Goal: Task Accomplishment & Management: Complete application form

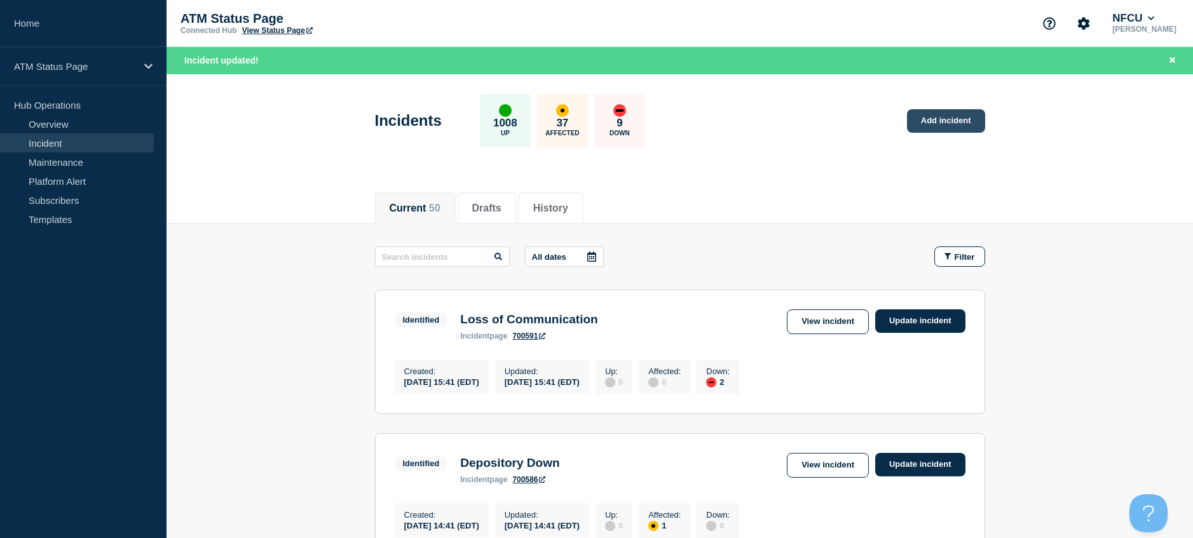
click at [907, 125] on link "Add incident" at bounding box center [946, 121] width 78 height 24
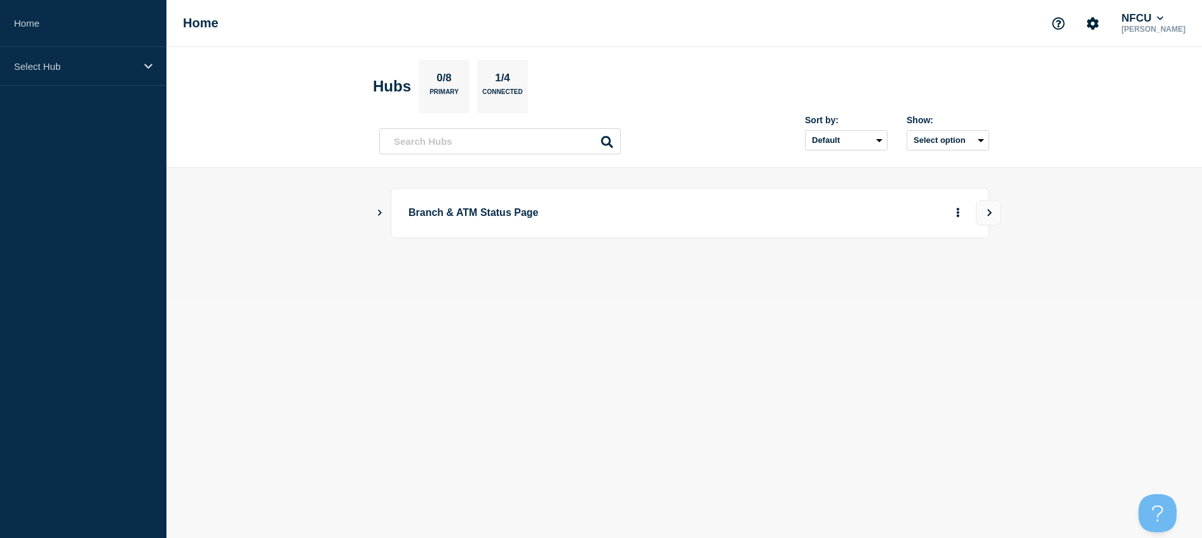
click at [381, 211] on icon "Show Connected Hubs" at bounding box center [380, 212] width 8 height 6
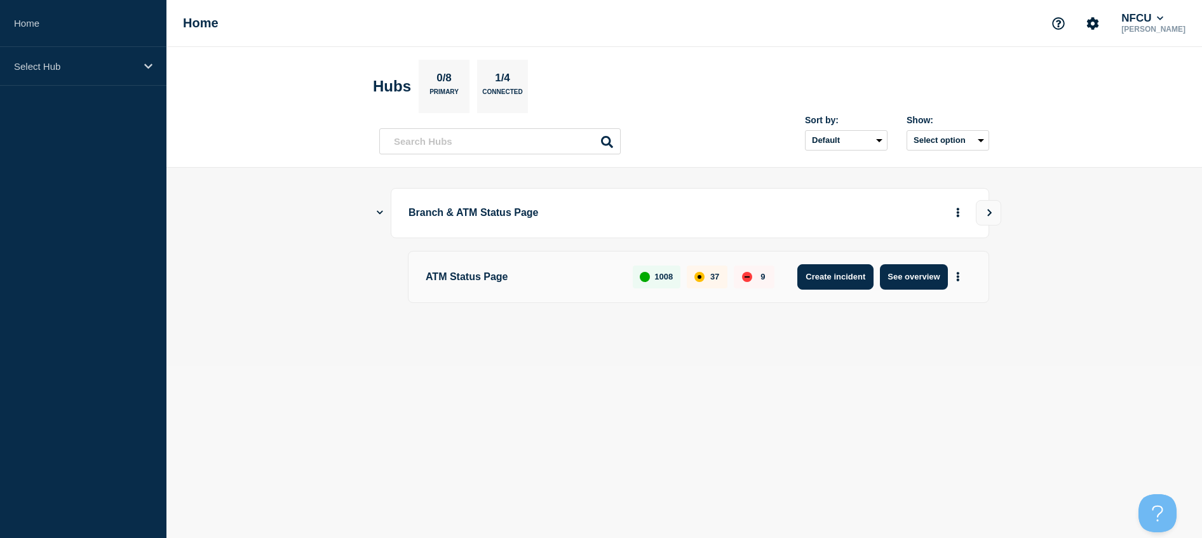
click at [848, 281] on button "Create incident" at bounding box center [836, 276] width 76 height 25
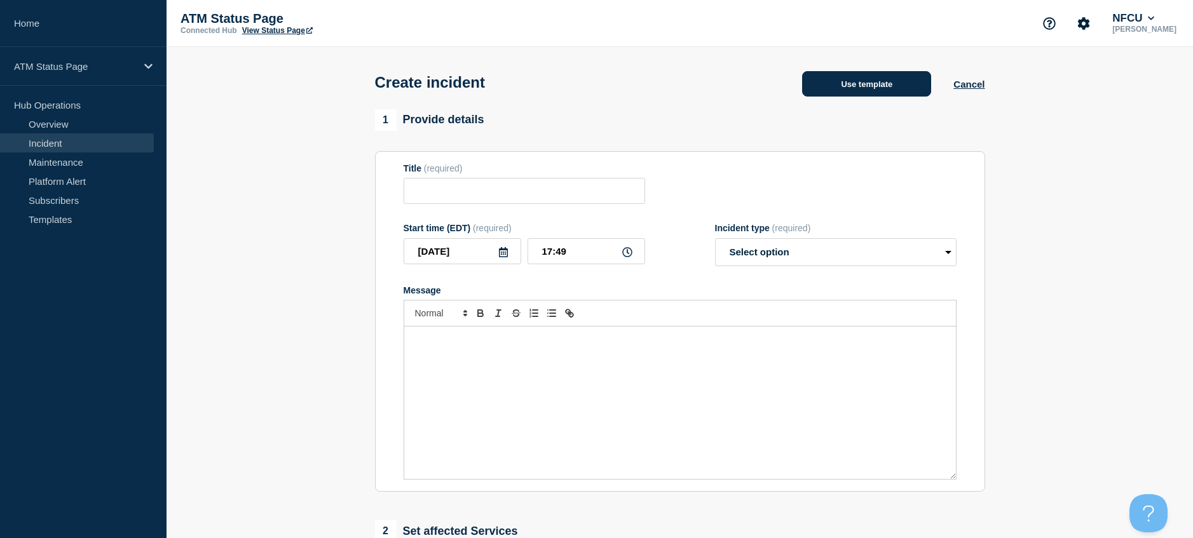
click at [859, 85] on button "Use template" at bounding box center [866, 83] width 129 height 25
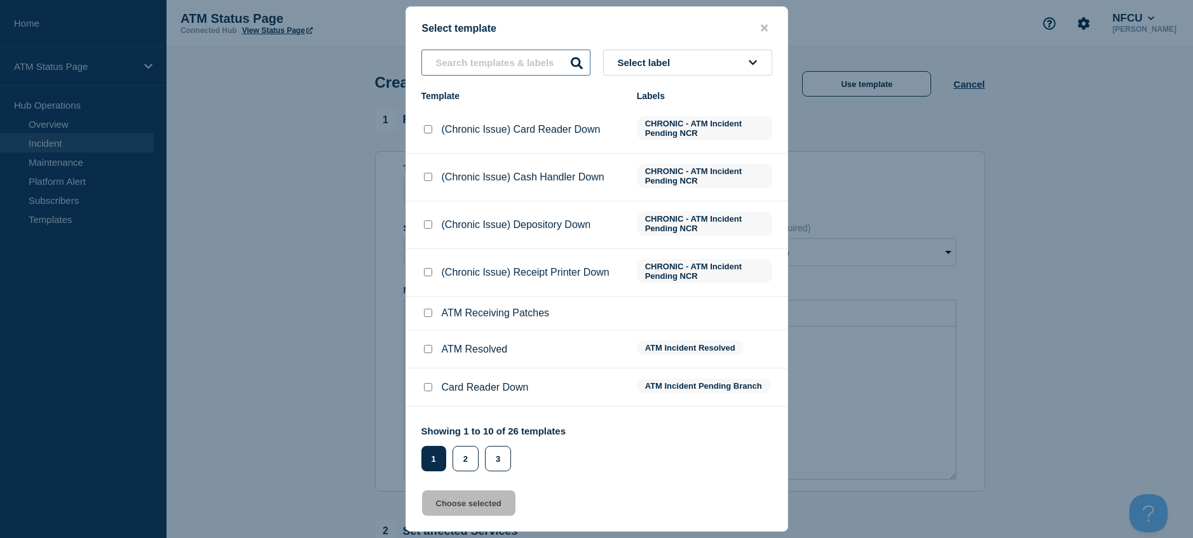
click at [487, 60] on input "text" at bounding box center [505, 63] width 169 height 26
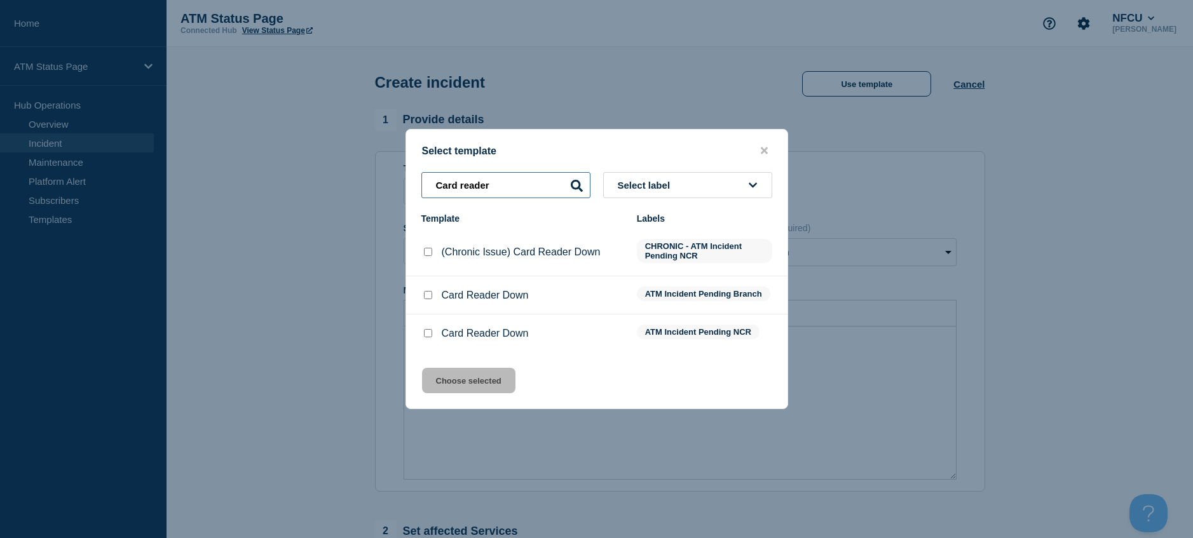
type input "Card reader"
click at [430, 335] on input "Card Reader Down checkbox" at bounding box center [428, 333] width 8 height 8
checkbox input "true"
click at [479, 381] on button "Choose selected" at bounding box center [468, 380] width 93 height 25
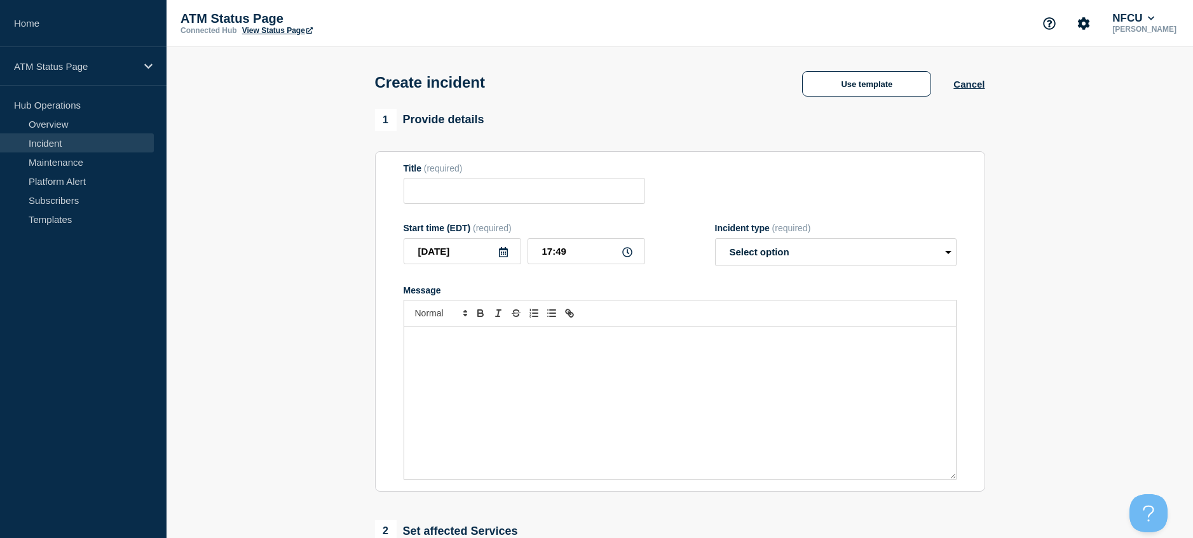
type input "Card Reader Down"
select select "identified"
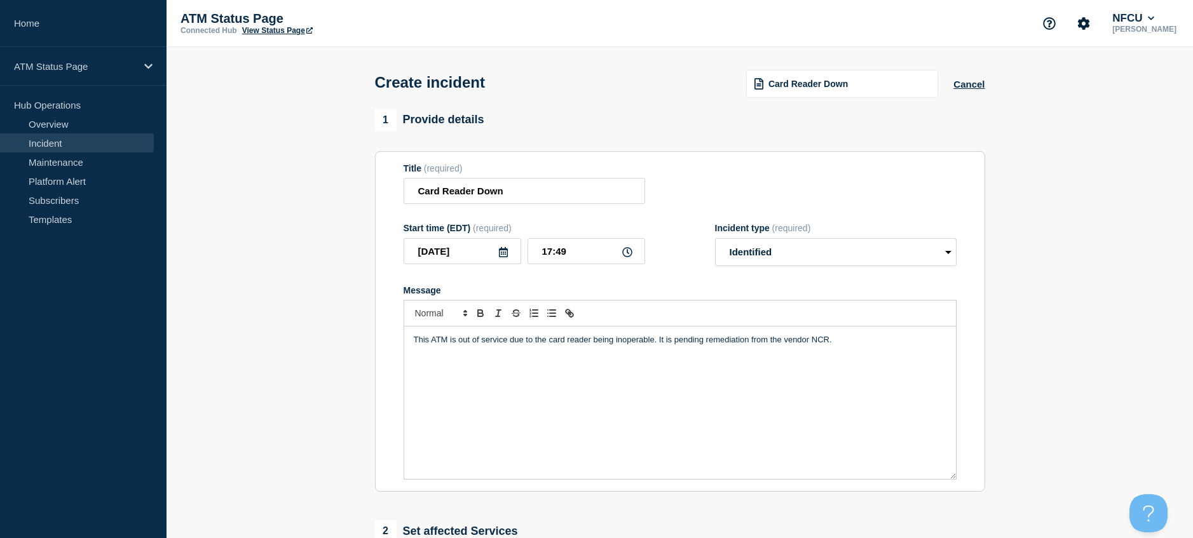
scroll to position [127, 0]
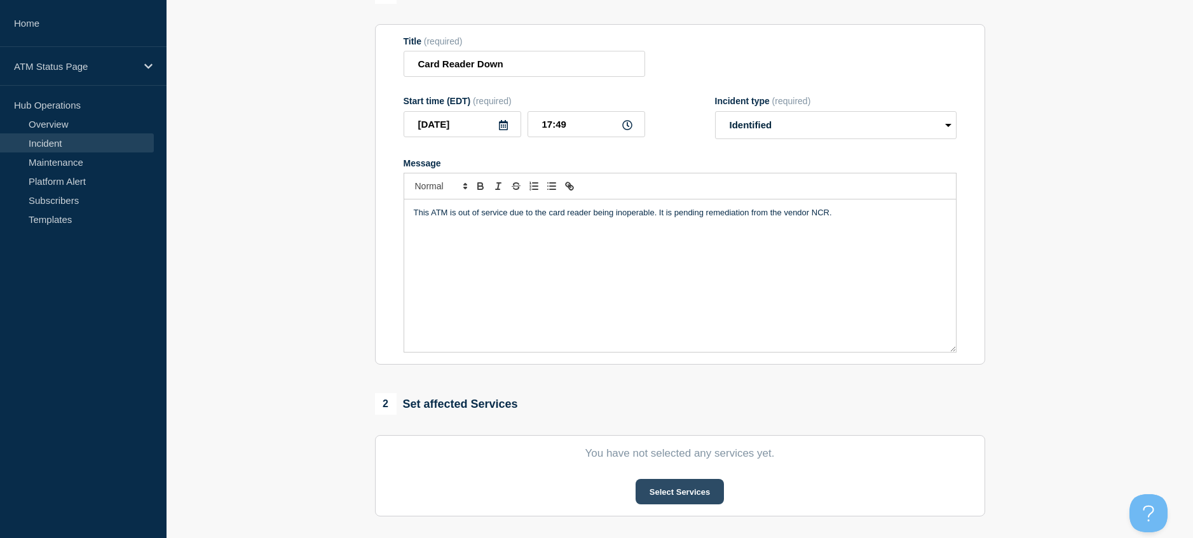
click at [661, 492] on button "Select Services" at bounding box center [680, 491] width 88 height 25
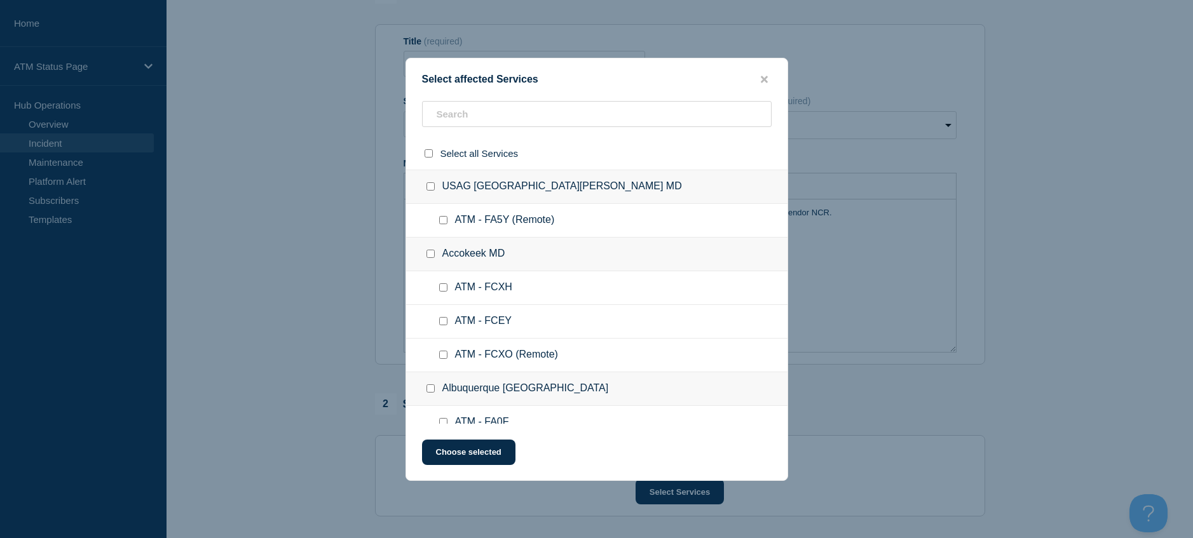
click at [450, 137] on div at bounding box center [596, 153] width 381 height 32
click at [449, 125] on input "text" at bounding box center [597, 114] width 350 height 26
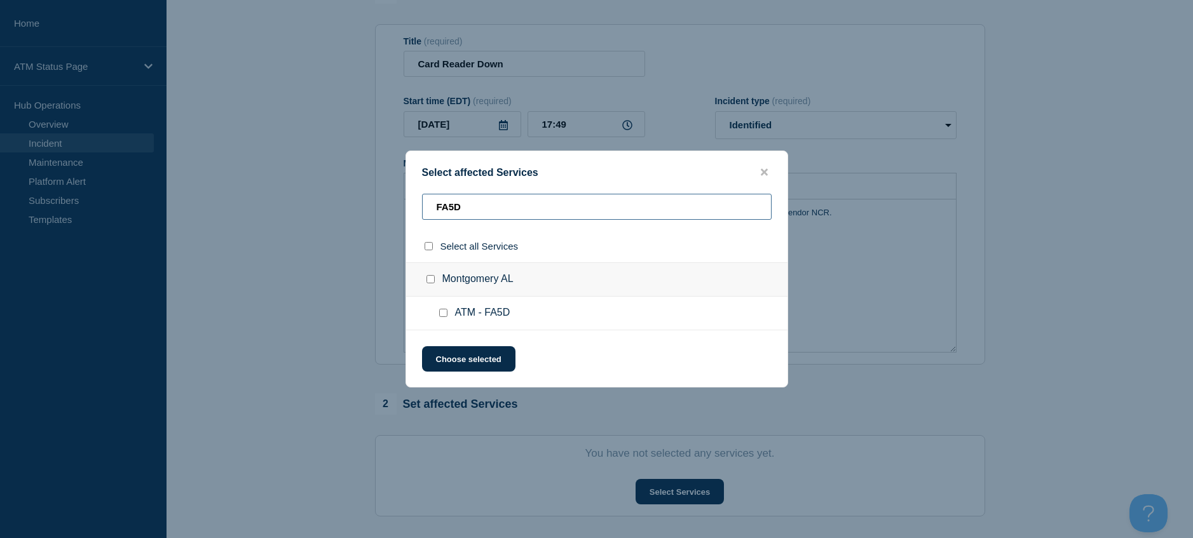
type input "FA5D"
click at [444, 313] on input "ATM - FA5D checkbox" at bounding box center [443, 313] width 8 height 8
checkbox input "true"
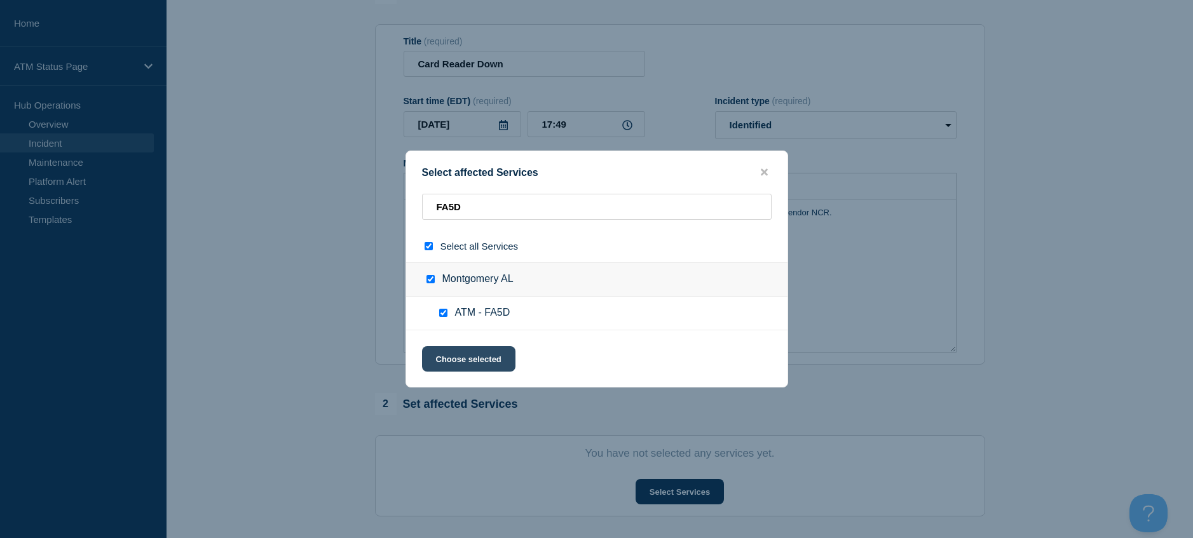
click at [446, 355] on button "Choose selected" at bounding box center [468, 358] width 93 height 25
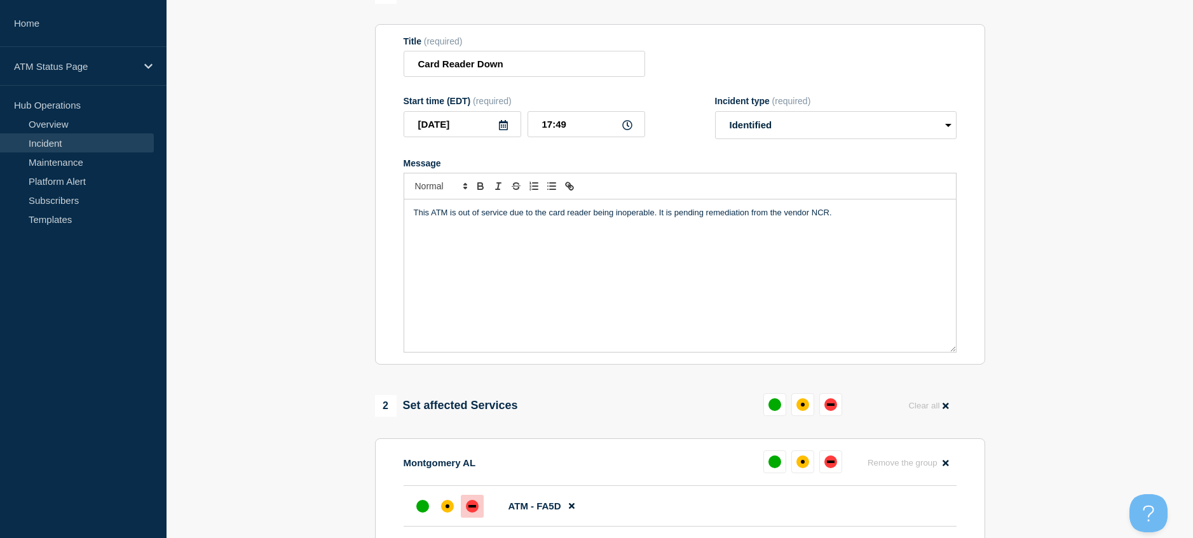
click at [468, 501] on div at bounding box center [472, 506] width 23 height 23
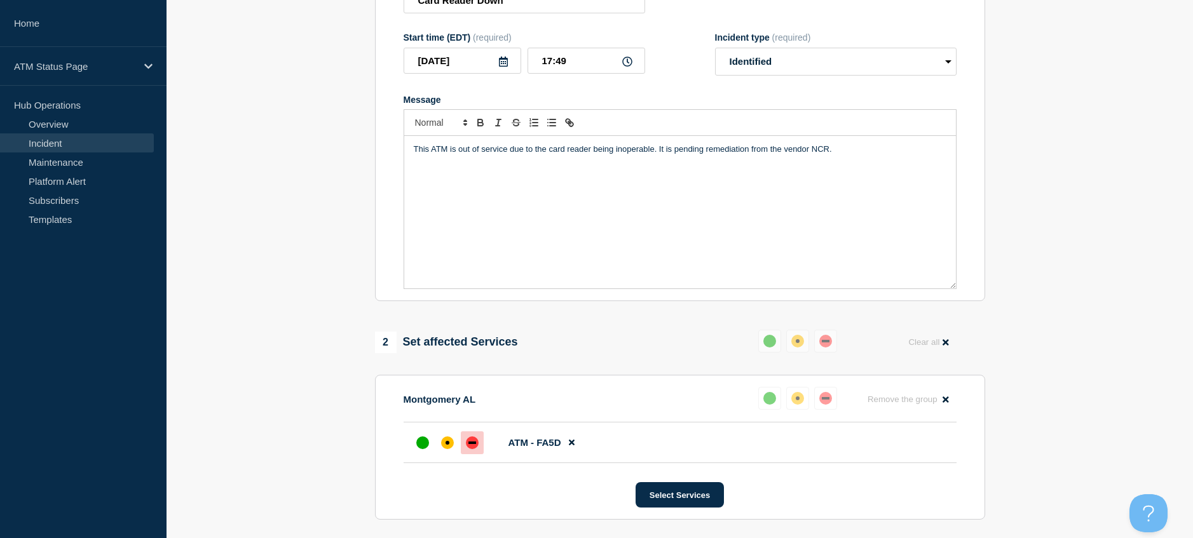
scroll to position [318, 0]
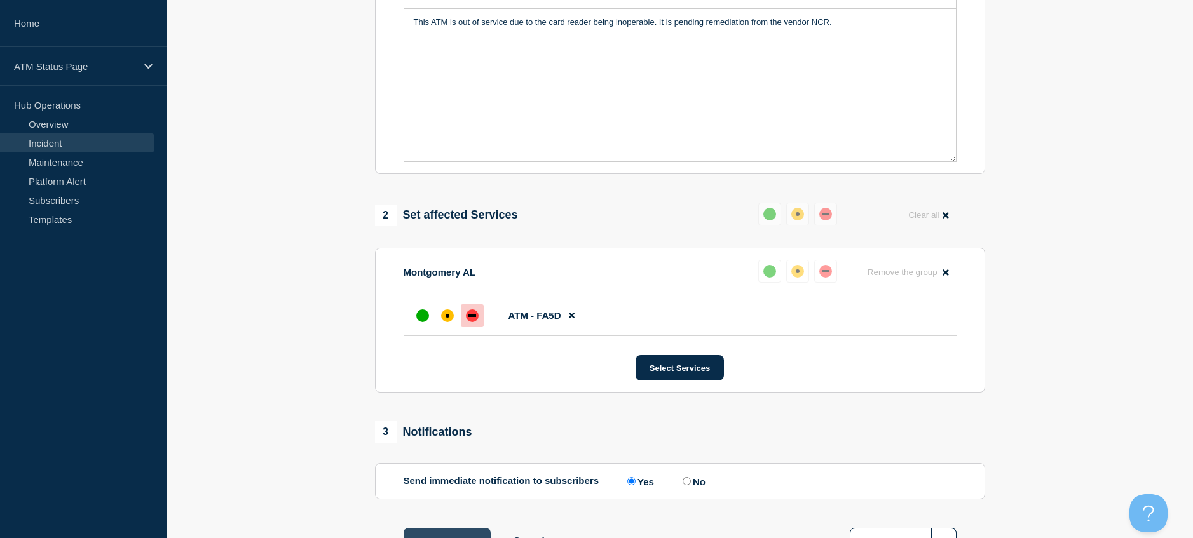
click at [463, 531] on button "Create incident" at bounding box center [448, 540] width 88 height 25
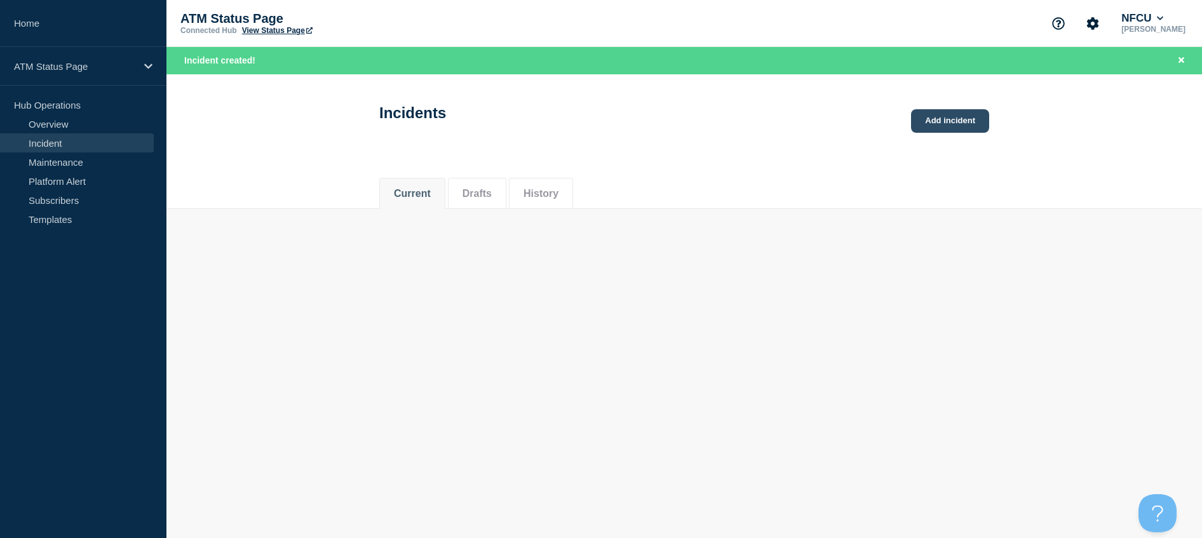
click at [942, 129] on link "Add incident" at bounding box center [950, 121] width 78 height 24
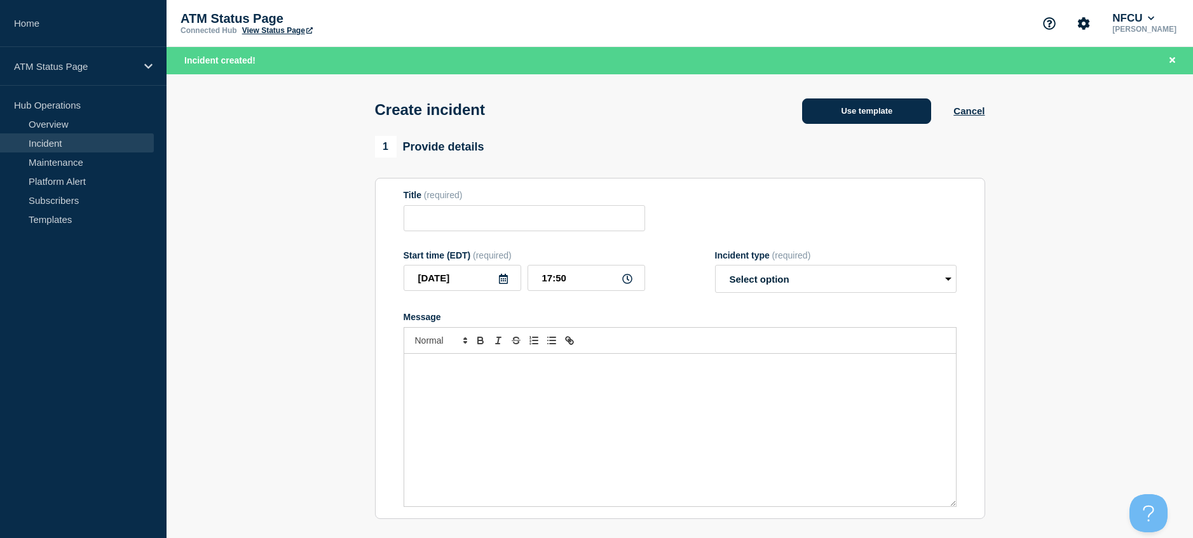
click at [853, 116] on button "Use template" at bounding box center [866, 111] width 129 height 25
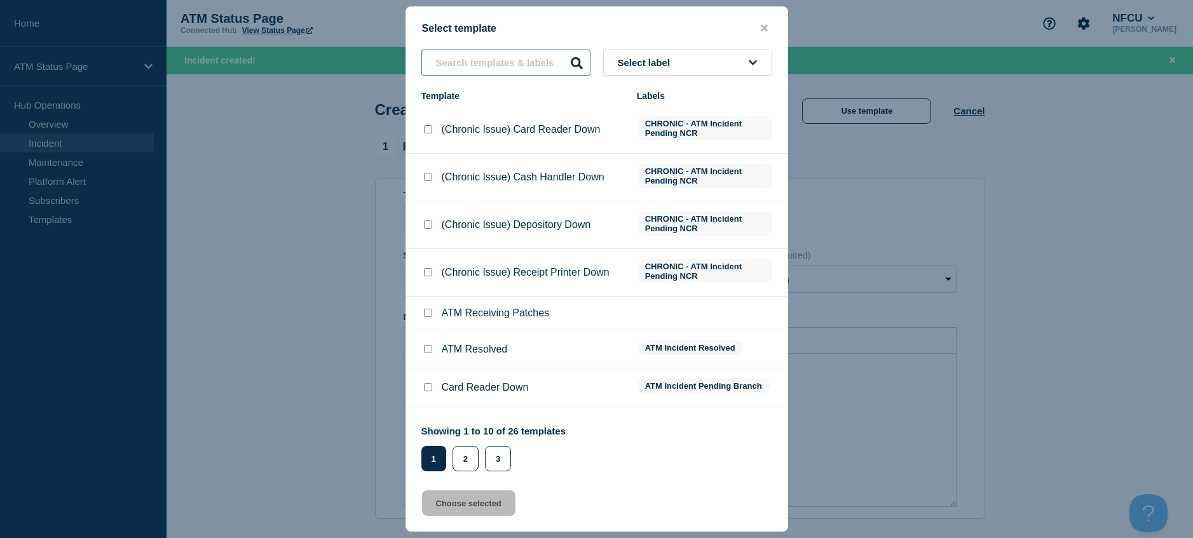
click at [466, 68] on input "text" at bounding box center [505, 63] width 169 height 26
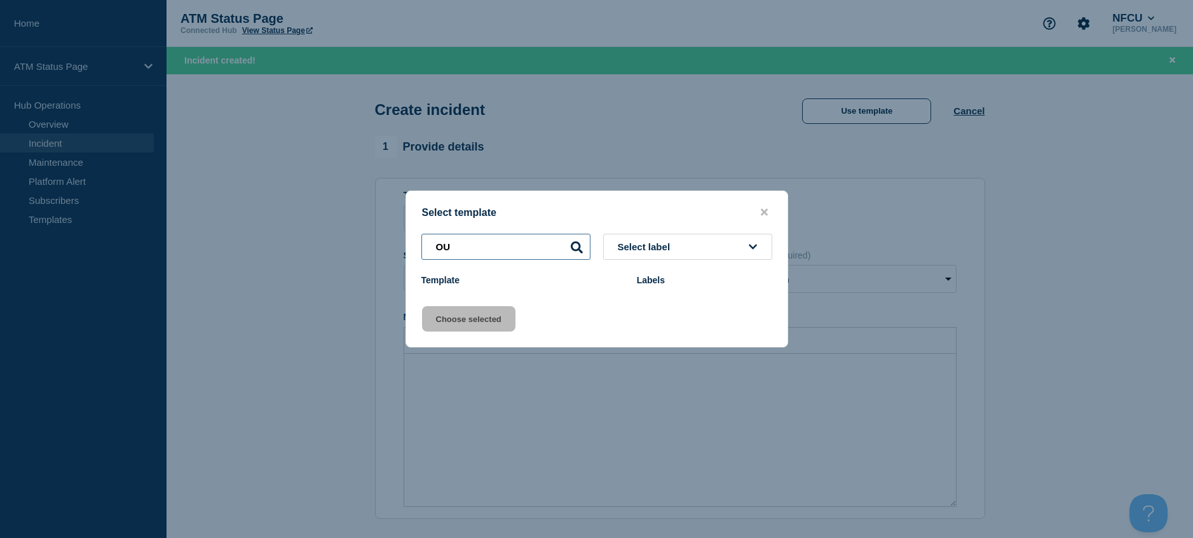
type input "O"
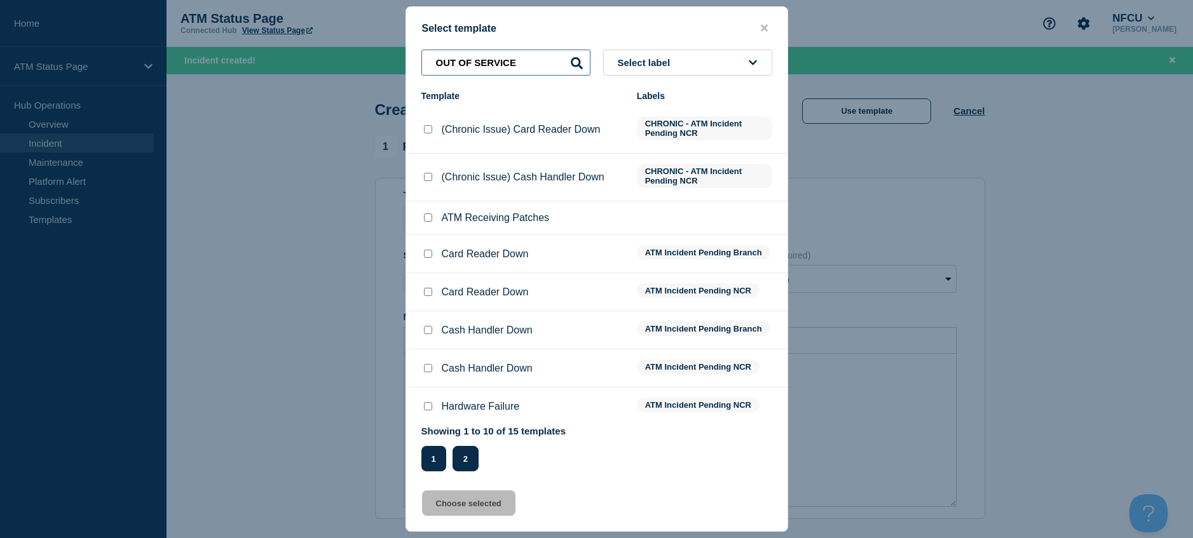
type input "OUT OF SERVICE"
click at [463, 459] on button "2" at bounding box center [465, 458] width 26 height 25
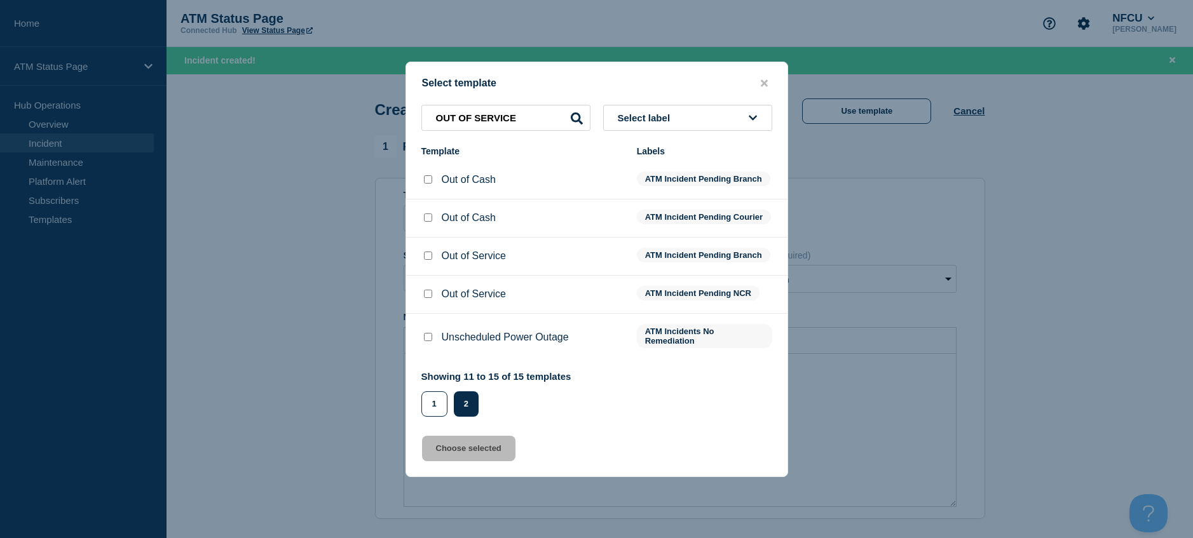
click at [426, 297] on input "Out of Service checkbox" at bounding box center [428, 294] width 8 height 8
checkbox input "true"
click at [456, 459] on button "Choose selected" at bounding box center [468, 448] width 93 height 25
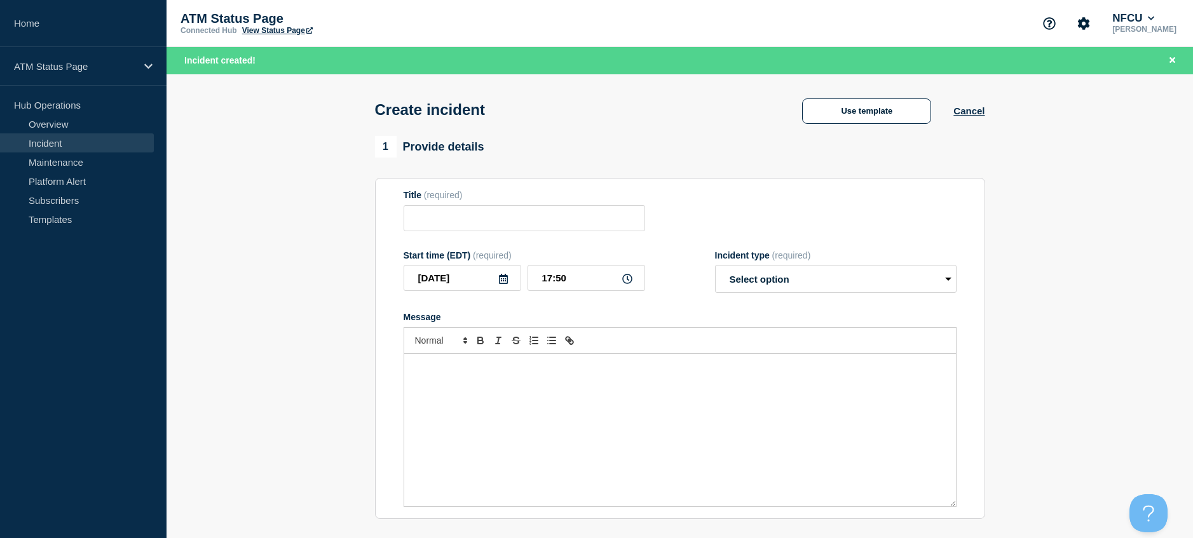
type input "Out of Service"
select select "identified"
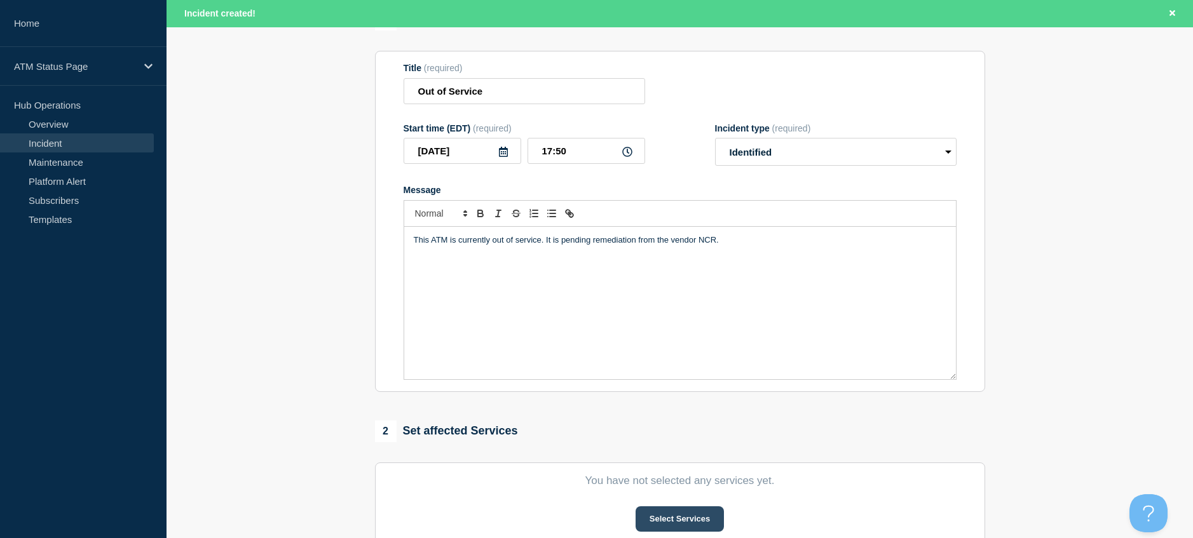
click at [666, 519] on button "Select Services" at bounding box center [680, 519] width 88 height 25
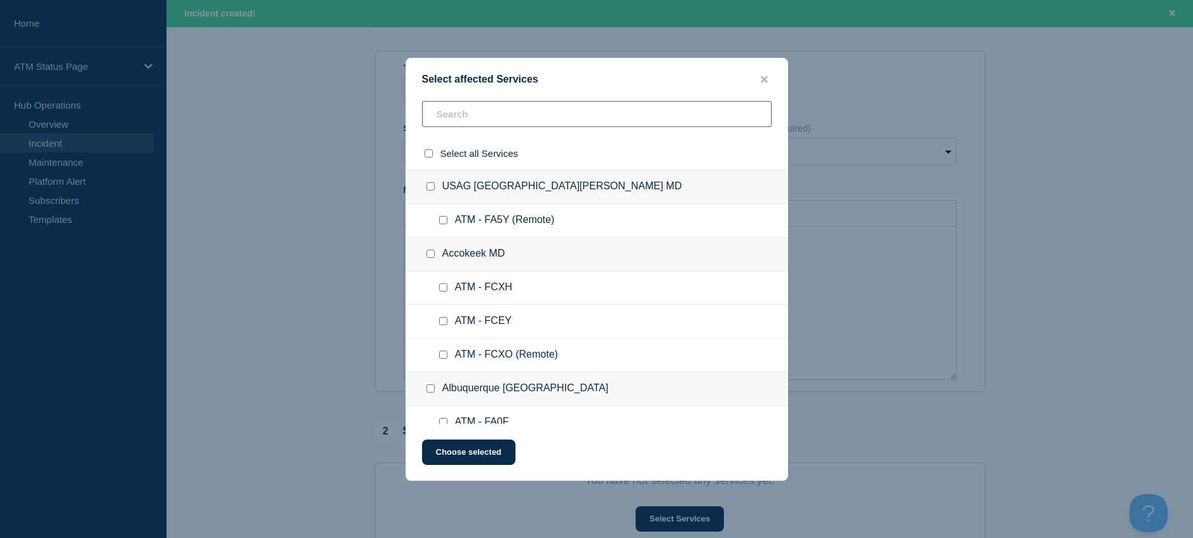
click at [511, 114] on input "text" at bounding box center [597, 114] width 350 height 26
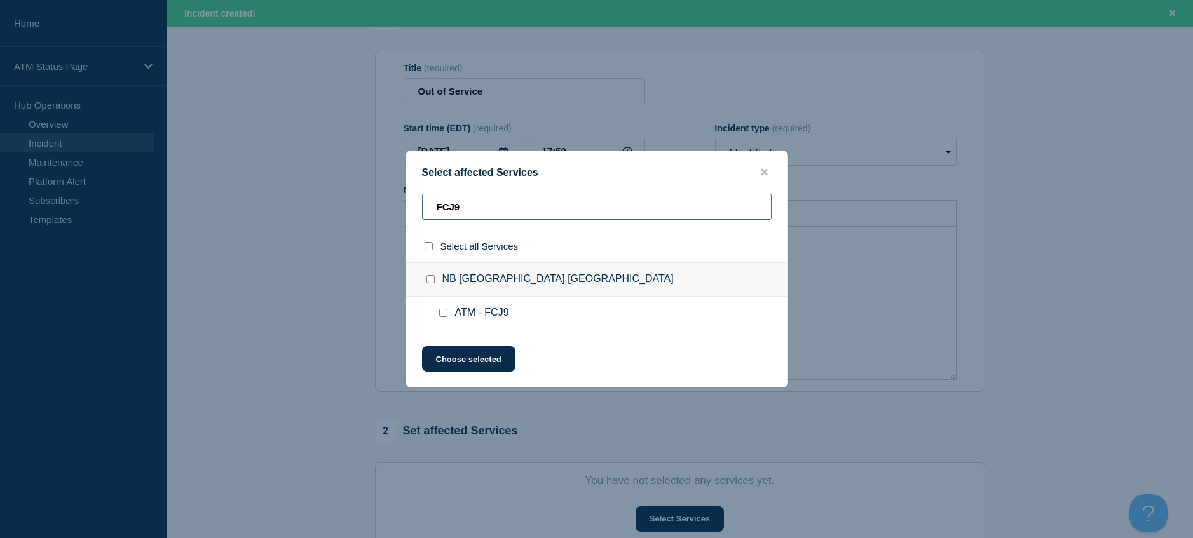
type input "FCJ9"
click at [440, 315] on input "ATM - FCJ9 checkbox" at bounding box center [443, 313] width 8 height 8
checkbox input "true"
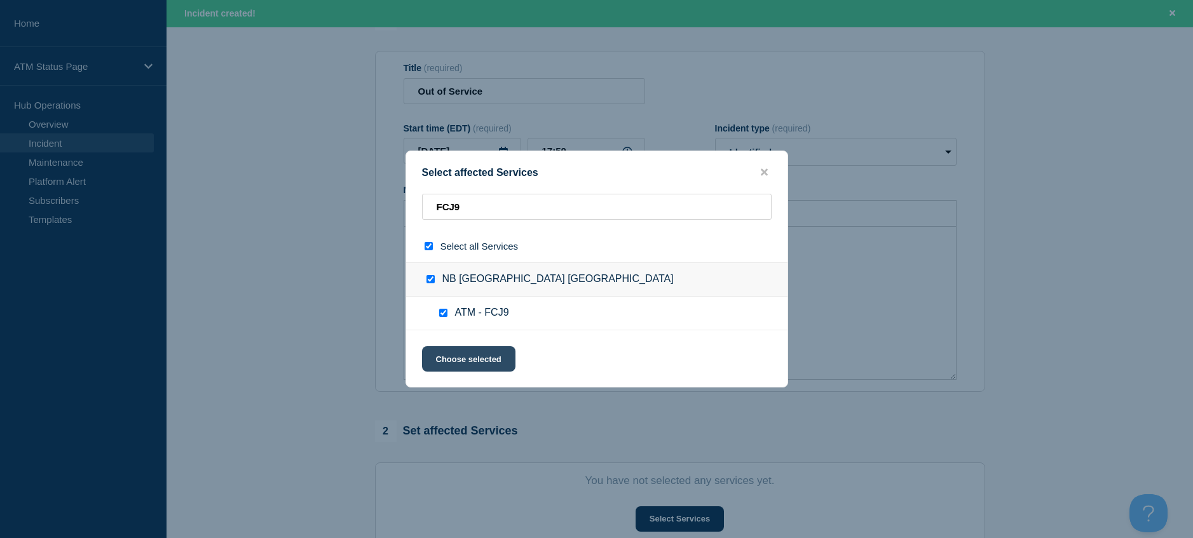
drag, startPoint x: 444, startPoint y: 362, endPoint x: 498, endPoint y: 362, distance: 54.0
click at [443, 362] on button "Choose selected" at bounding box center [468, 358] width 93 height 25
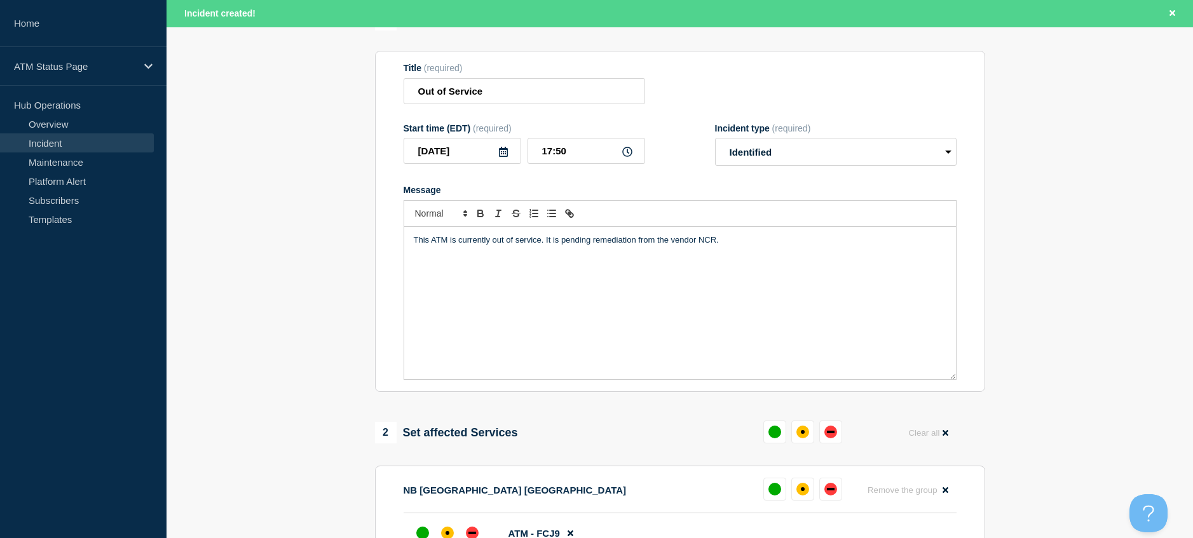
scroll to position [191, 0]
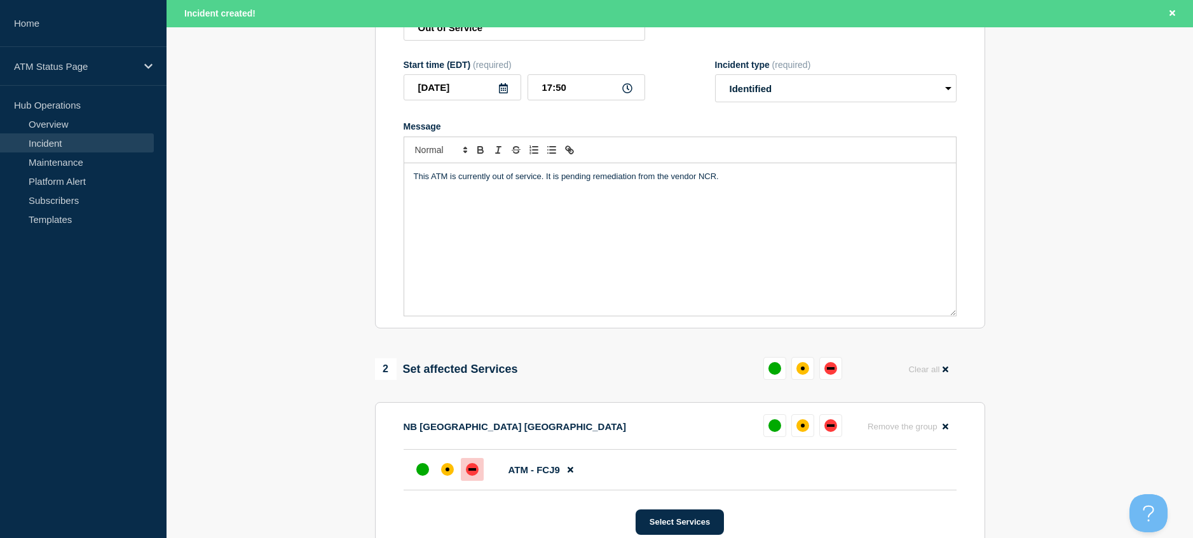
click at [479, 470] on div at bounding box center [472, 469] width 23 height 23
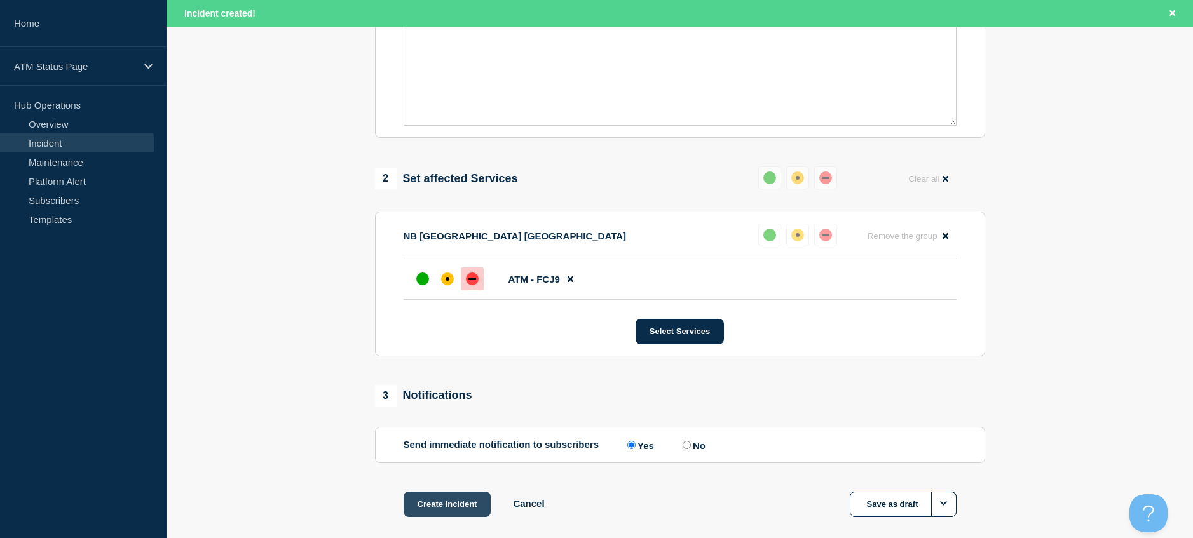
click at [464, 499] on button "Create incident" at bounding box center [448, 504] width 88 height 25
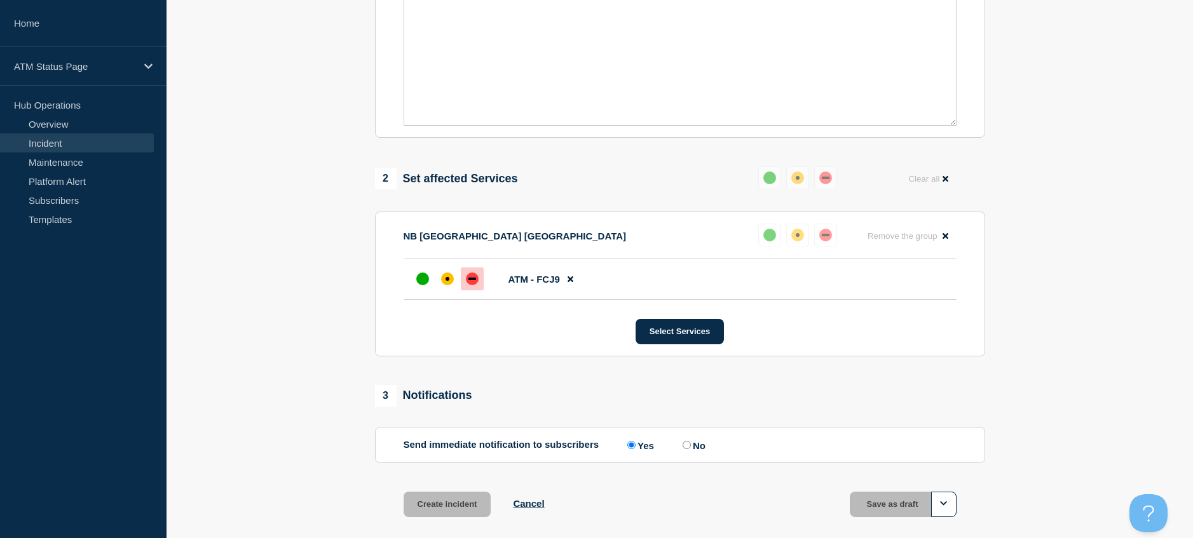
scroll to position [354, 0]
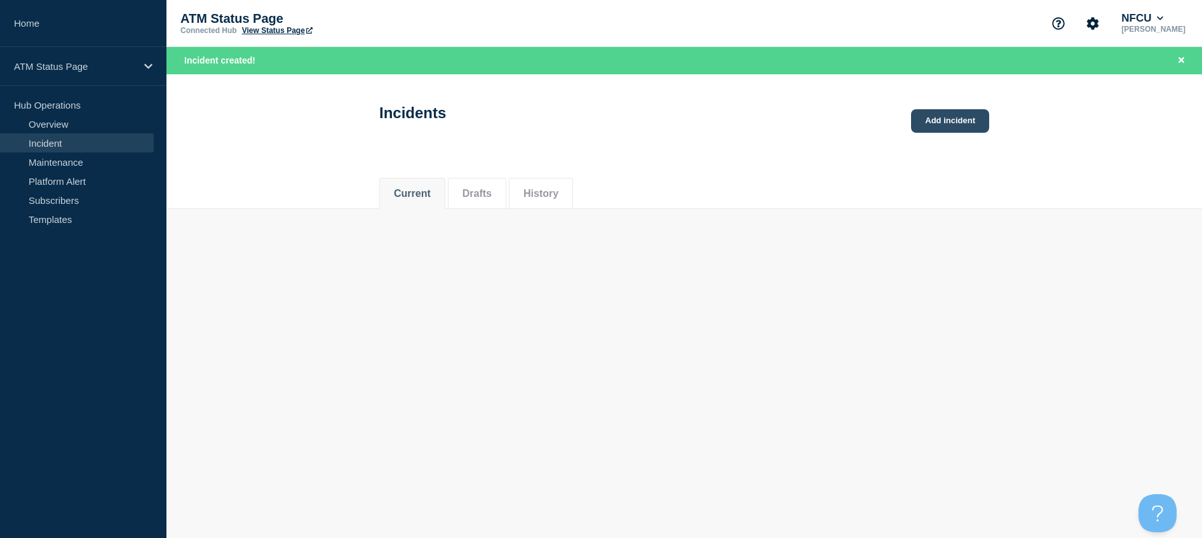
click at [947, 118] on link "Add incident" at bounding box center [950, 121] width 78 height 24
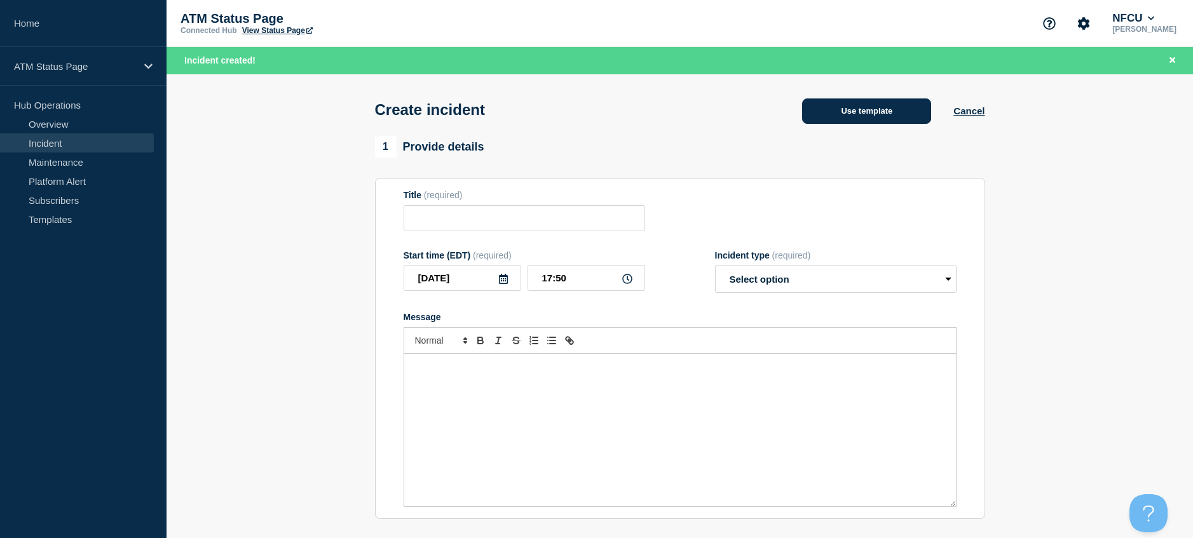
click at [835, 119] on button "Use template" at bounding box center [866, 111] width 129 height 25
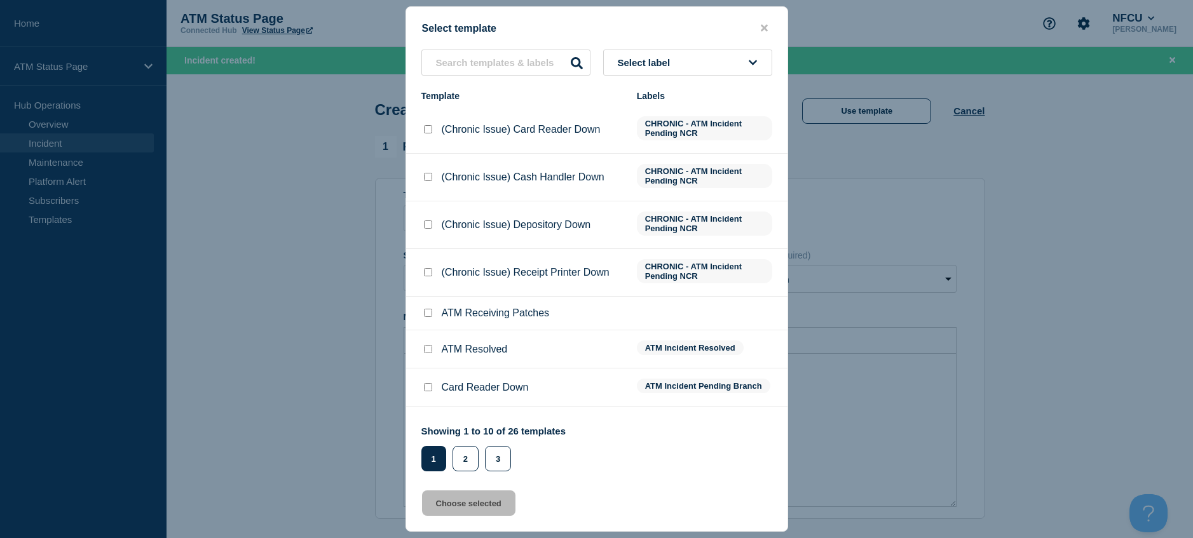
click at [455, 76] on div "Select label Template Labels (Chronic Issue) Card Reader Down CHRONIC - ATM Inc…" at bounding box center [596, 261] width 381 height 422
click at [452, 74] on input "text" at bounding box center [505, 63] width 169 height 26
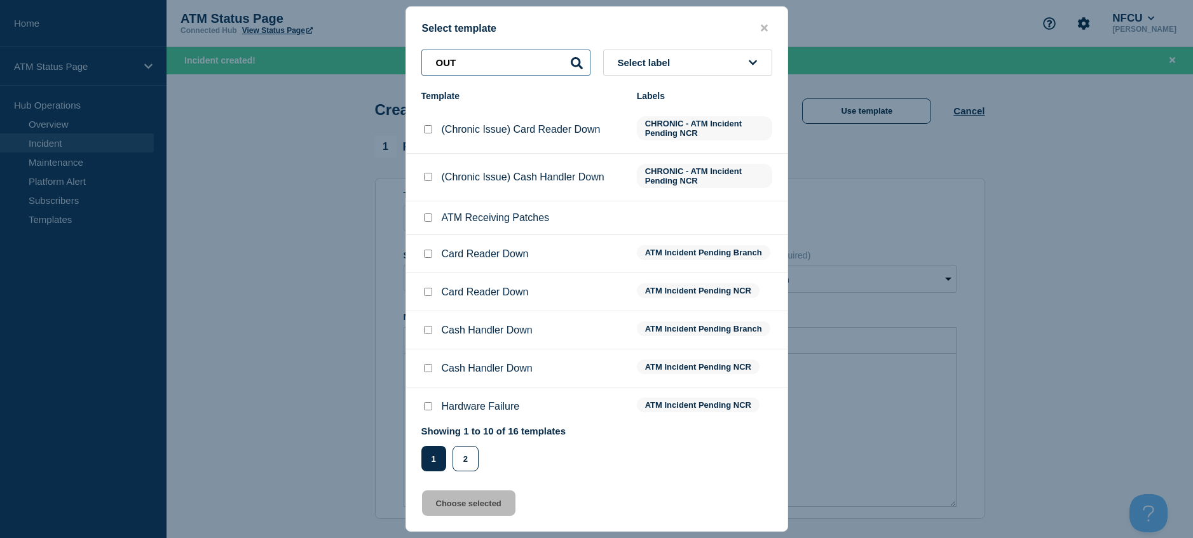
click at [470, 67] on input "OUT" at bounding box center [505, 63] width 169 height 26
type input "OUT OF SER"
click at [461, 456] on button "2" at bounding box center [465, 458] width 26 height 25
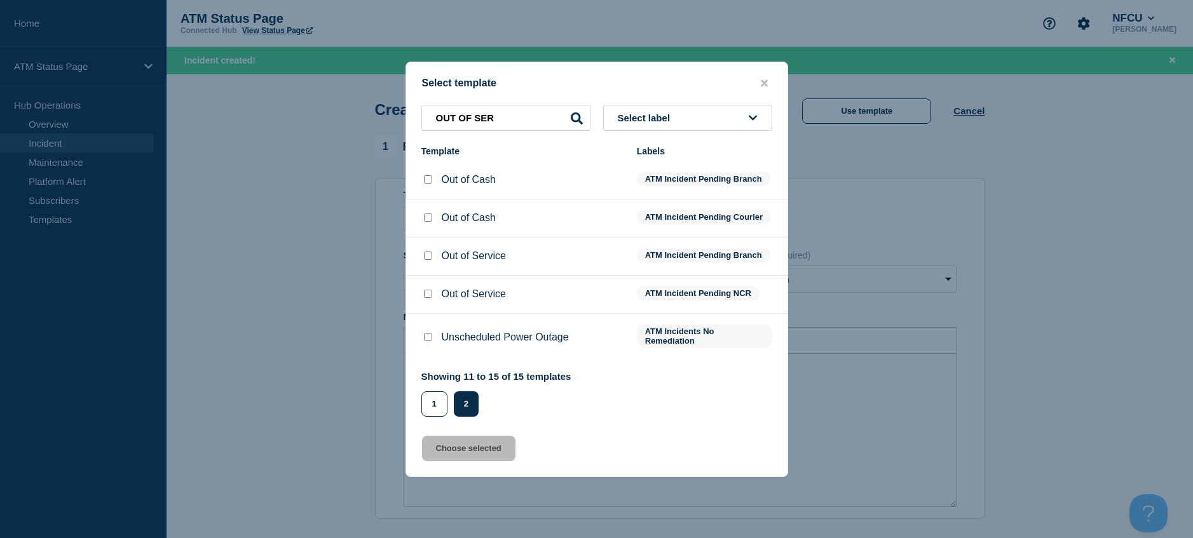
click at [429, 298] on input "Out of Service checkbox" at bounding box center [428, 294] width 8 height 8
checkbox input "true"
click at [440, 461] on button "Choose selected" at bounding box center [468, 448] width 93 height 25
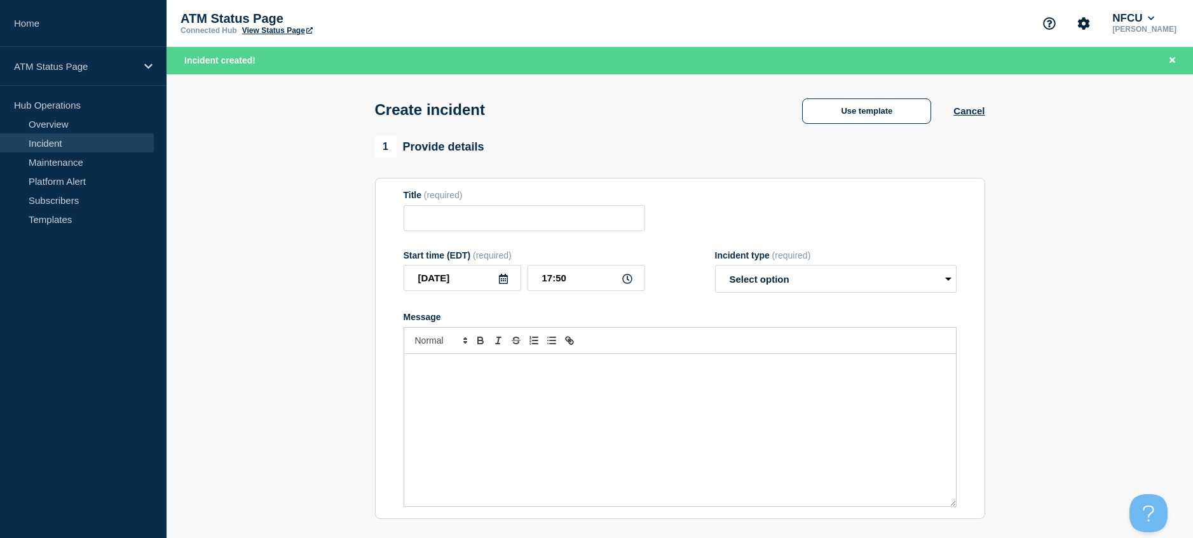
type input "Out of Service"
select select "identified"
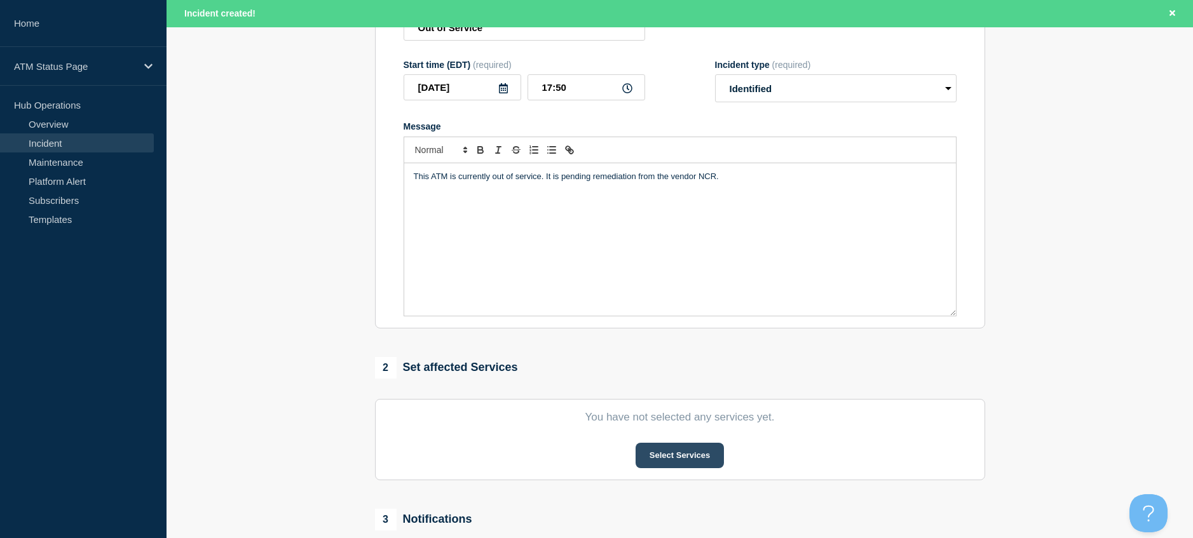
click at [656, 463] on button "Select Services" at bounding box center [680, 455] width 88 height 25
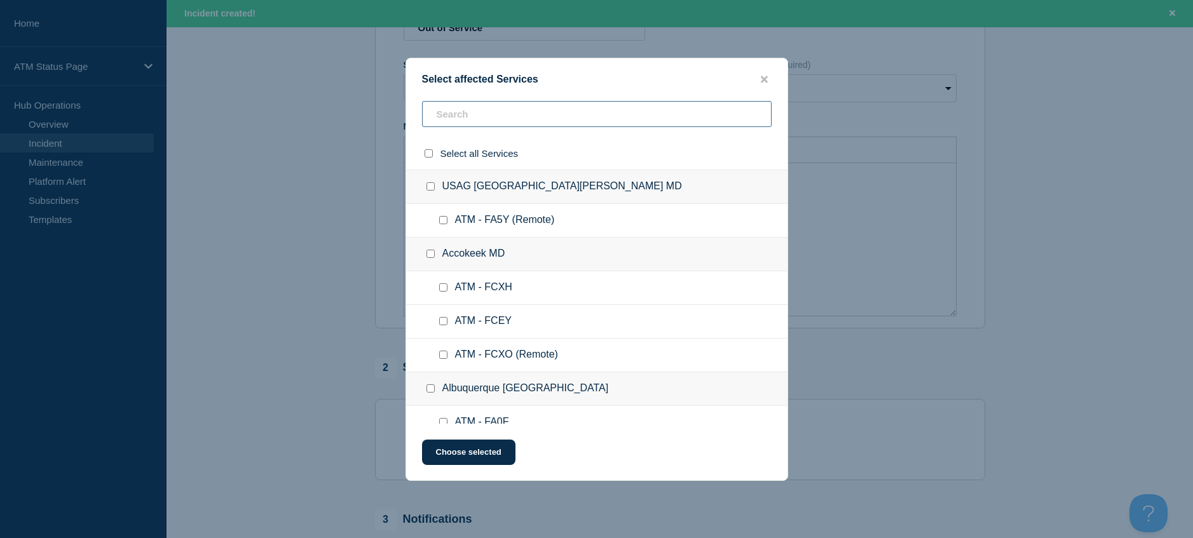
click at [457, 105] on input "text" at bounding box center [597, 114] width 350 height 26
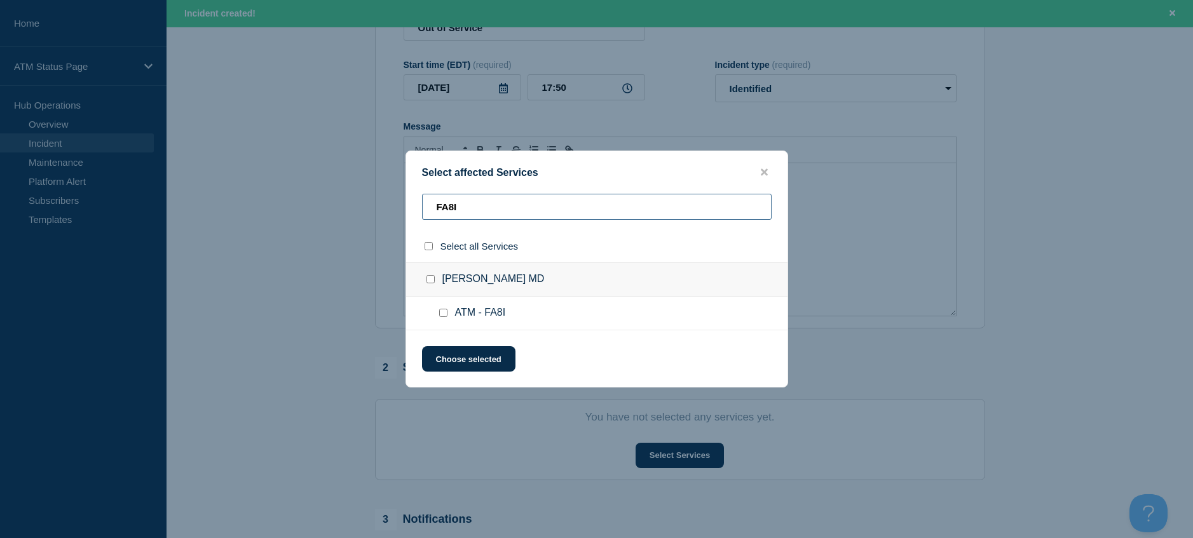
type input "FA8I"
click at [449, 315] on div at bounding box center [446, 313] width 18 height 13
click at [445, 315] on input "ATM - FA8I checkbox" at bounding box center [443, 313] width 8 height 8
checkbox input "true"
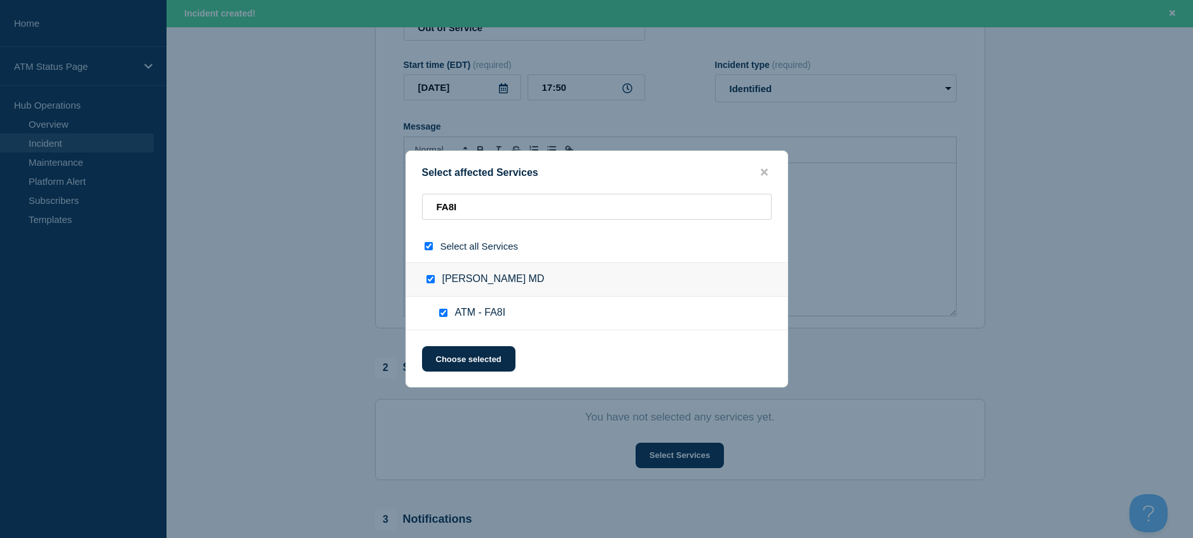
checkbox input "true"
click at [457, 356] on button "Choose selected" at bounding box center [468, 358] width 93 height 25
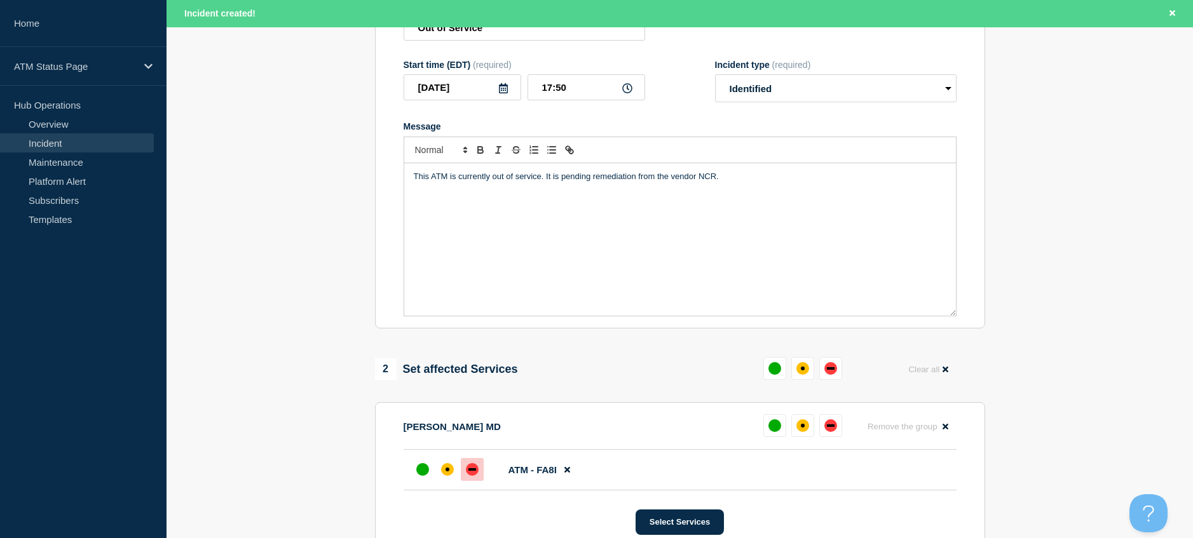
click at [471, 348] on body "Home ATM Status Page Hub Operations Overview Incident Maintenance Platform Aler…" at bounding box center [596, 78] width 1193 height 538
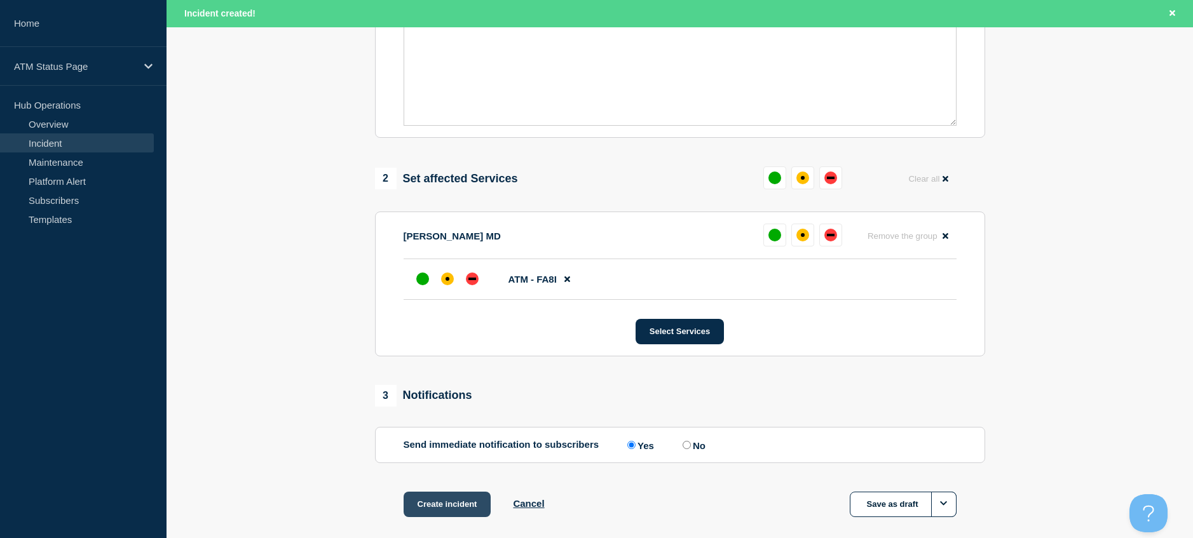
click at [452, 498] on button "Create incident" at bounding box center [448, 504] width 88 height 25
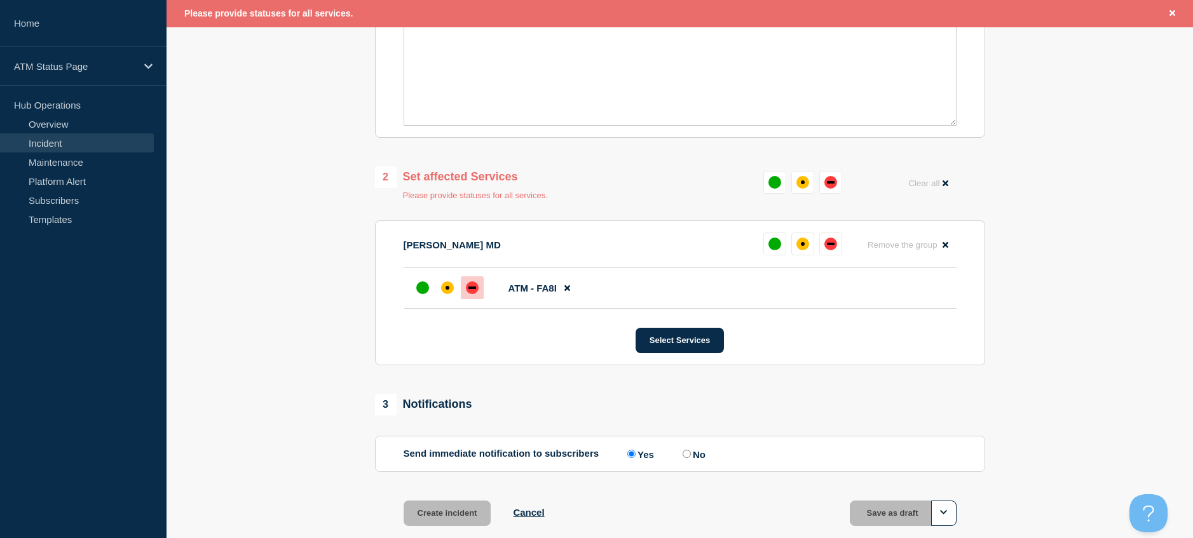
click at [475, 289] on div "down" at bounding box center [472, 288] width 8 height 3
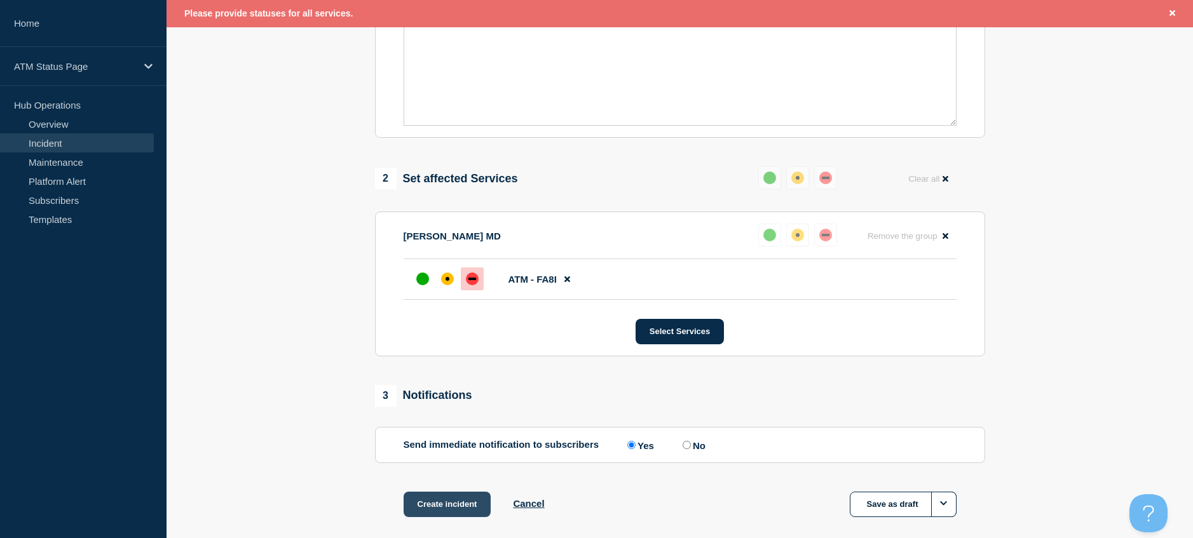
click at [467, 505] on button "Create incident" at bounding box center [448, 504] width 88 height 25
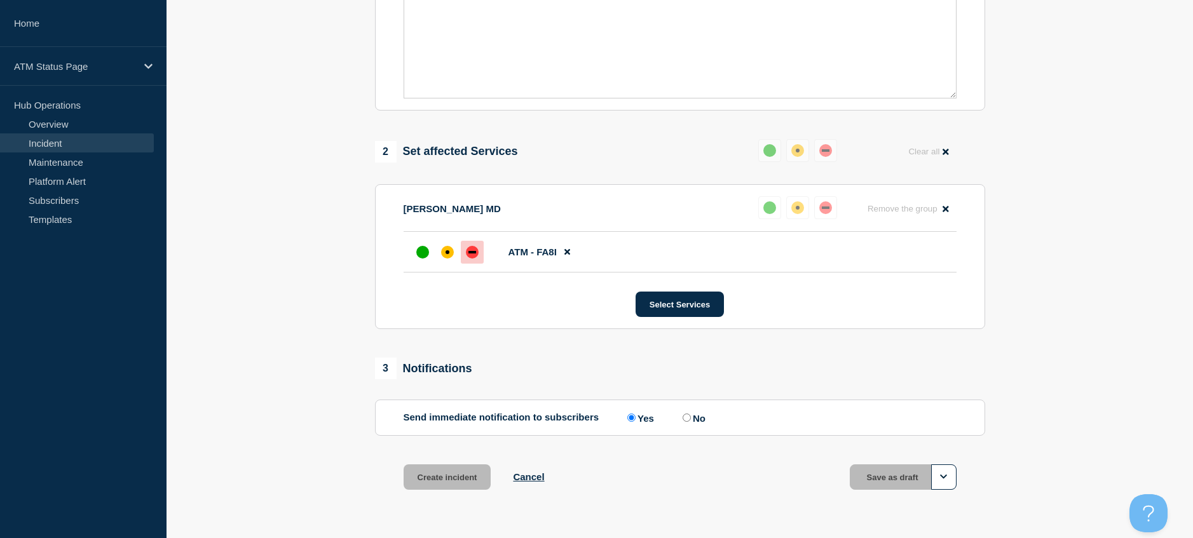
scroll to position [354, 0]
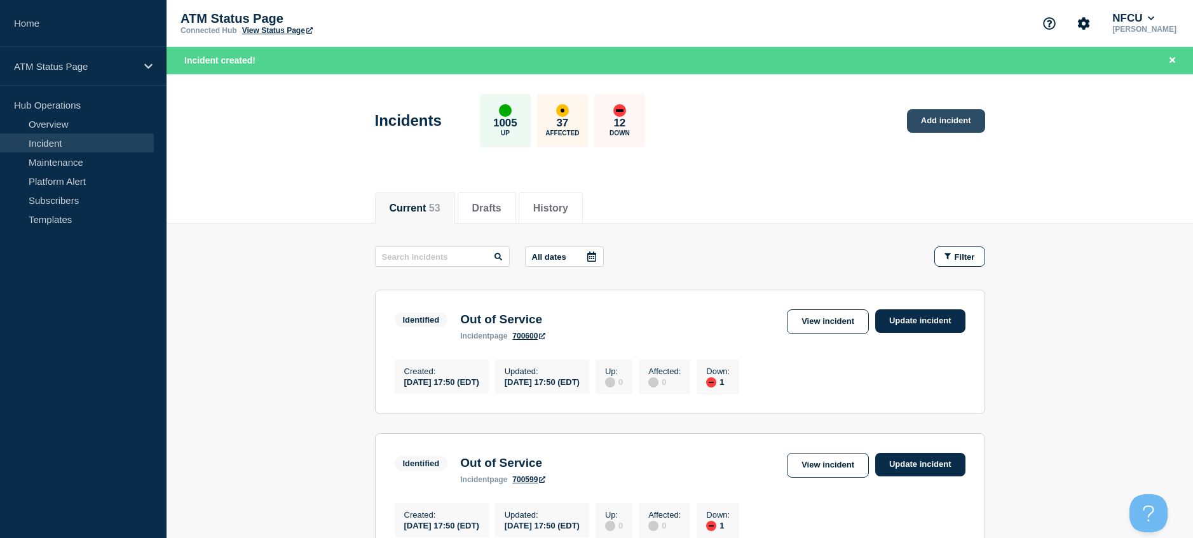
click at [934, 123] on link "Add incident" at bounding box center [946, 121] width 78 height 24
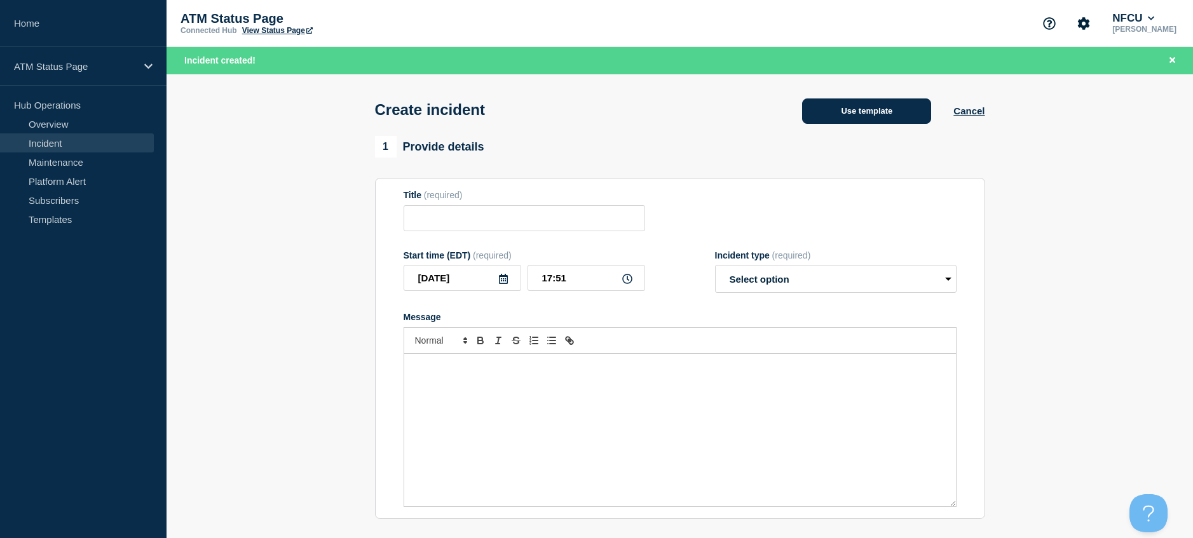
click at [886, 119] on button "Use template" at bounding box center [866, 111] width 129 height 25
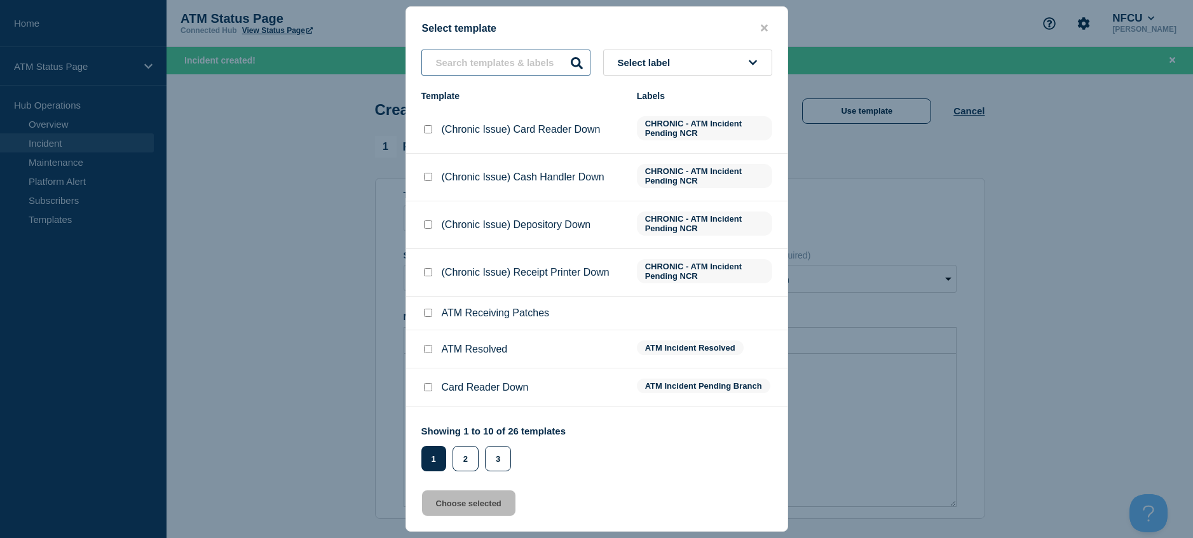
click at [513, 62] on input "text" at bounding box center [505, 63] width 169 height 26
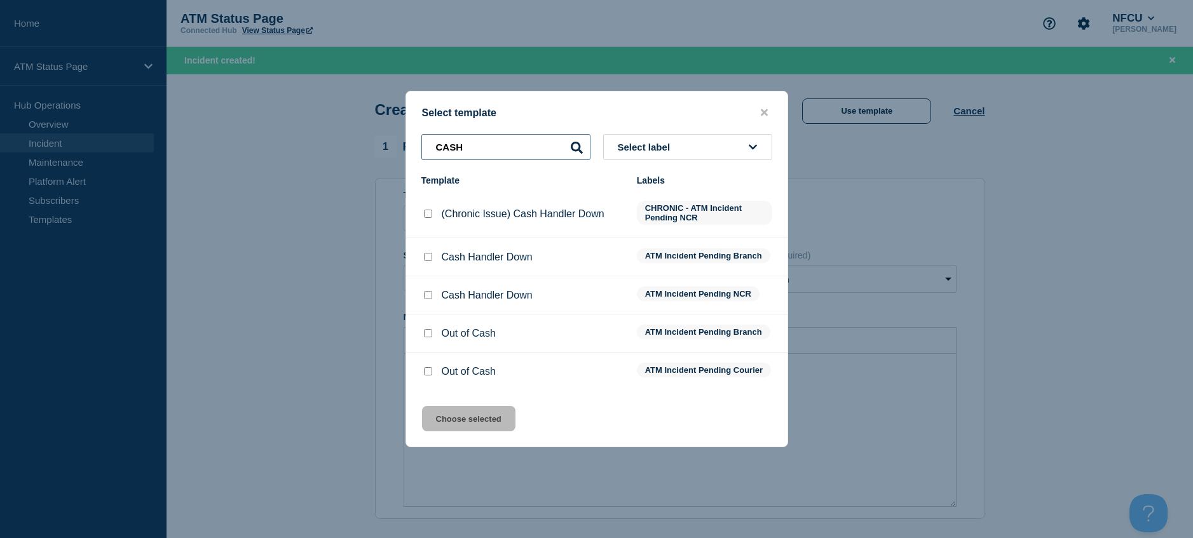
drag, startPoint x: 480, startPoint y: 139, endPoint x: 436, endPoint y: 139, distance: 44.5
click at [436, 139] on input "CASH" at bounding box center [505, 147] width 169 height 26
type input "CASH"
click at [431, 315] on li "Cash Handler Down ATM Incident Pending NCR" at bounding box center [596, 334] width 381 height 38
click at [430, 289] on div at bounding box center [427, 295] width 13 height 13
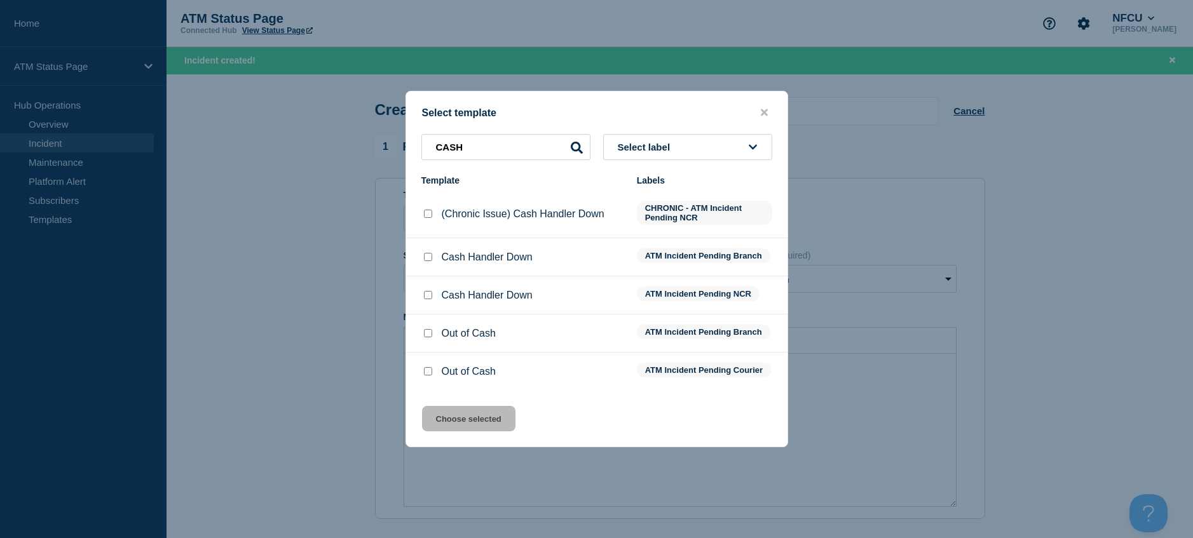
click at [427, 291] on input "Cash Handler Down checkbox" at bounding box center [428, 295] width 8 height 8
checkbox input "true"
click at [450, 399] on div "Select template CASH Select label Template Labels (Chronic Issue) Cash Handler …" at bounding box center [596, 269] width 383 height 357
click at [450, 415] on button "Choose selected" at bounding box center [468, 418] width 93 height 25
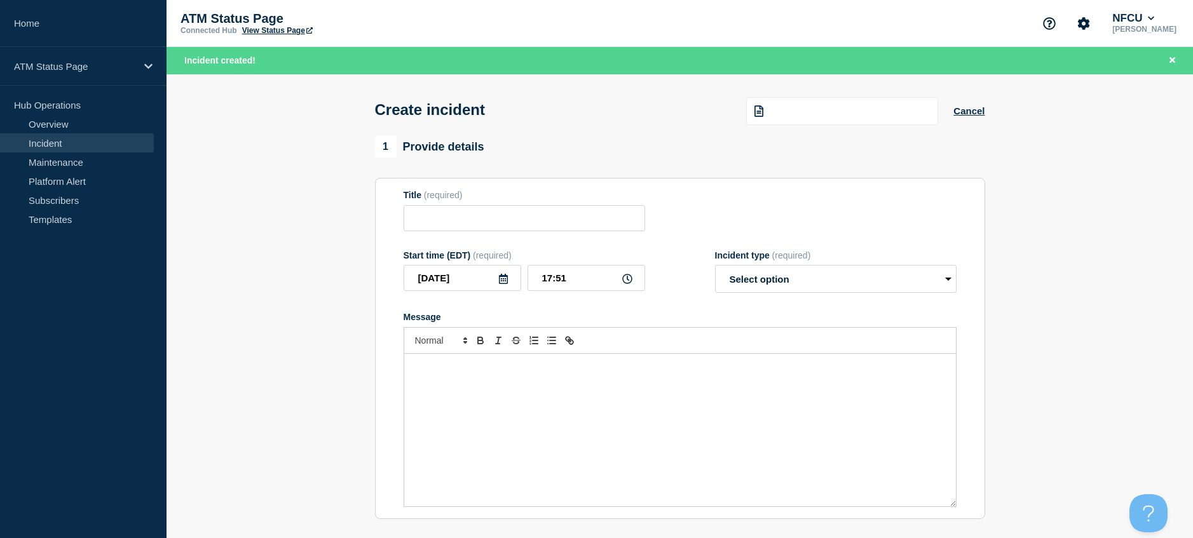
type input "Cash Handler Down"
select select "identified"
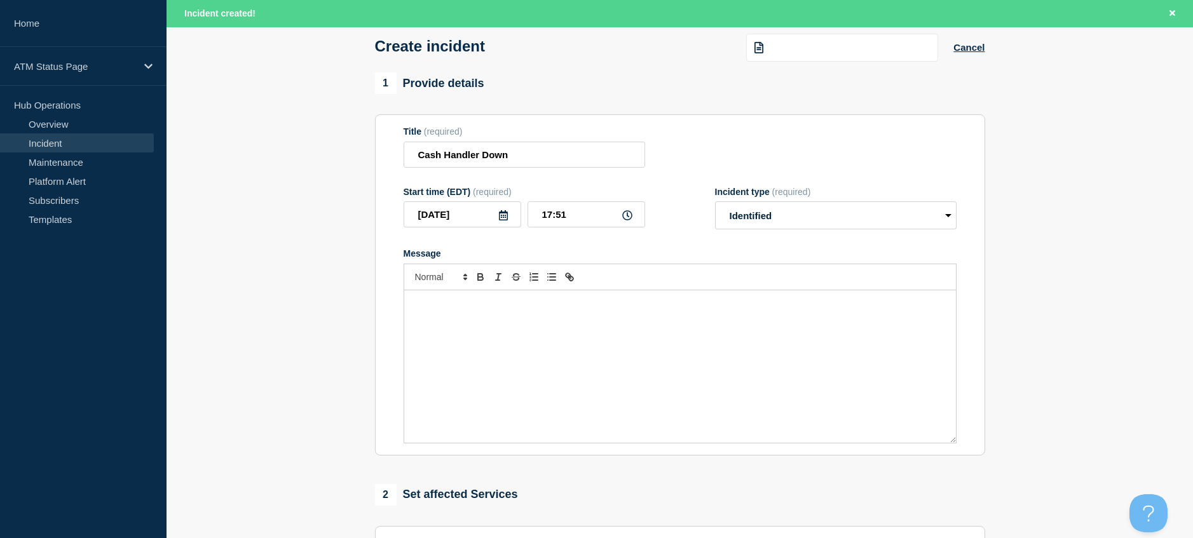
scroll to position [127, 0]
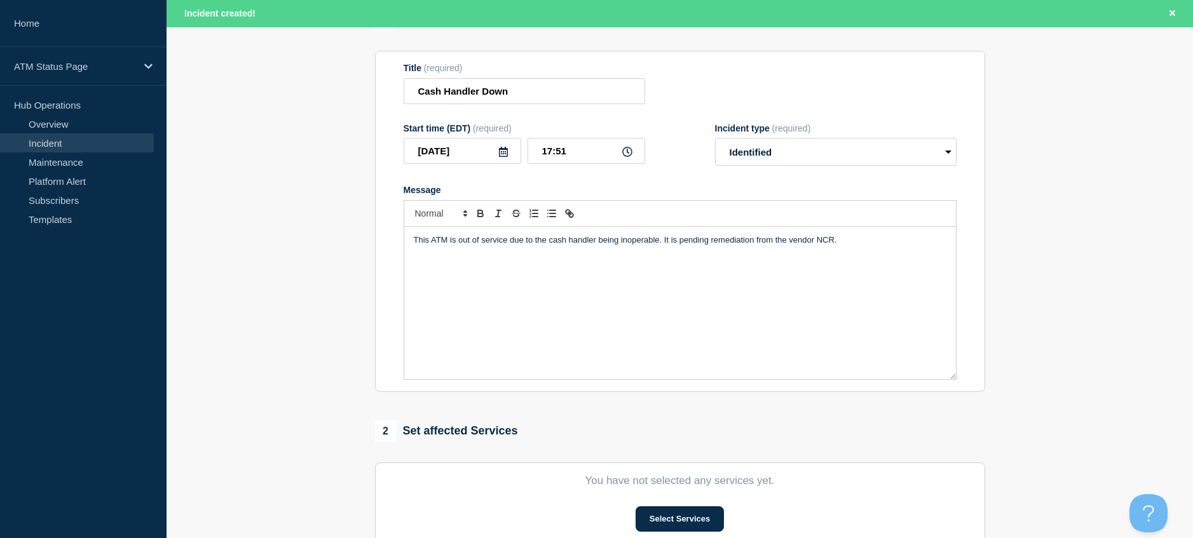
click at [664, 503] on section "You have not selected any services yet. Select Services" at bounding box center [680, 503] width 610 height 81
click at [666, 510] on button "Select Services" at bounding box center [680, 519] width 88 height 25
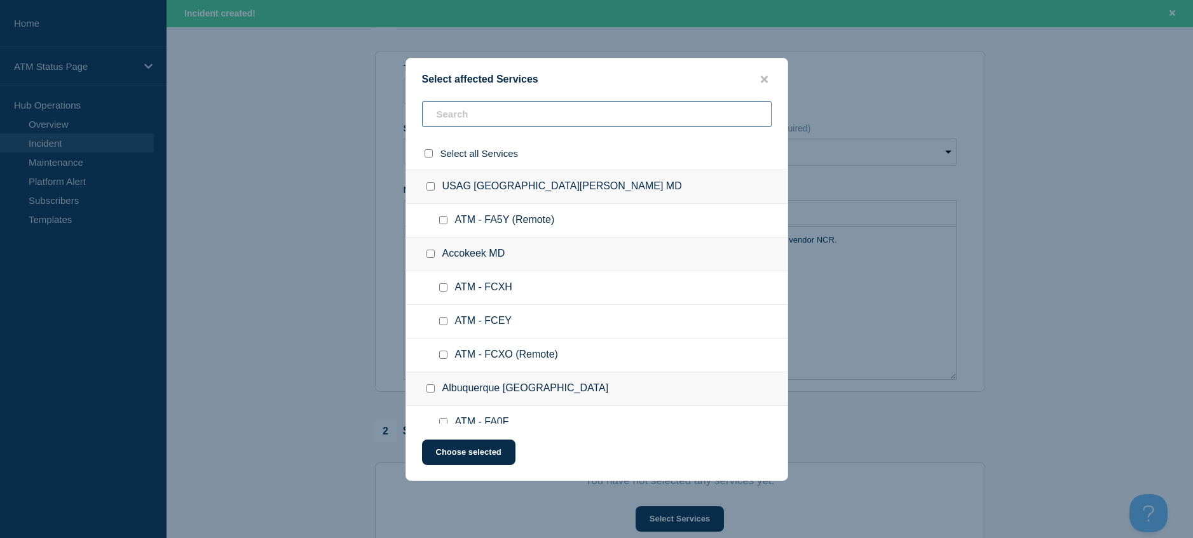
click at [443, 115] on input "text" at bounding box center [597, 114] width 350 height 26
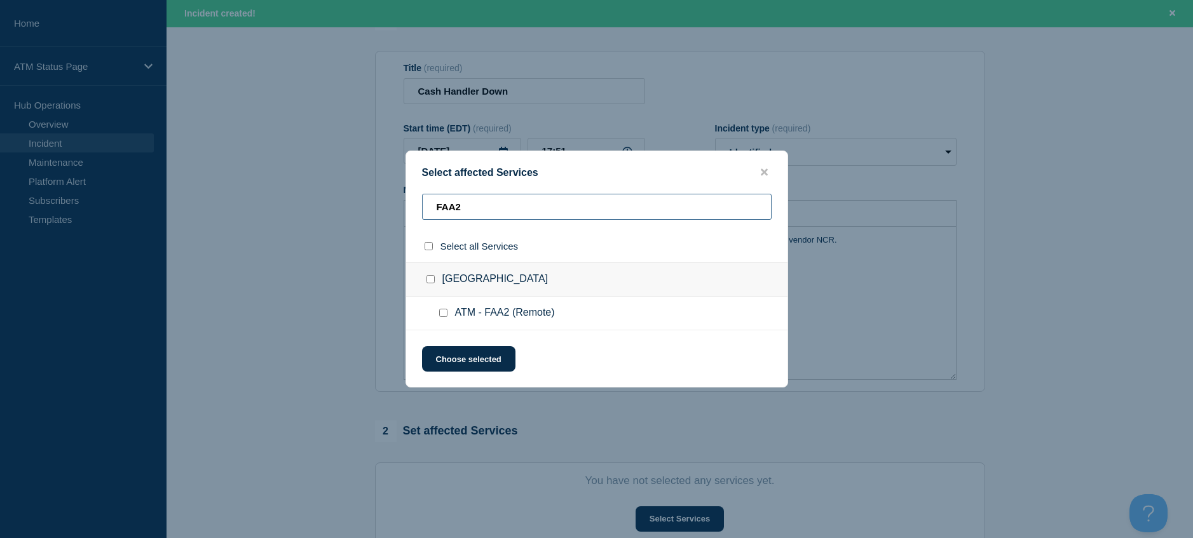
type input "FAA2"
click at [444, 311] on input "ATM - FAA2 (Remote) checkbox" at bounding box center [443, 313] width 8 height 8
checkbox input "true"
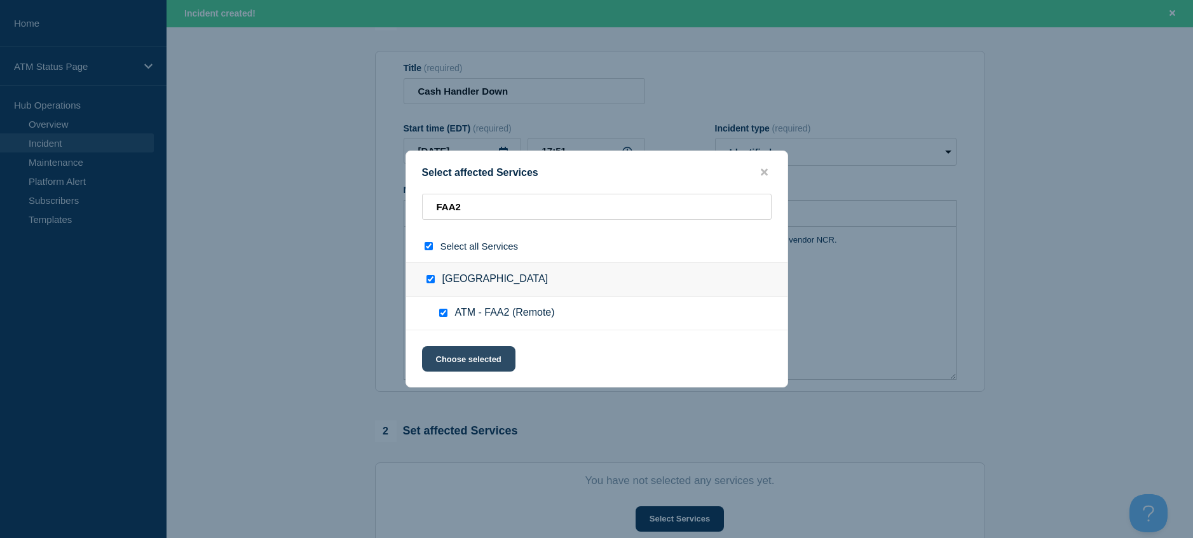
click at [458, 367] on button "Choose selected" at bounding box center [468, 358] width 93 height 25
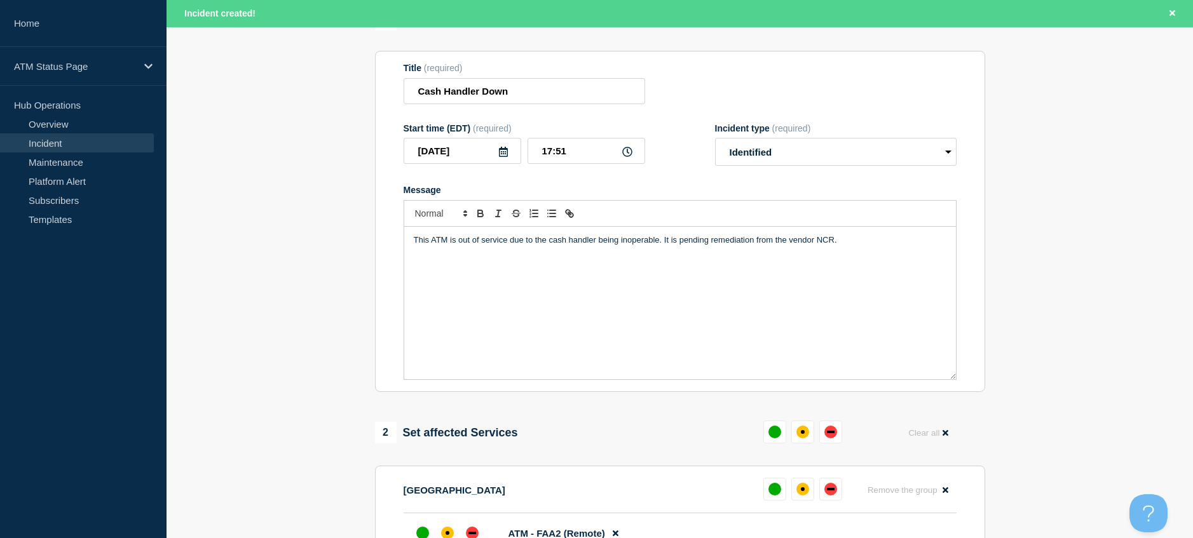
scroll to position [254, 0]
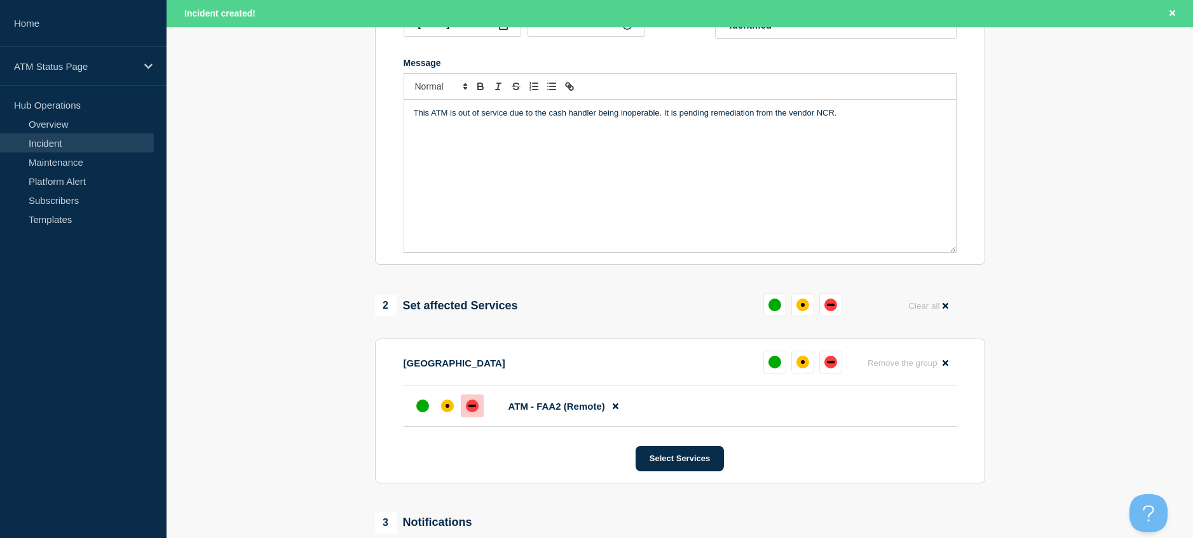
click at [471, 411] on div "down" at bounding box center [472, 406] width 13 height 13
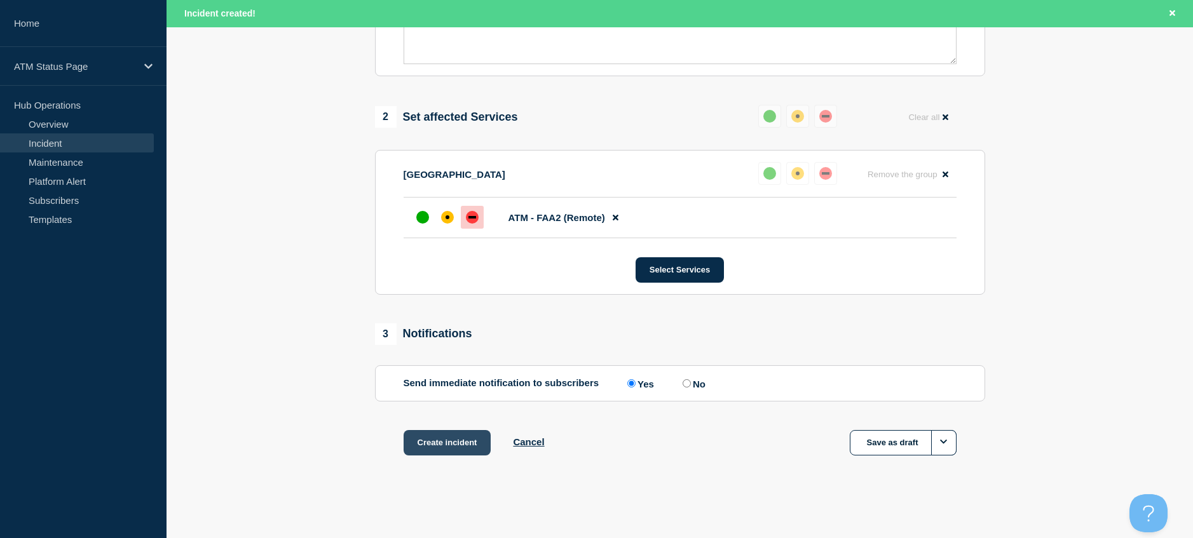
click at [452, 440] on button "Create incident" at bounding box center [448, 442] width 88 height 25
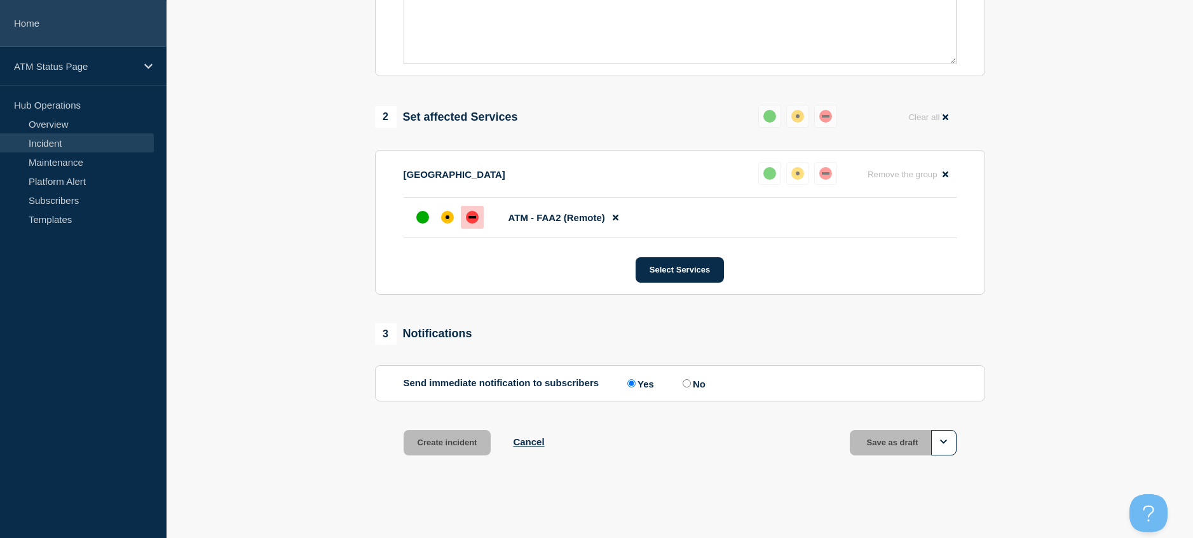
scroll to position [418, 0]
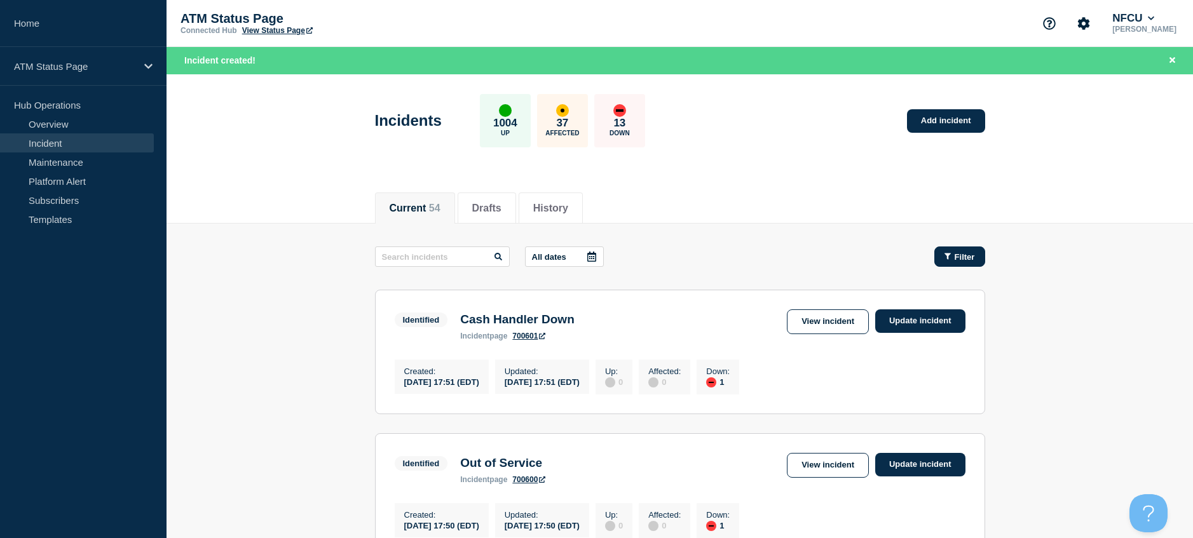
click at [945, 257] on icon "button" at bounding box center [947, 256] width 6 height 8
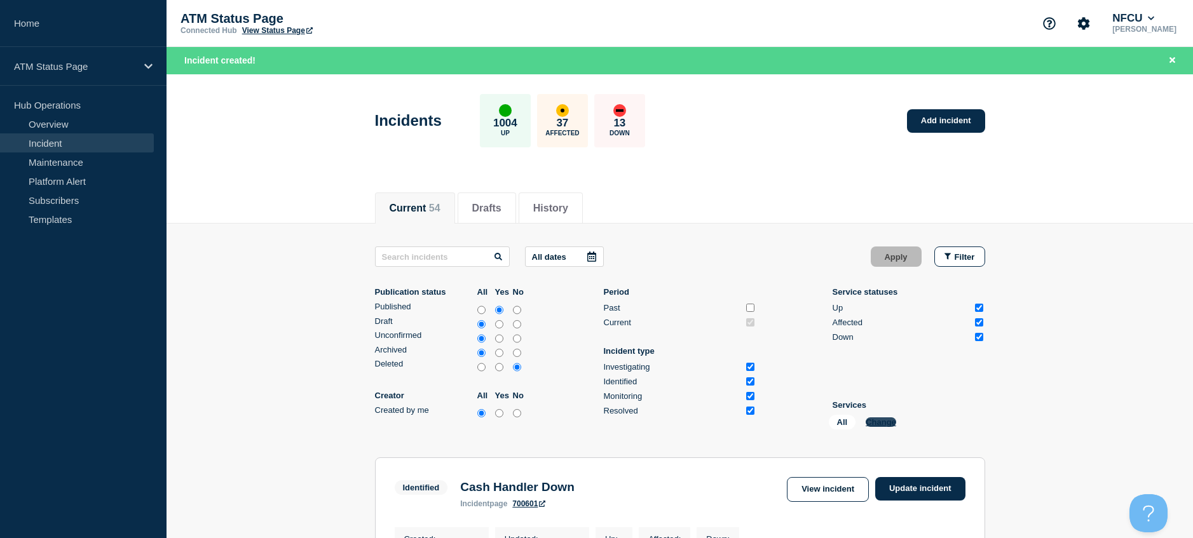
click at [880, 425] on button "Change" at bounding box center [881, 423] width 31 height 10
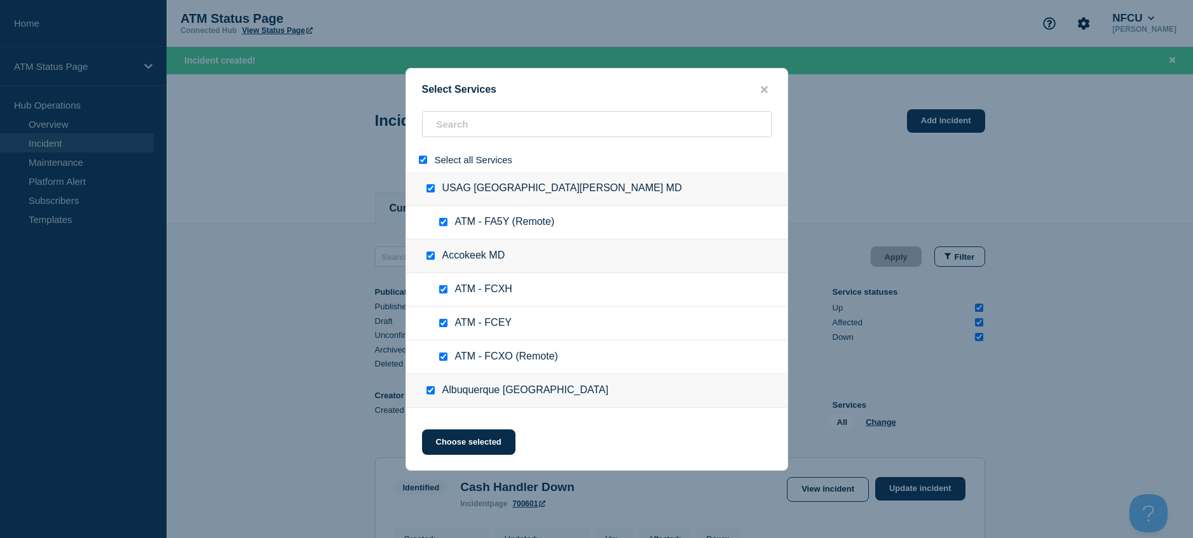
click at [419, 161] on input "select all" at bounding box center [423, 160] width 8 height 8
checkbox input "false"
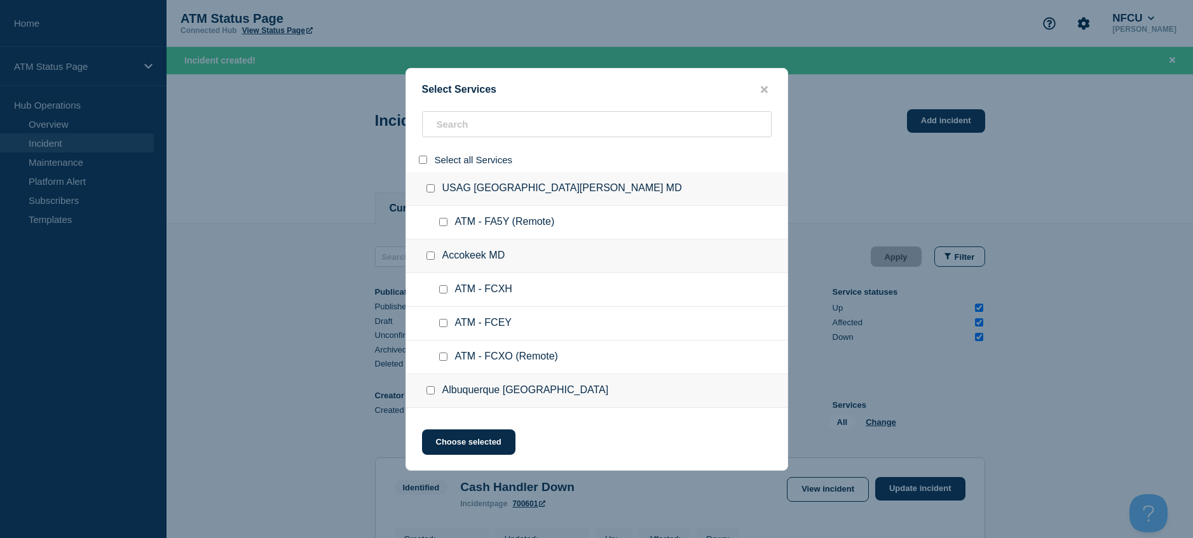
checkbox input "false"
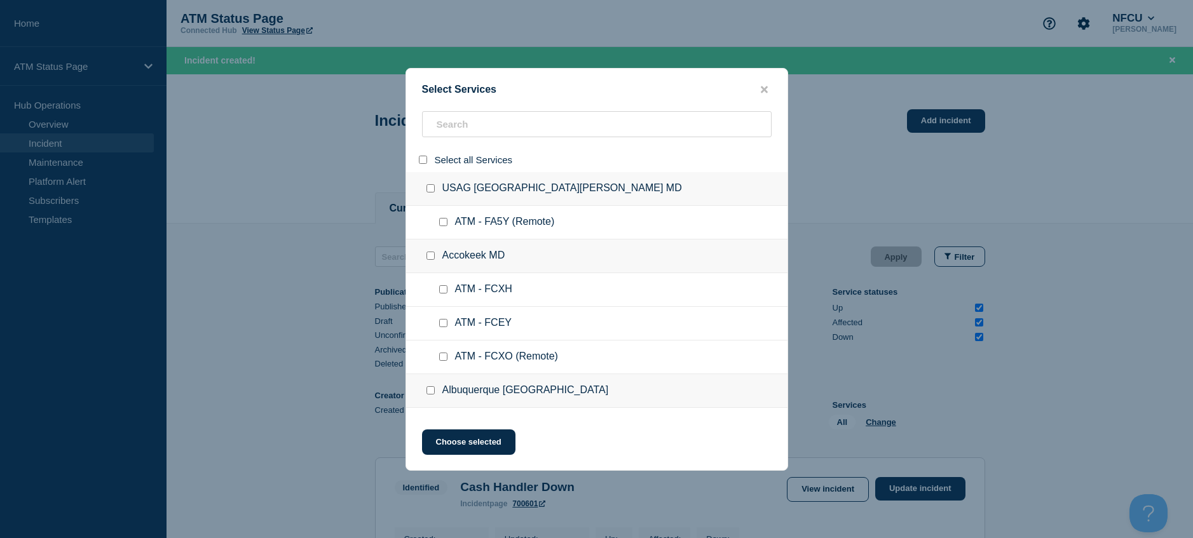
checkbox input "false"
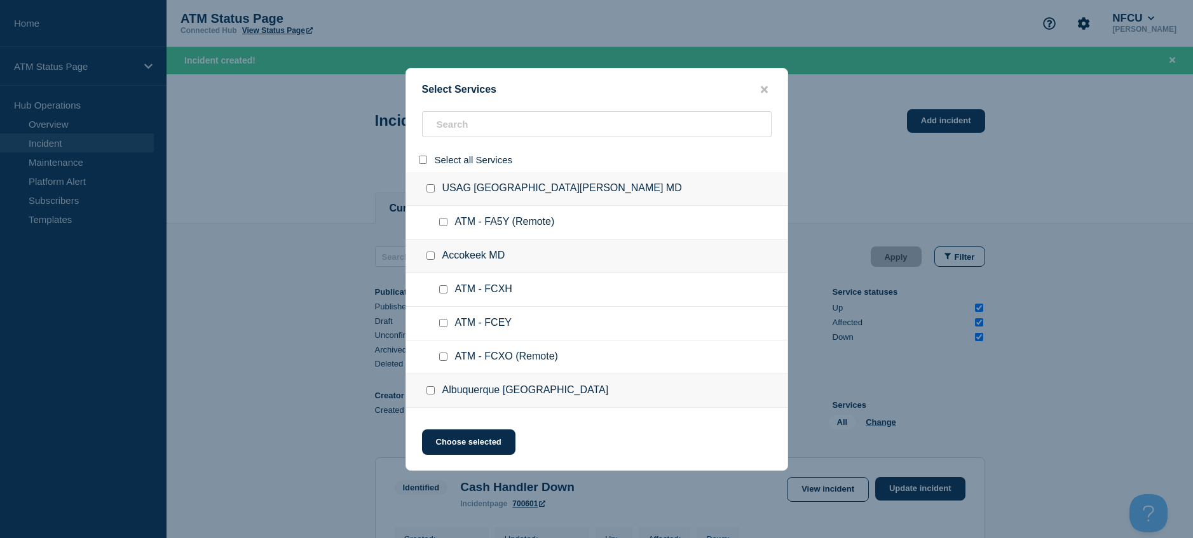
checkbox input "false"
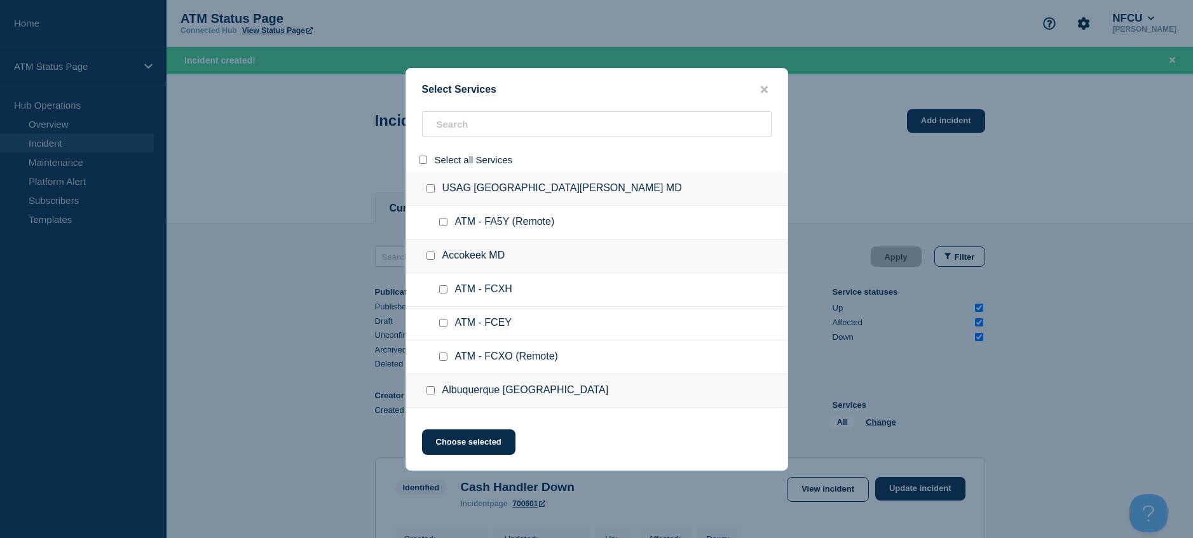
checkbox input "false"
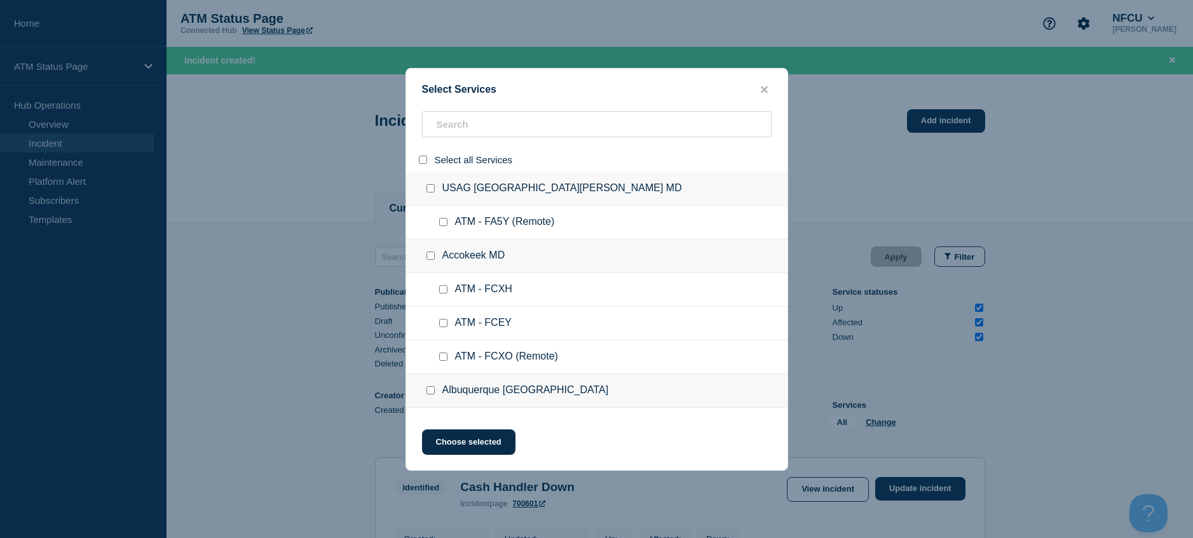
checkbox input "false"
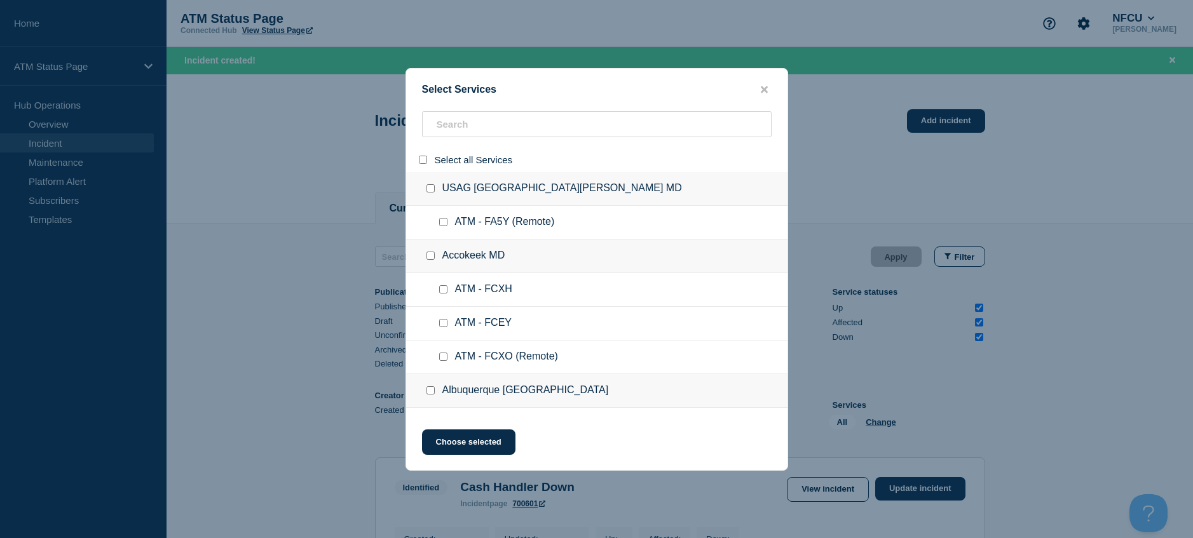
checkbox input "false"
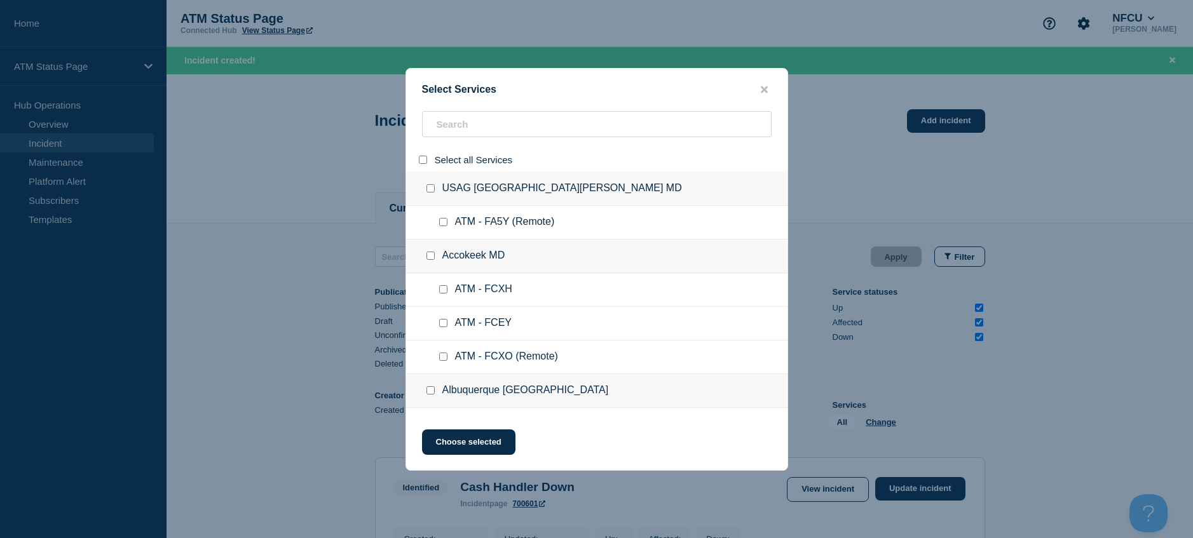
checkbox input "false"
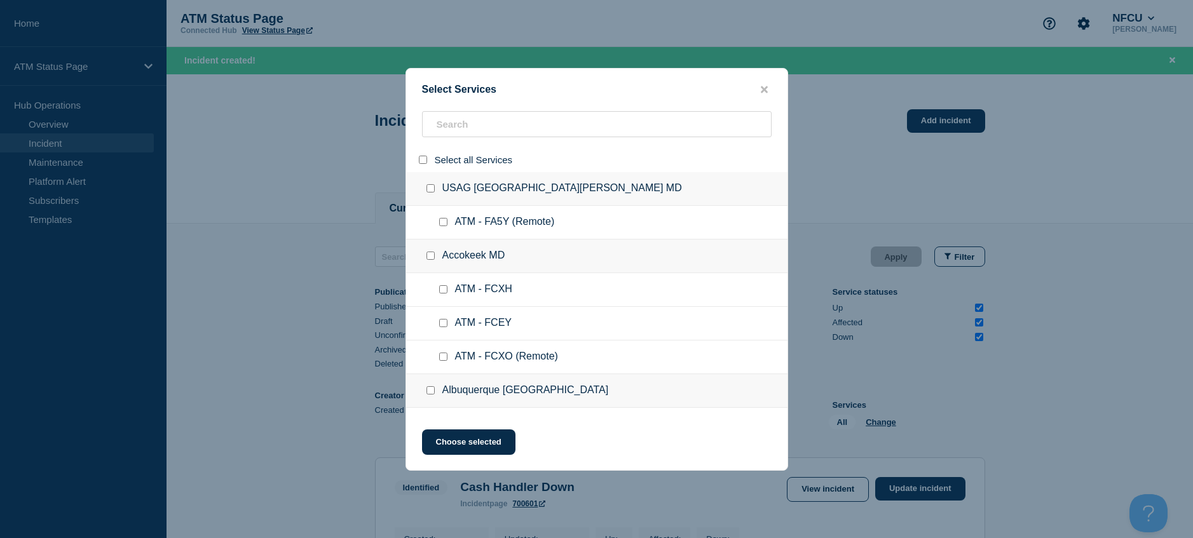
checkbox input "false"
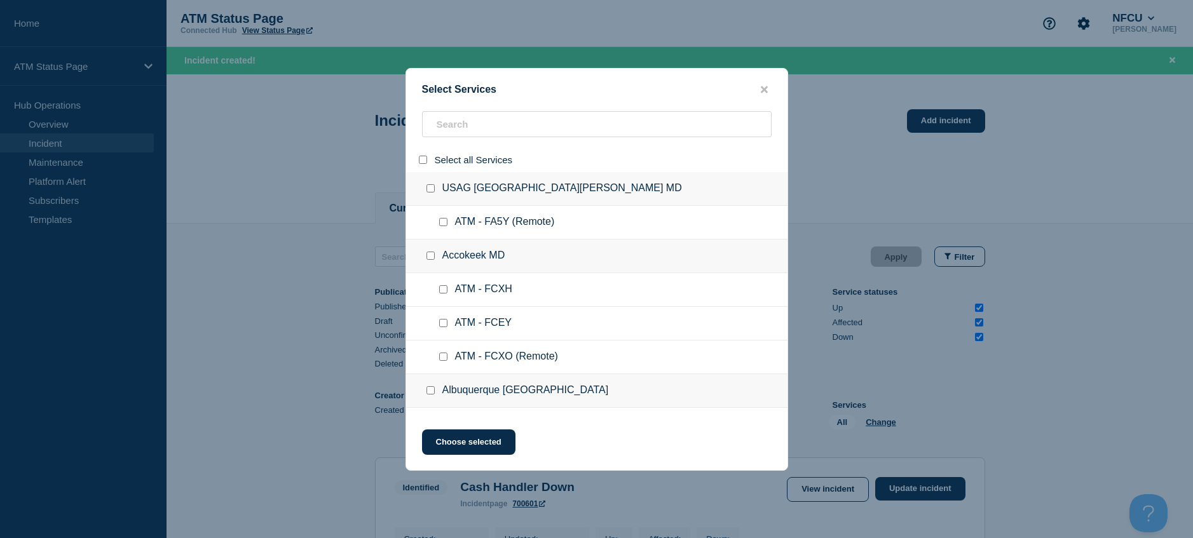
checkbox input "false"
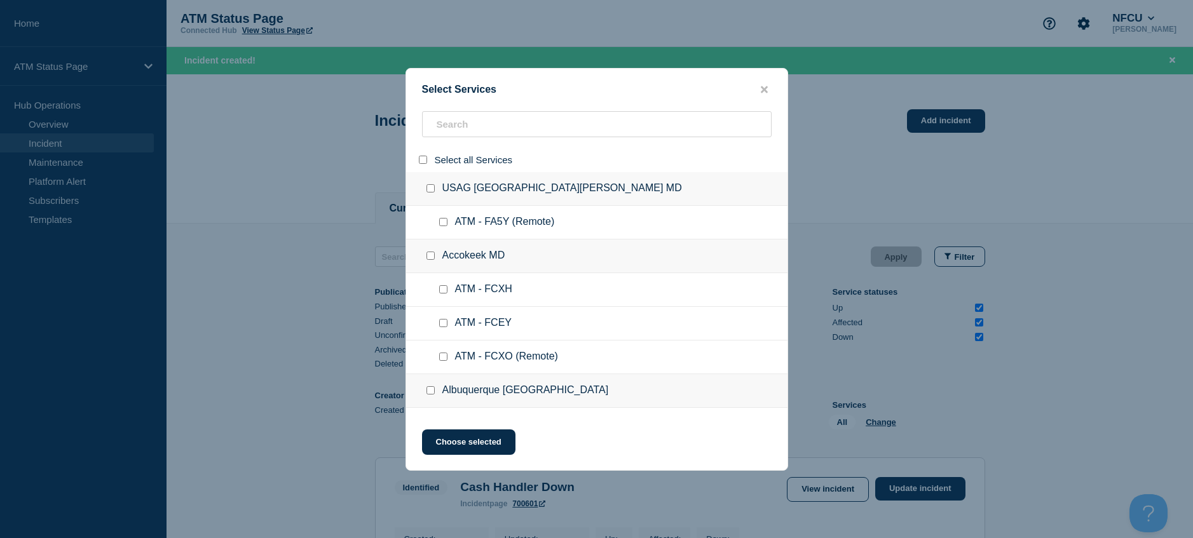
checkbox input "false"
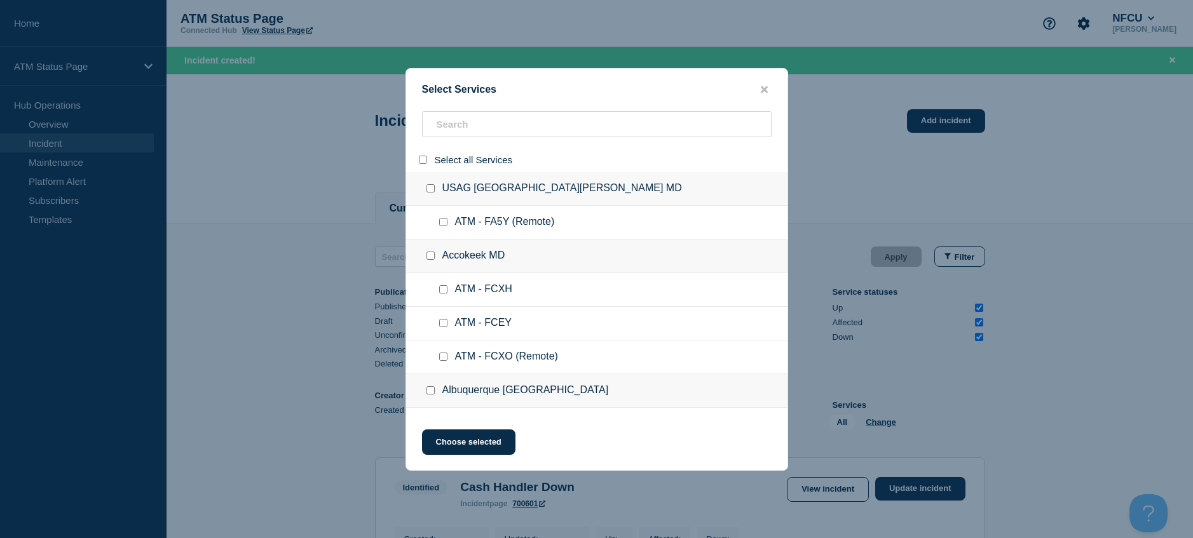
checkbox input "false"
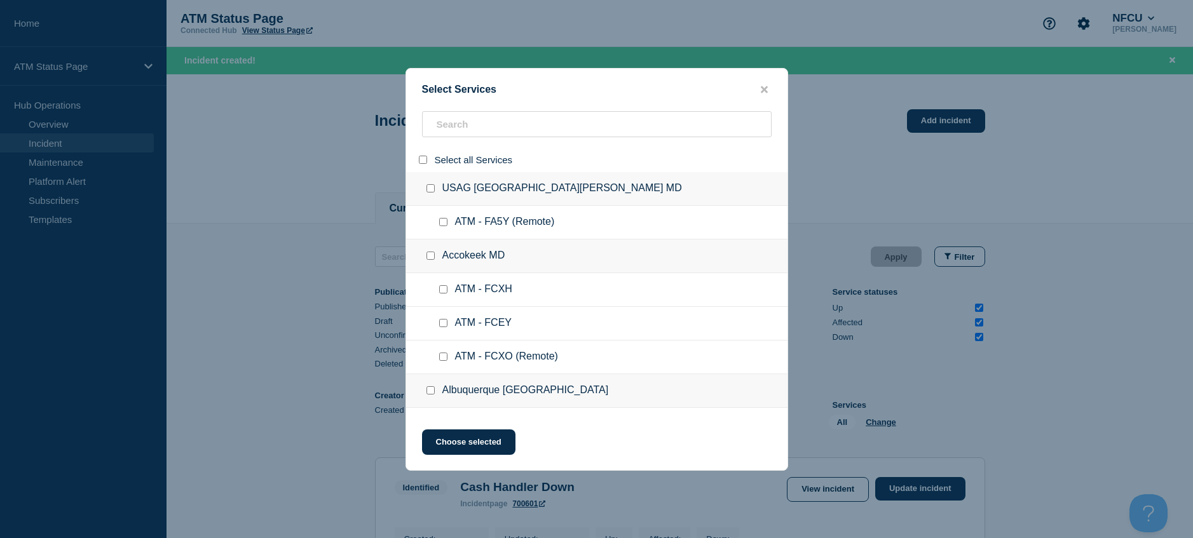
checkbox input "false"
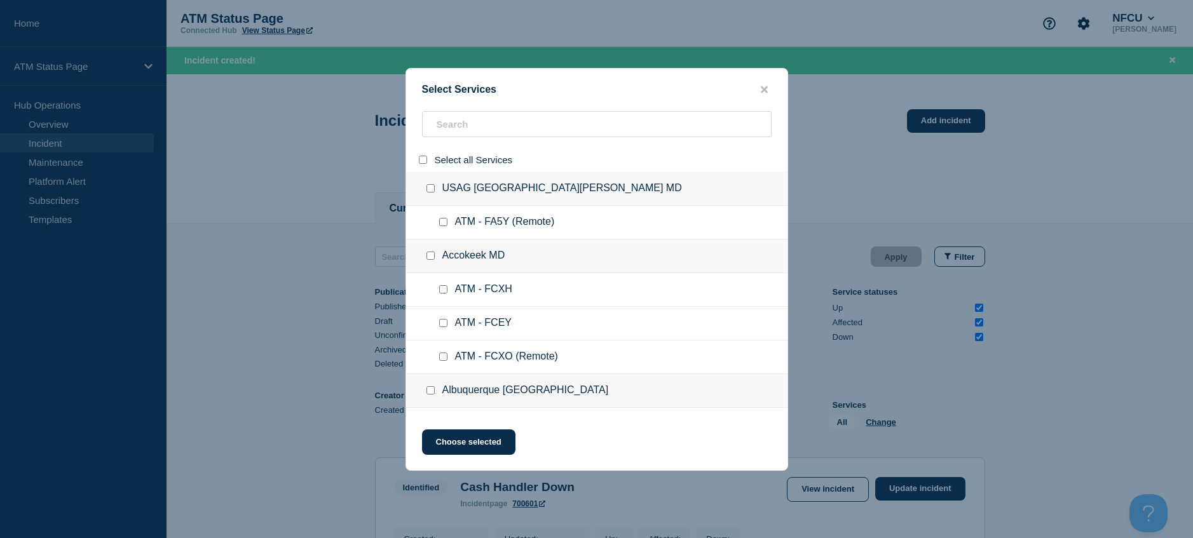
checkbox input "false"
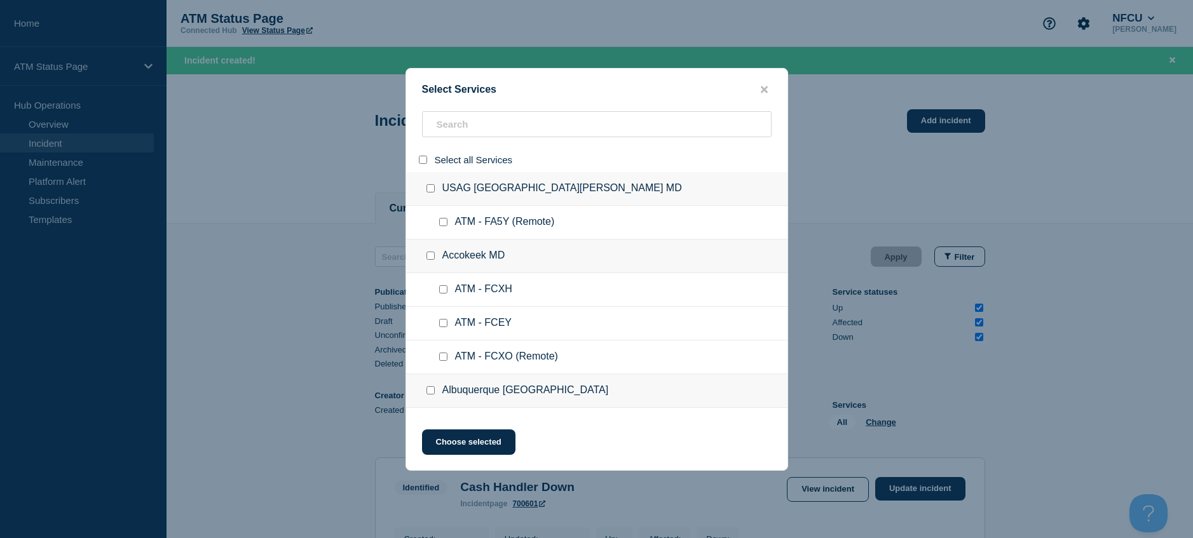
checkbox input "false"
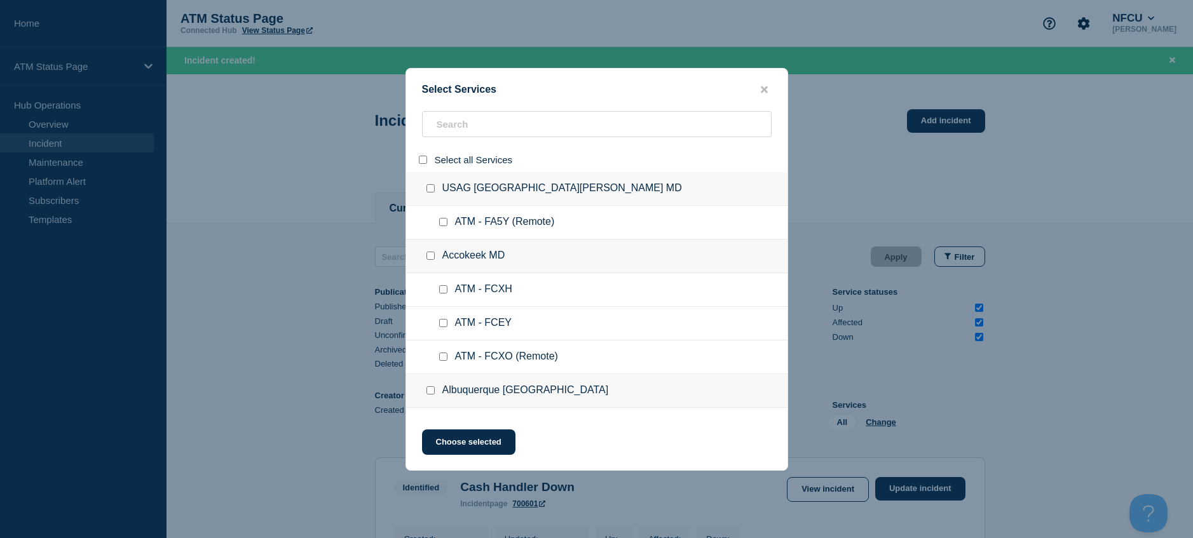
checkbox input "false"
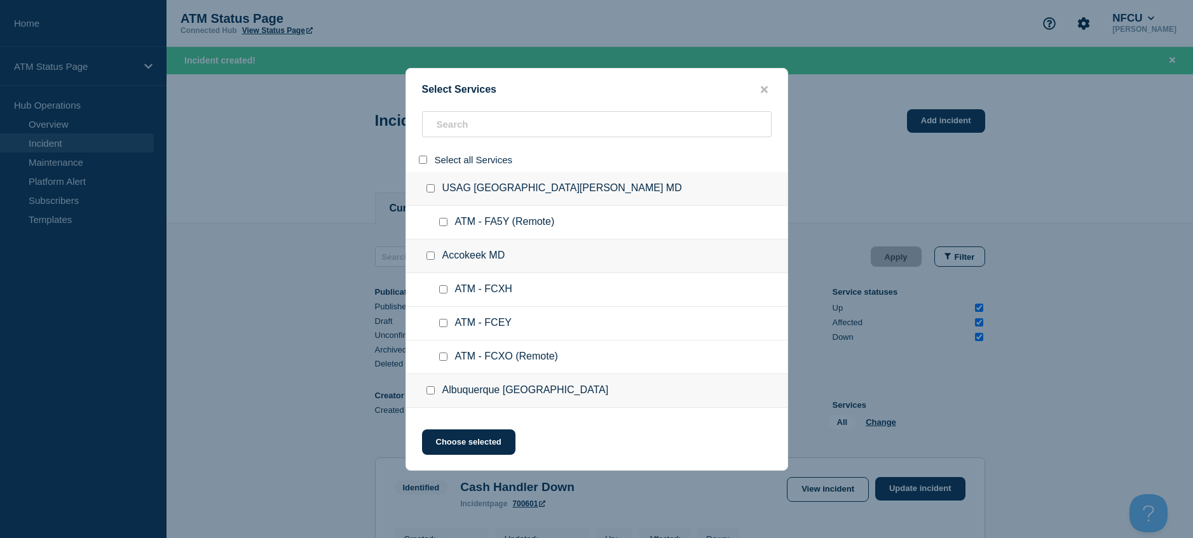
checkbox input "false"
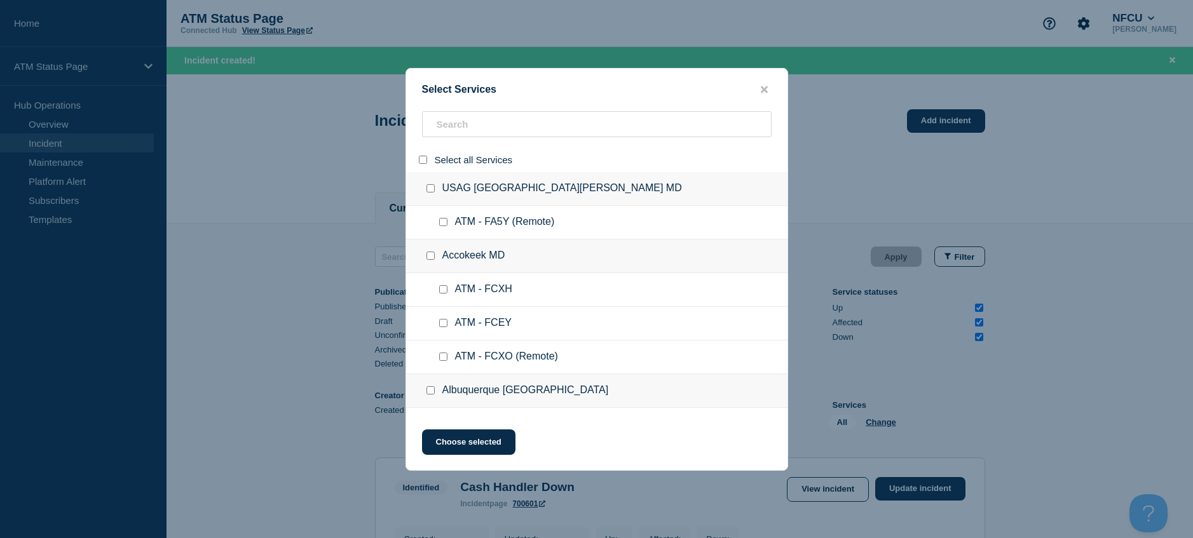
checkbox input "false"
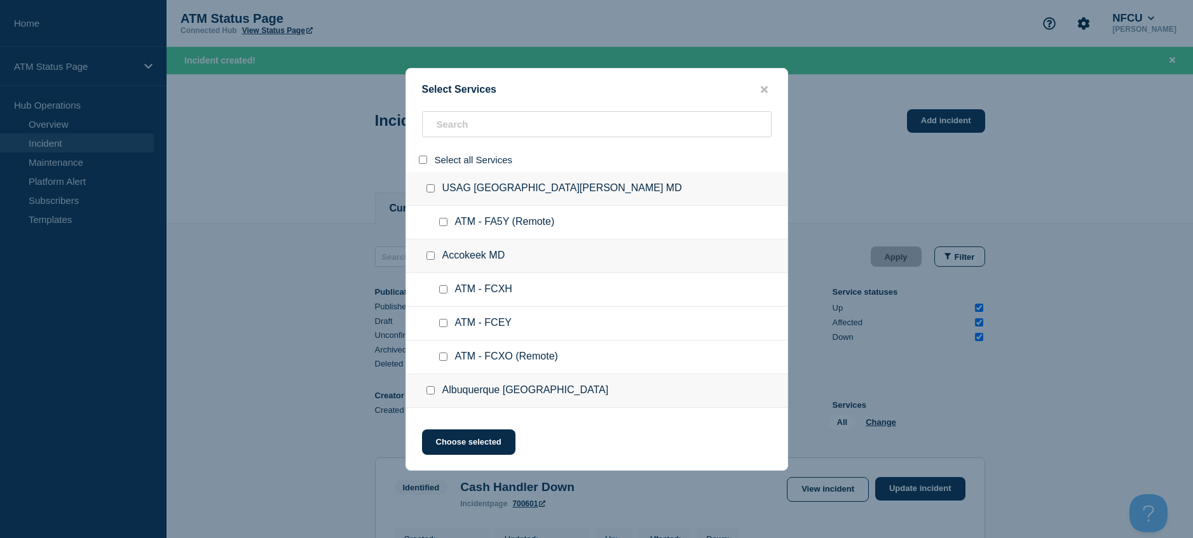
checkbox input "false"
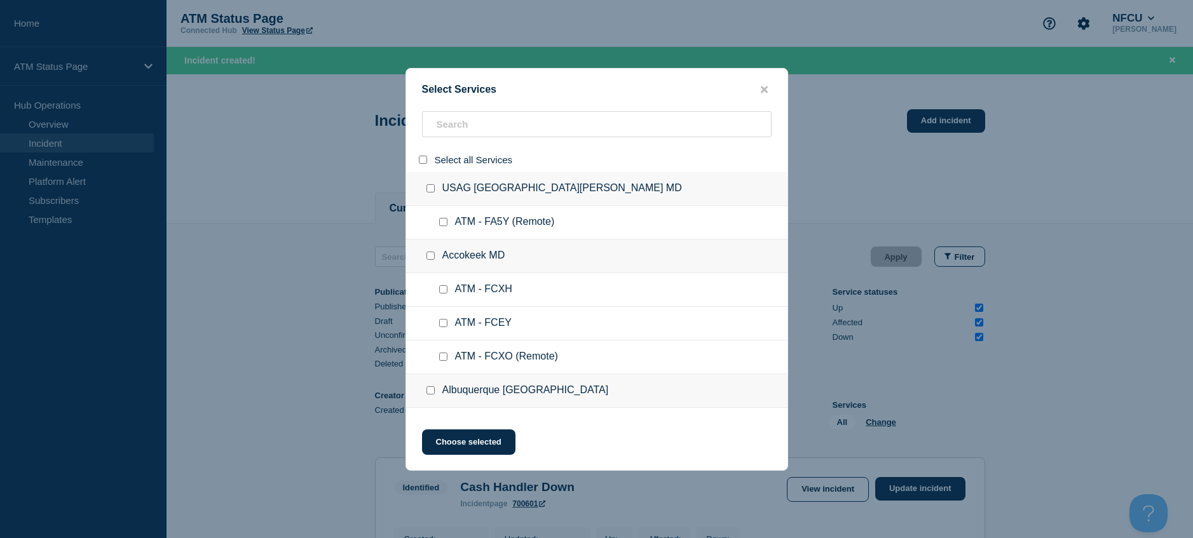
checkbox input "false"
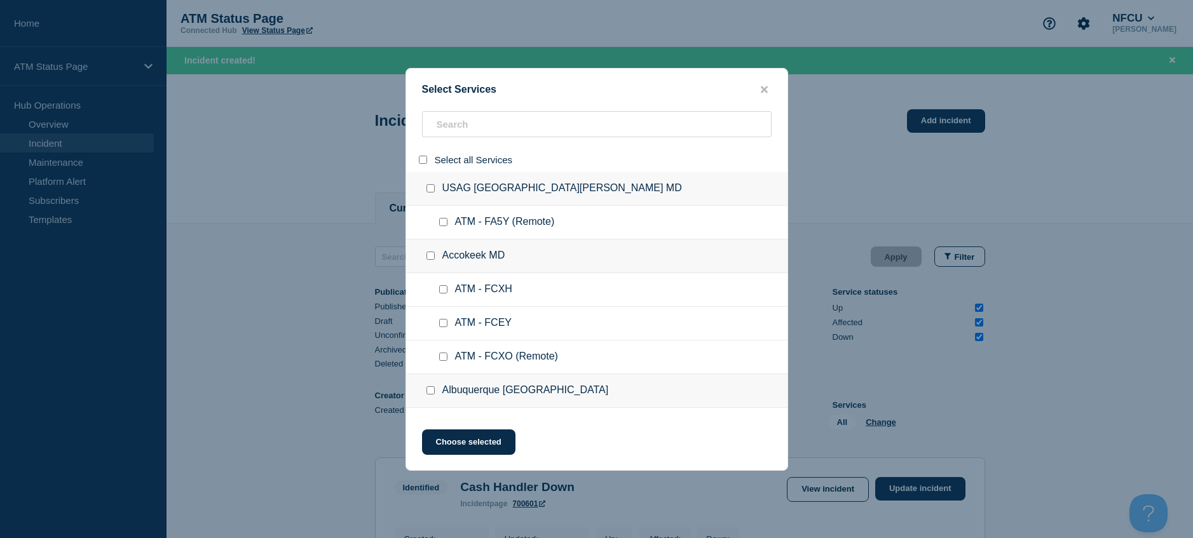
checkbox input "false"
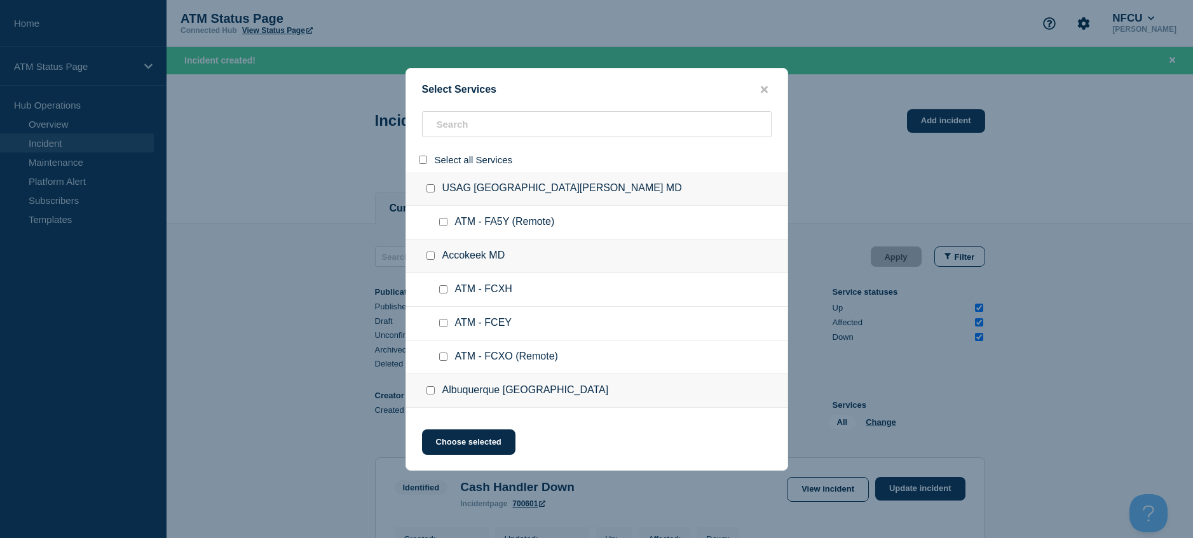
checkbox input "false"
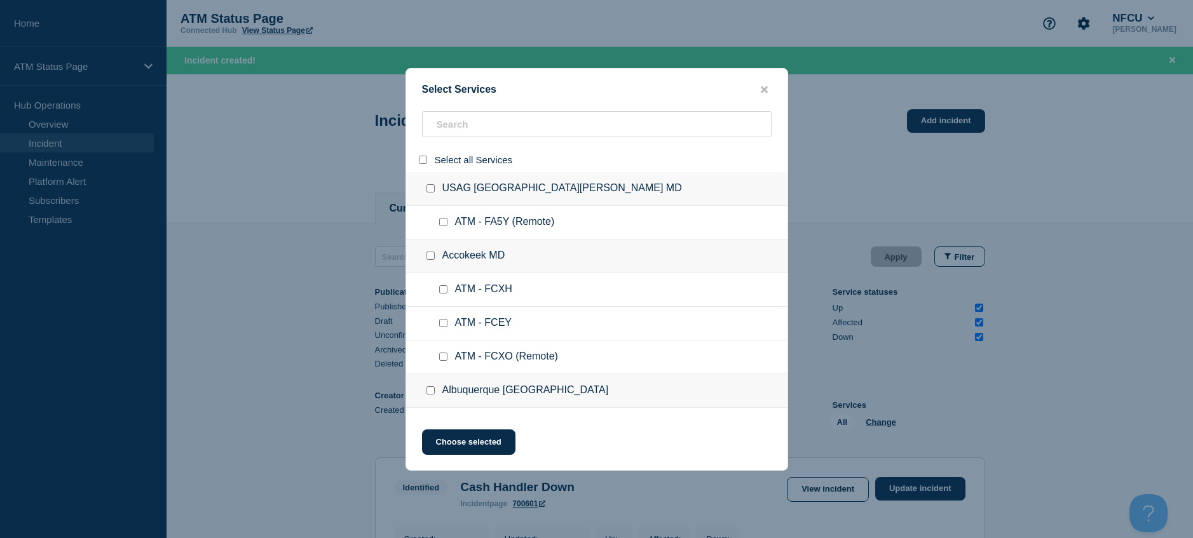
checkbox input "false"
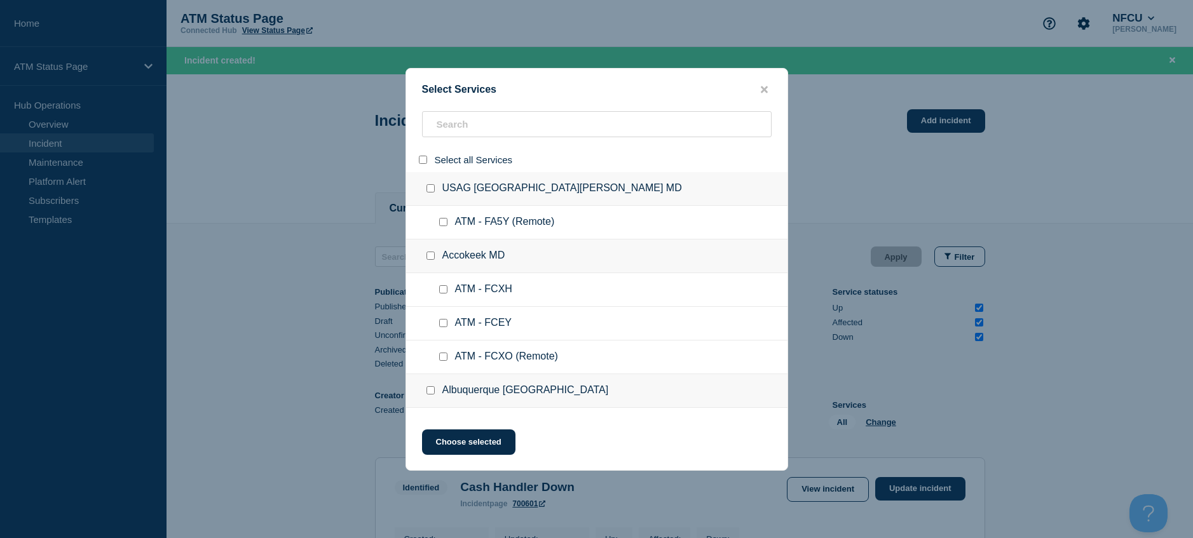
checkbox input "false"
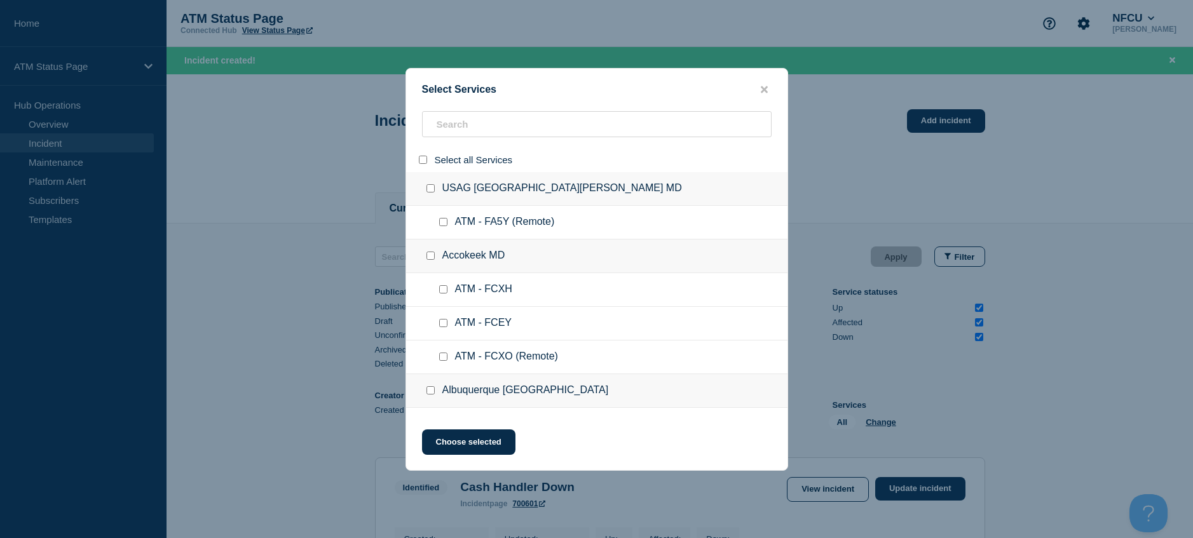
checkbox input "false"
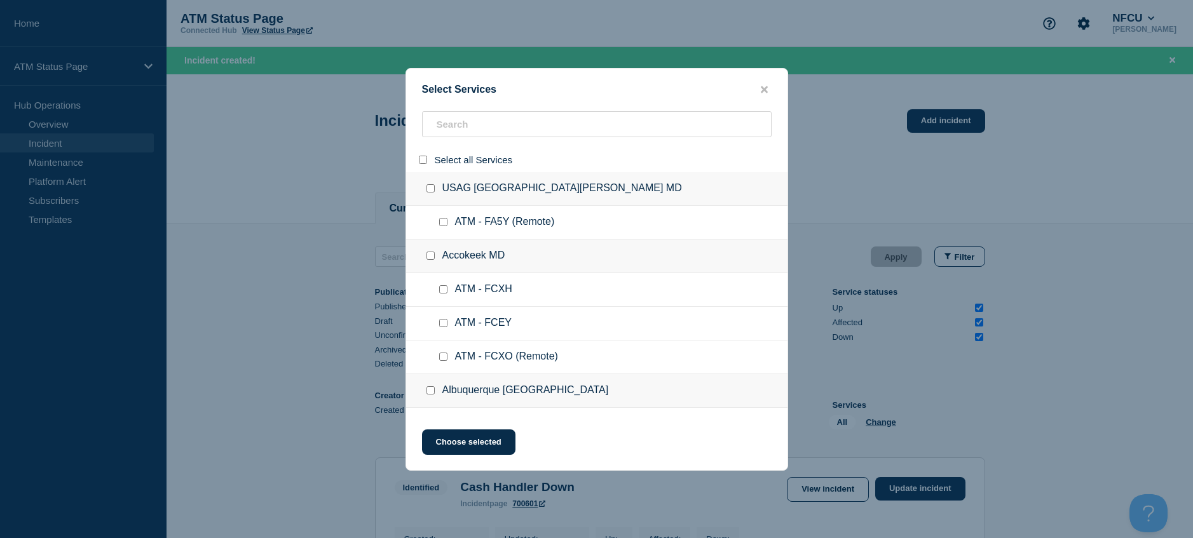
checkbox input "false"
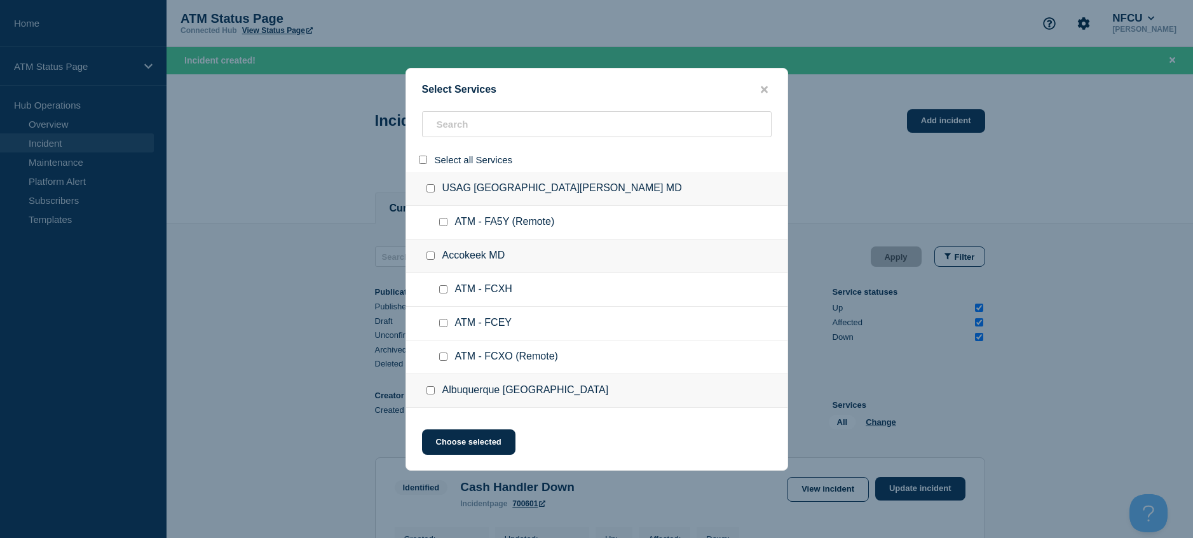
checkbox input "false"
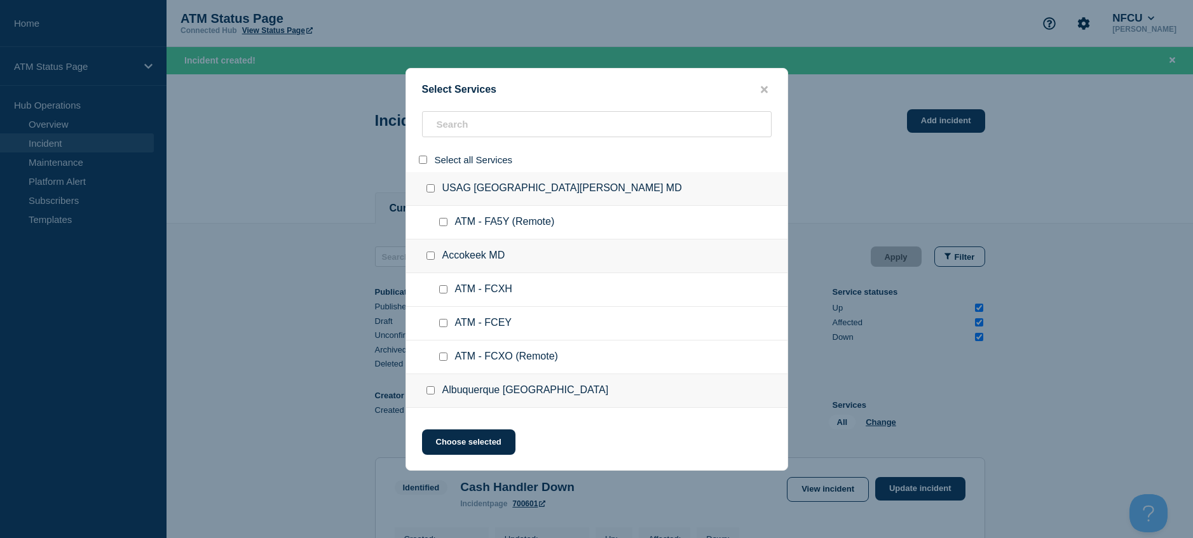
checkbox input "false"
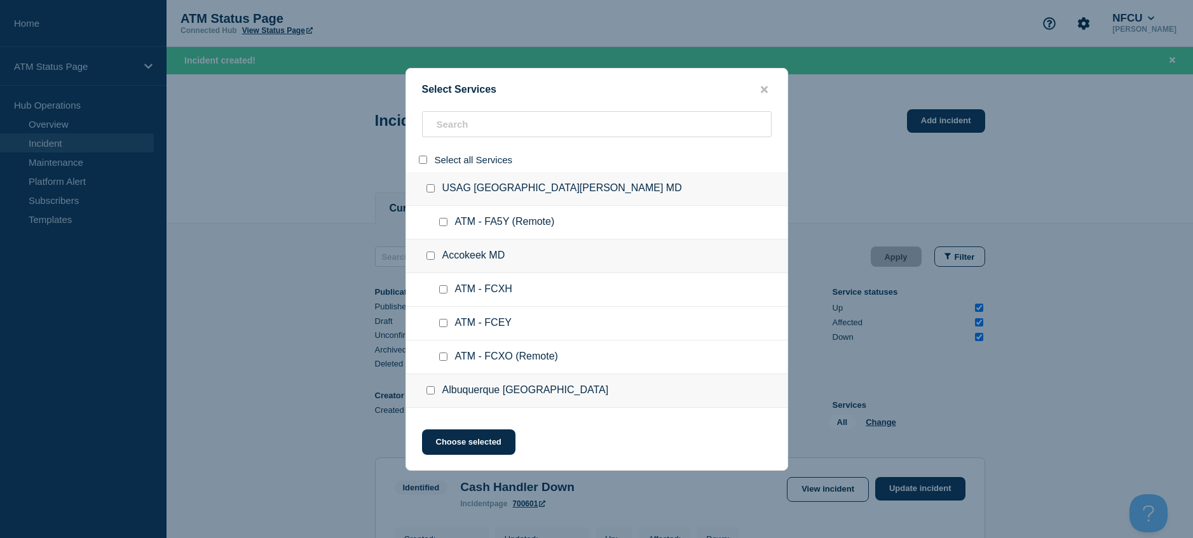
checkbox input "false"
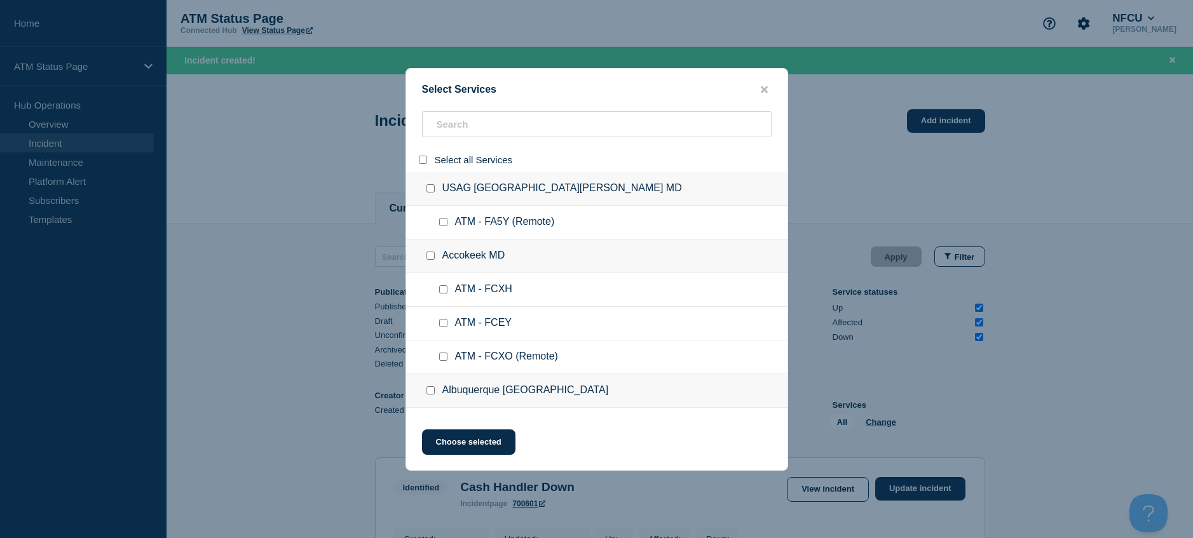
checkbox input "false"
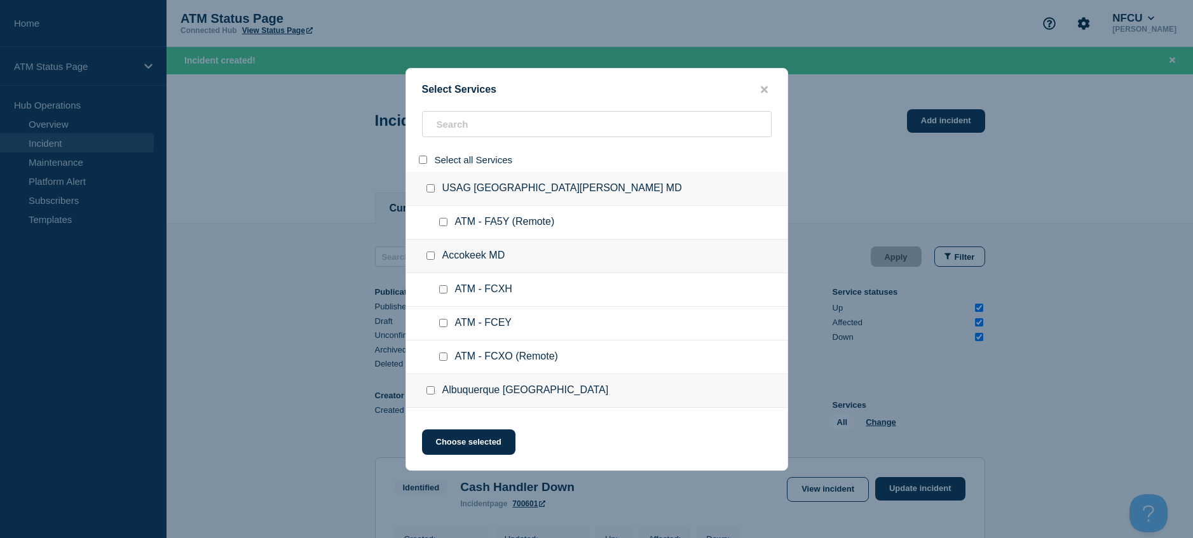
checkbox input "false"
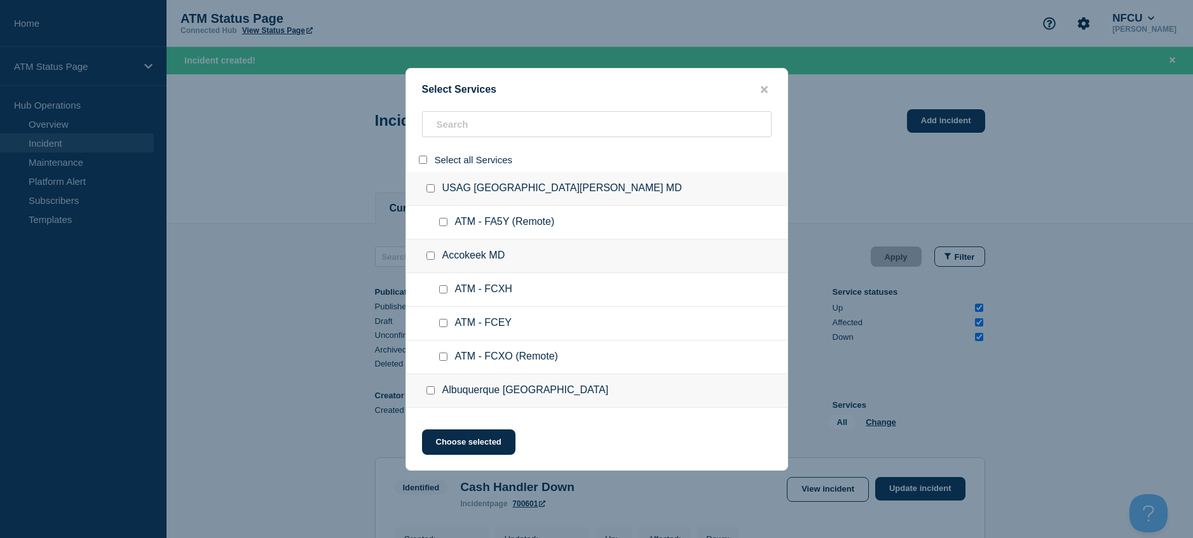
checkbox input "false"
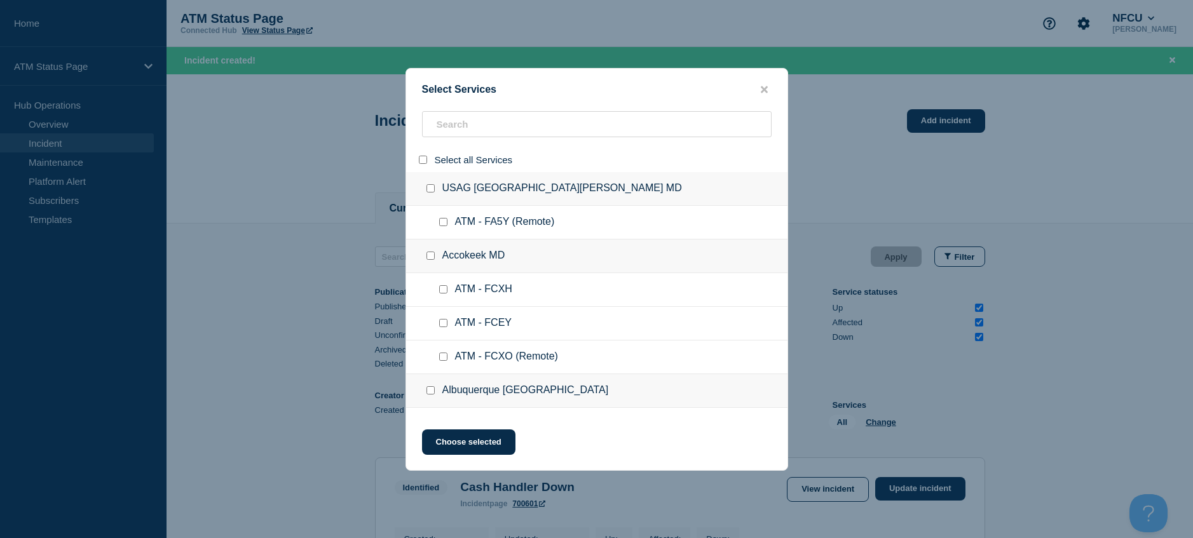
checkbox input "false"
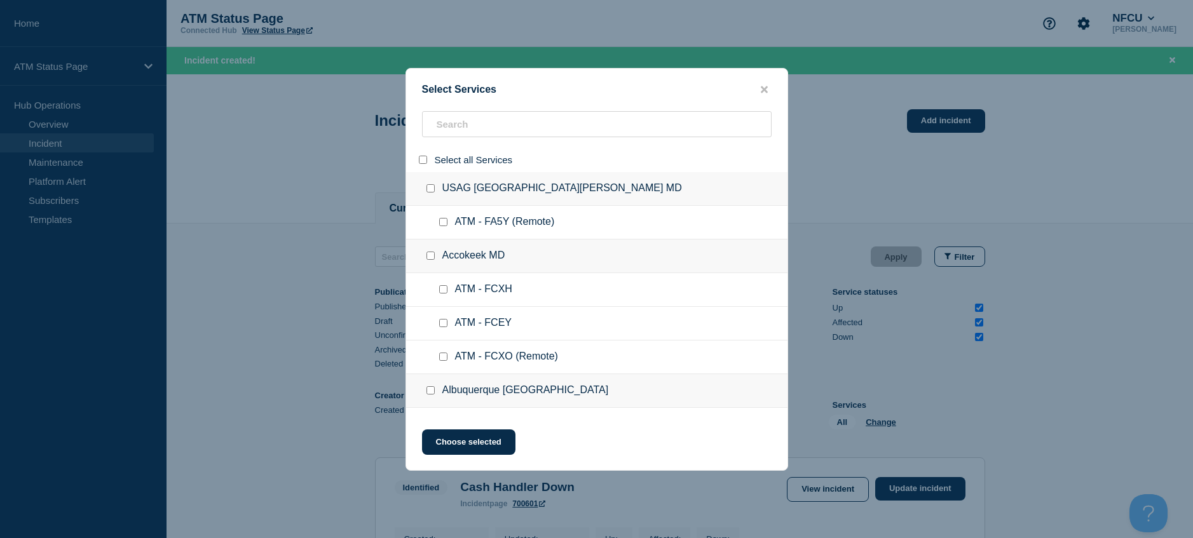
checkbox input "false"
click at [439, 132] on input "search" at bounding box center [597, 124] width 350 height 26
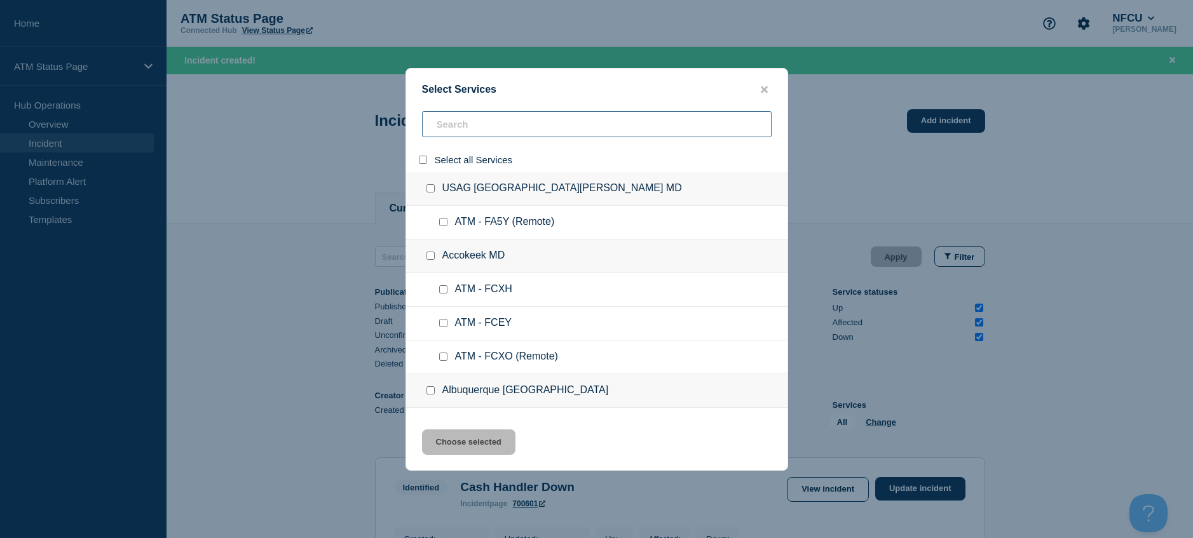
click at [439, 132] on input "search" at bounding box center [597, 124] width 350 height 26
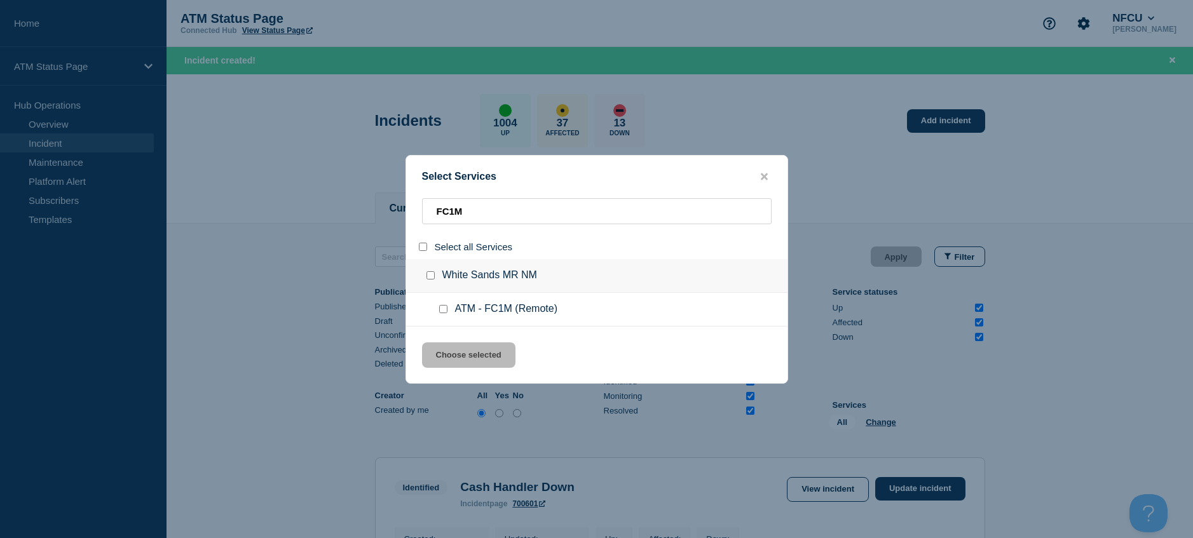
click at [440, 311] on input "service: ATM - FC1M (Remote)" at bounding box center [443, 309] width 8 height 8
click at [444, 349] on button "Choose selected" at bounding box center [468, 355] width 93 height 25
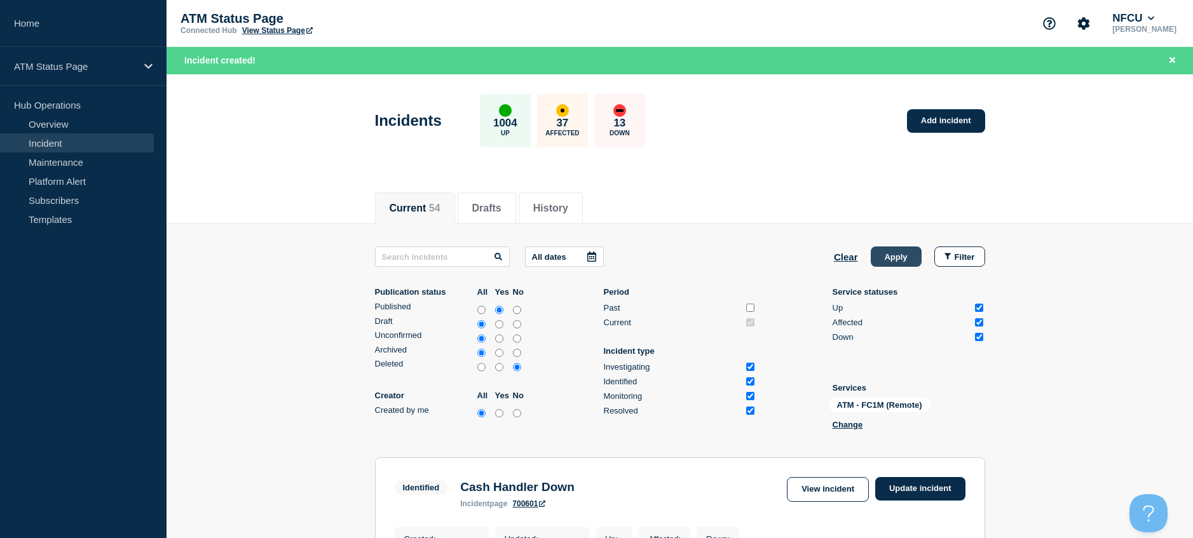
click at [895, 257] on button "Apply" at bounding box center [896, 257] width 51 height 20
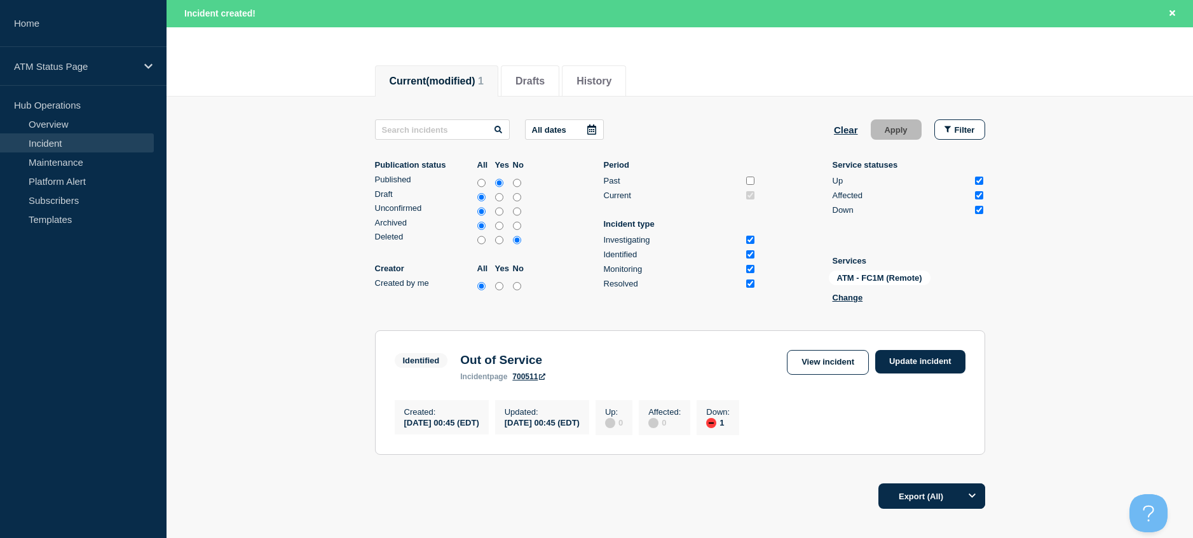
scroll to position [218, 0]
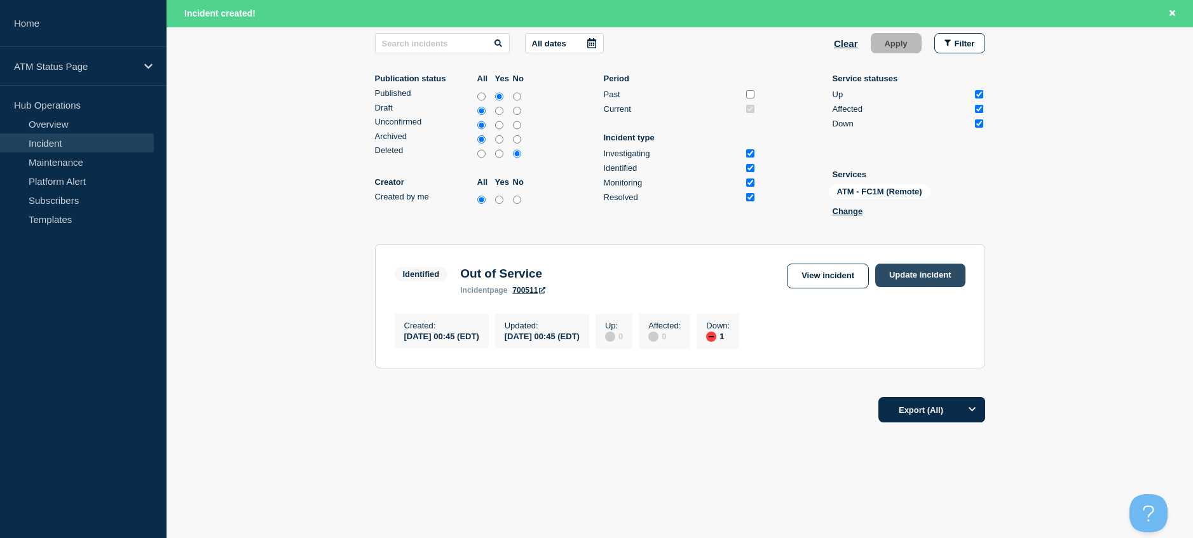
click at [926, 264] on link "Update incident" at bounding box center [920, 276] width 90 height 24
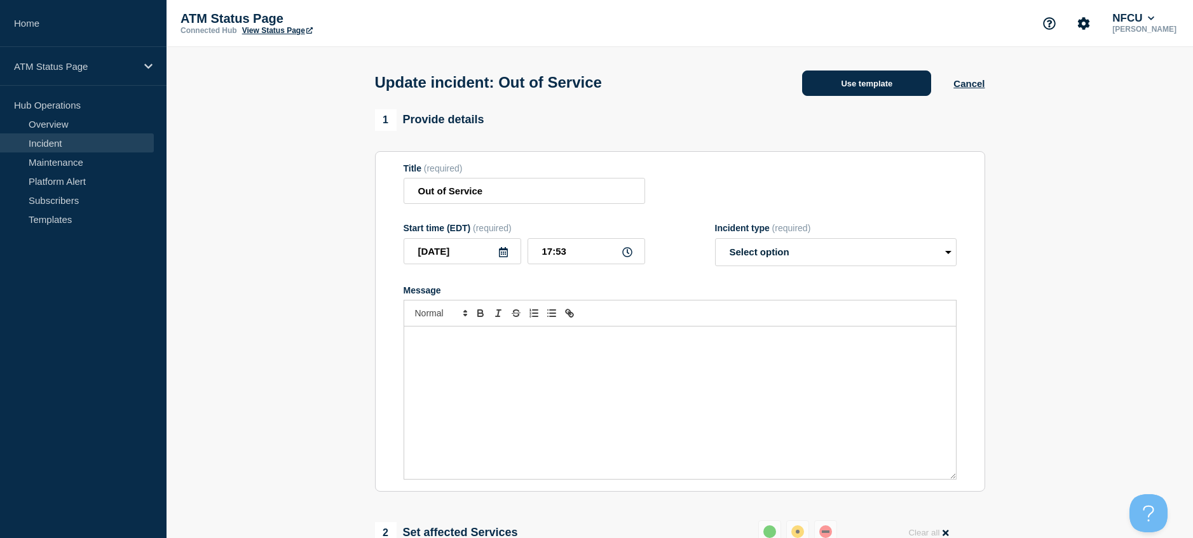
click at [860, 93] on button "Use template" at bounding box center [866, 83] width 129 height 25
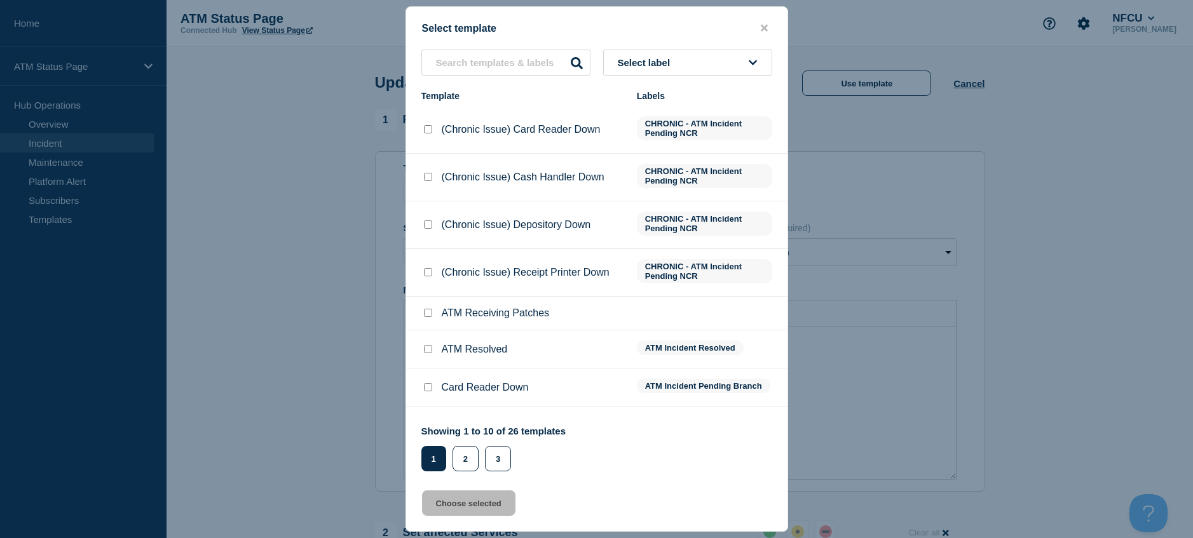
click at [423, 351] on div at bounding box center [427, 349] width 13 height 13
click at [428, 351] on input "ATM Resolved checkbox" at bounding box center [428, 349] width 8 height 8
click at [443, 505] on button "Choose selected" at bounding box center [468, 503] width 93 height 25
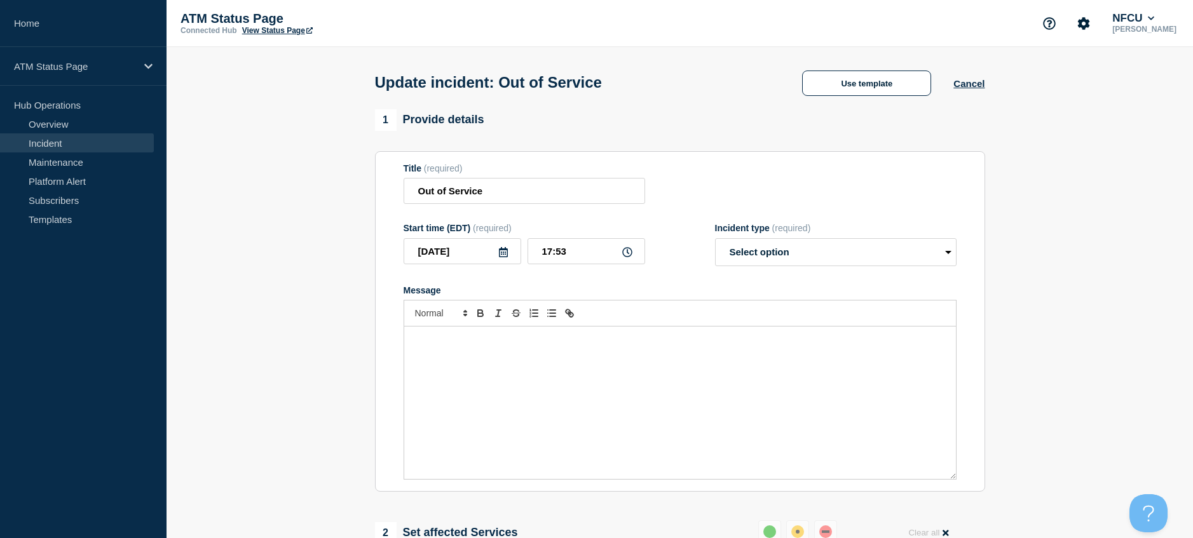
scroll to position [127, 0]
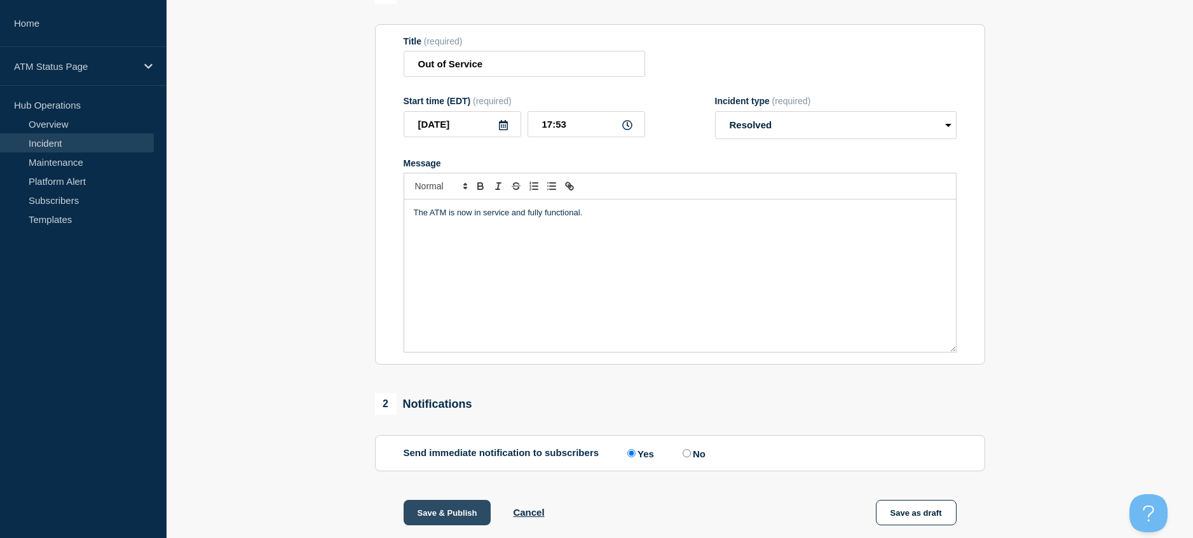
click at [432, 516] on button "Save & Publish" at bounding box center [448, 512] width 88 height 25
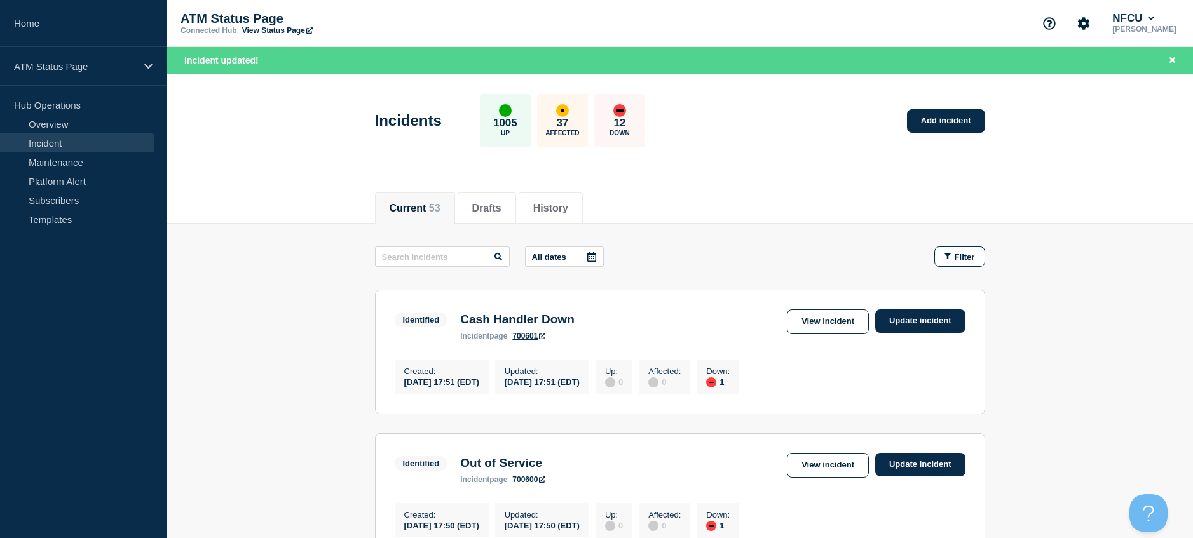
drag, startPoint x: 956, startPoint y: 275, endPoint x: 954, endPoint y: 268, distance: 7.2
click at [953, 266] on button "Filter" at bounding box center [959, 257] width 51 height 20
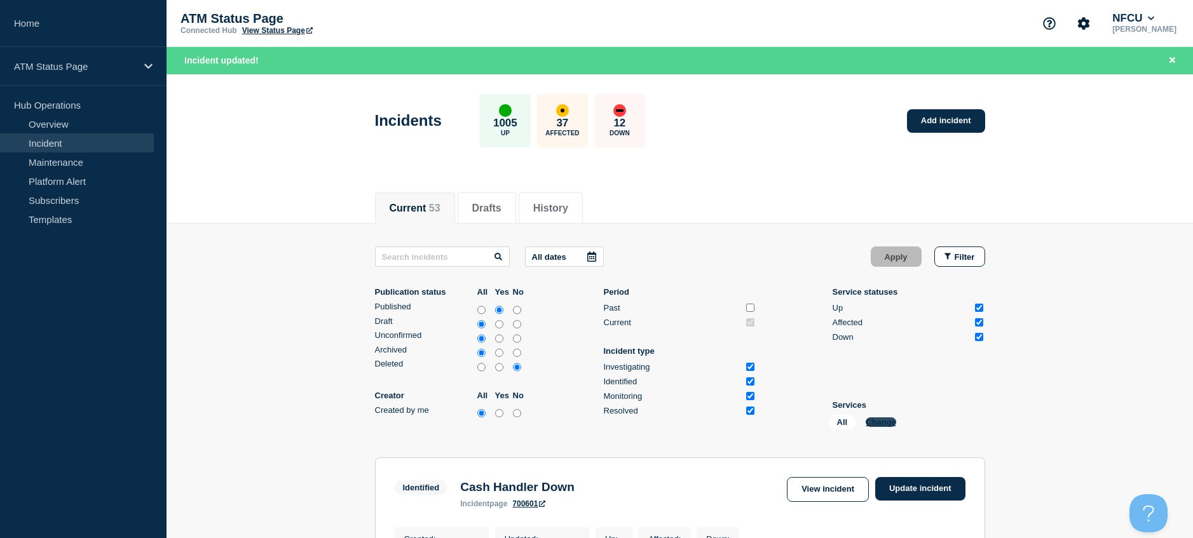
click at [882, 418] on button "Change" at bounding box center [881, 423] width 31 height 10
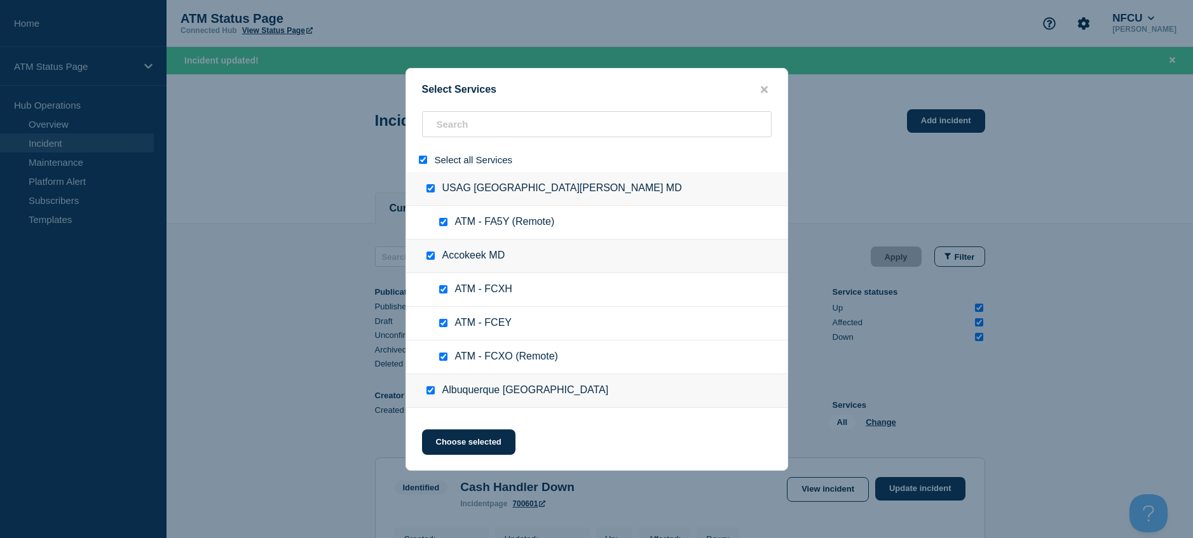
click at [425, 158] on input "select all" at bounding box center [423, 160] width 8 height 8
click at [455, 134] on input "search" at bounding box center [597, 124] width 350 height 26
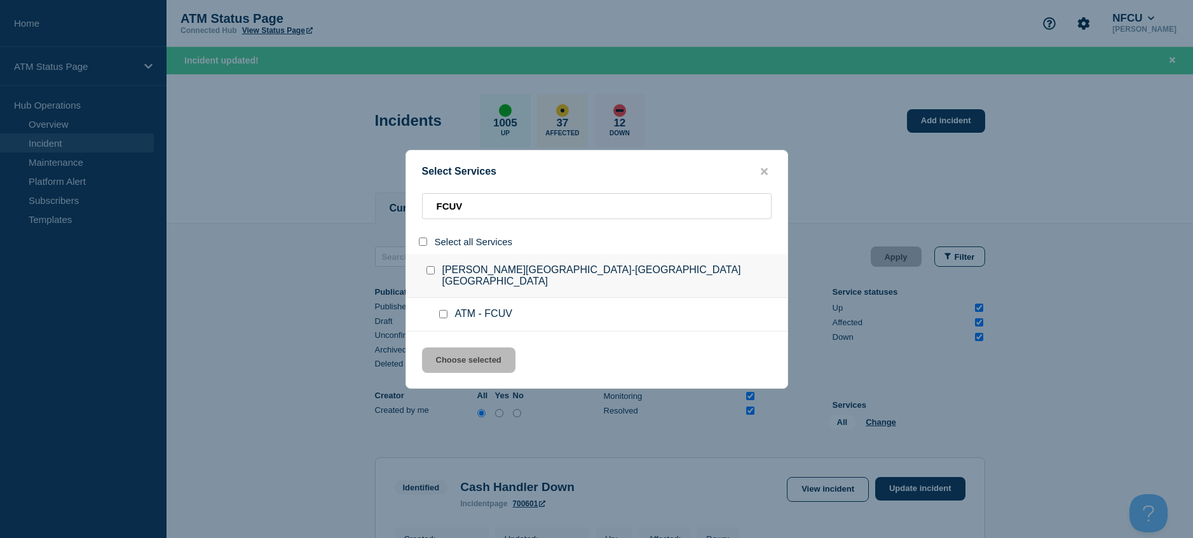
click at [444, 311] on input "service: ATM - FCUV" at bounding box center [443, 314] width 8 height 8
click at [447, 348] on button "Choose selected" at bounding box center [468, 360] width 93 height 25
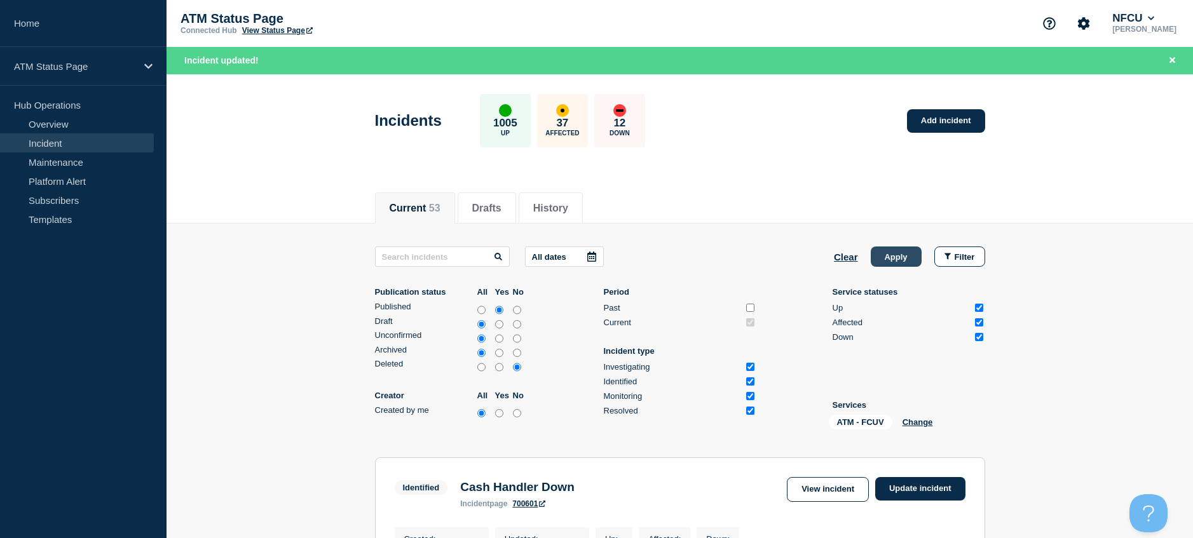
click at [906, 263] on button "Apply" at bounding box center [896, 257] width 51 height 20
